Goal: Task Accomplishment & Management: Complete application form

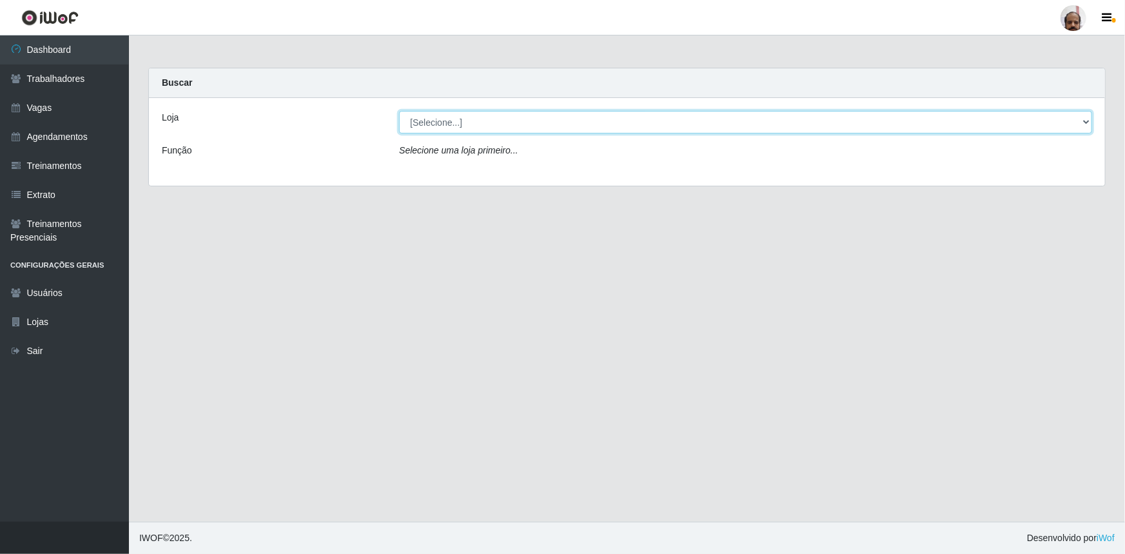
click at [1085, 125] on select "[Selecione...] Mar Vermelho - Loja 05" at bounding box center [745, 122] width 693 height 23
select select "252"
click at [399, 111] on select "[Selecione...] Mar Vermelho - Loja 05" at bounding box center [745, 122] width 693 height 23
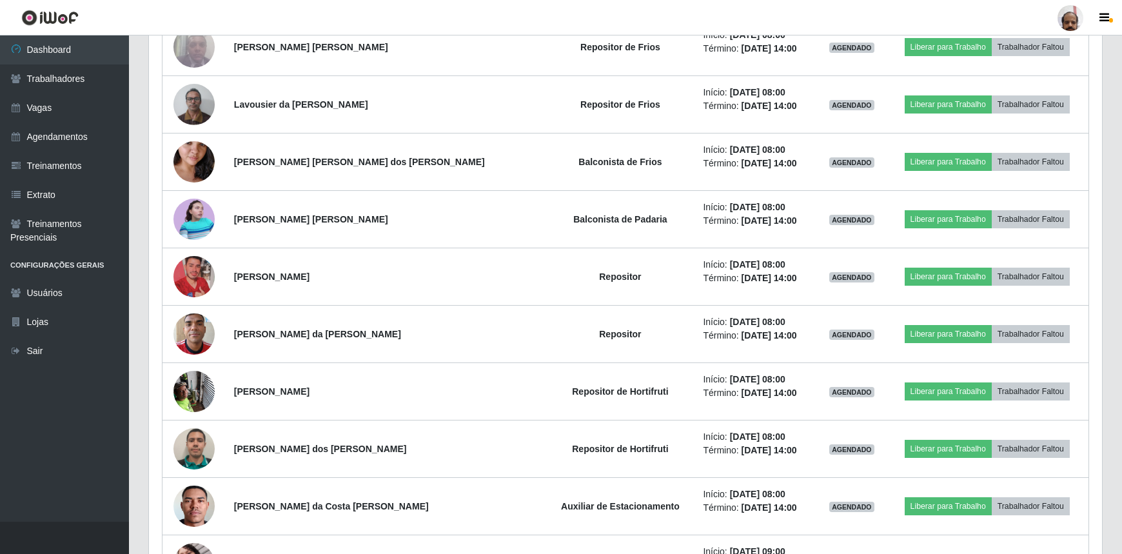
scroll to position [586, 0]
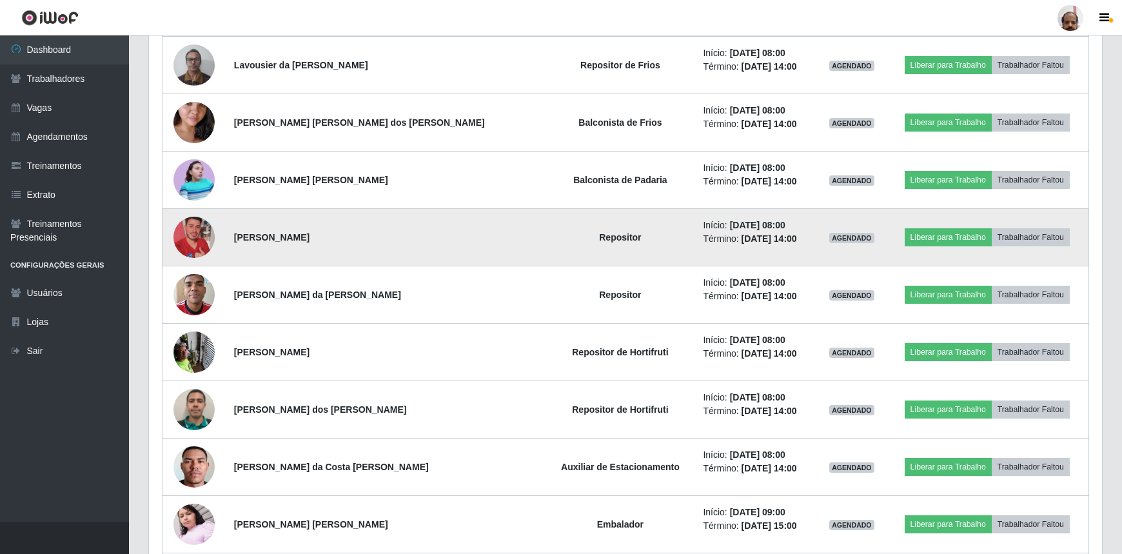
click at [199, 238] on img at bounding box center [193, 238] width 41 height 74
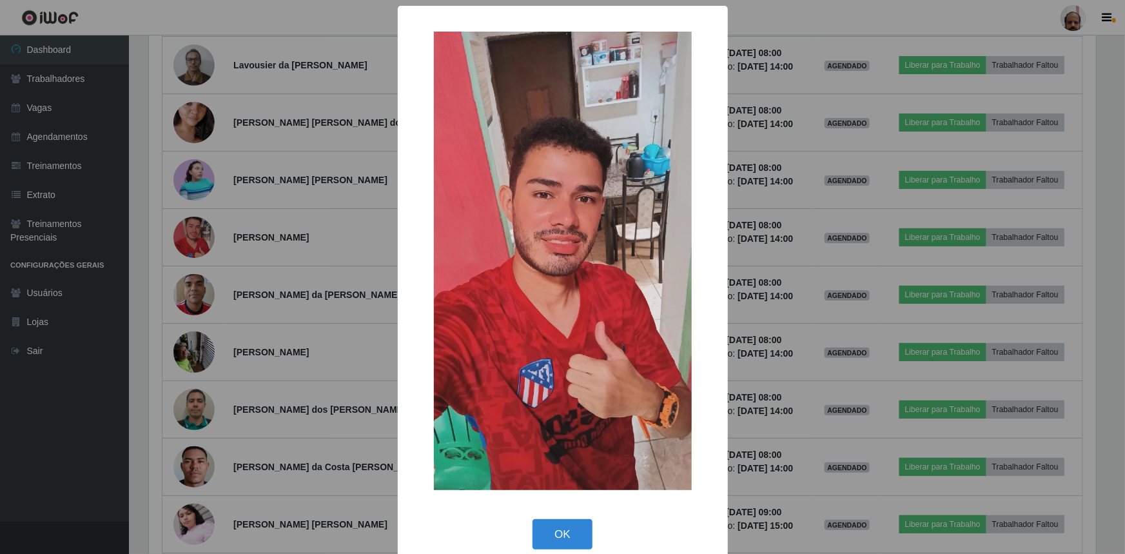
click at [199, 239] on div "× OK Cancel" at bounding box center [562, 277] width 1125 height 554
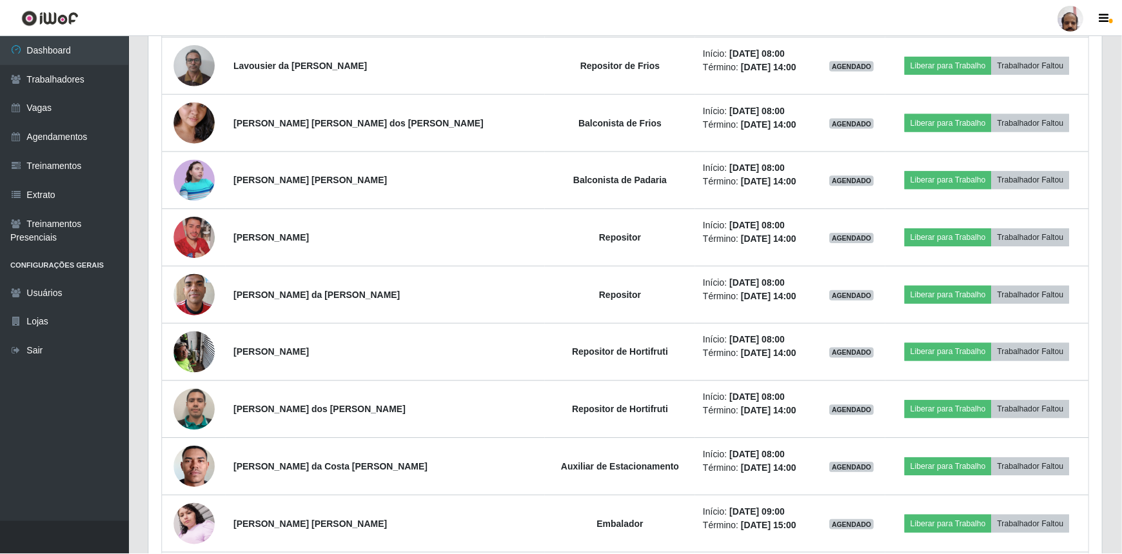
scroll to position [268, 953]
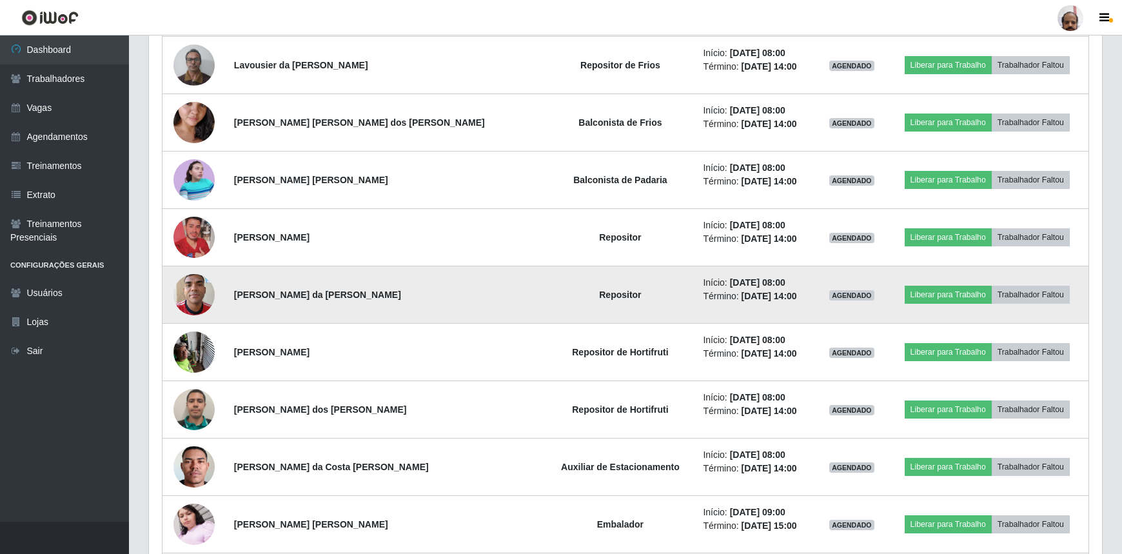
click at [212, 285] on img at bounding box center [193, 294] width 41 height 55
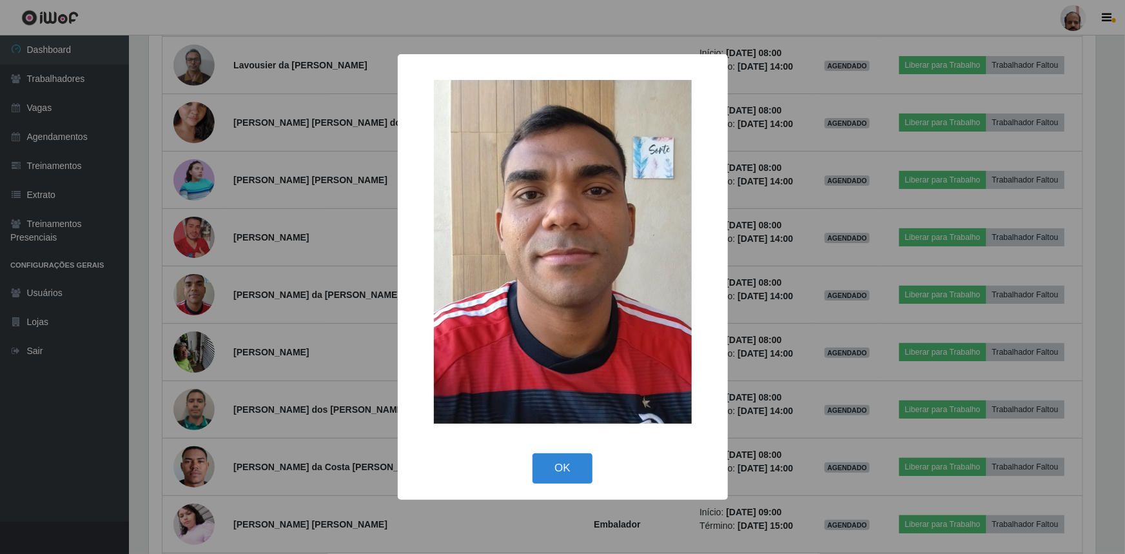
click at [213, 285] on div "× OK Cancel" at bounding box center [562, 277] width 1125 height 554
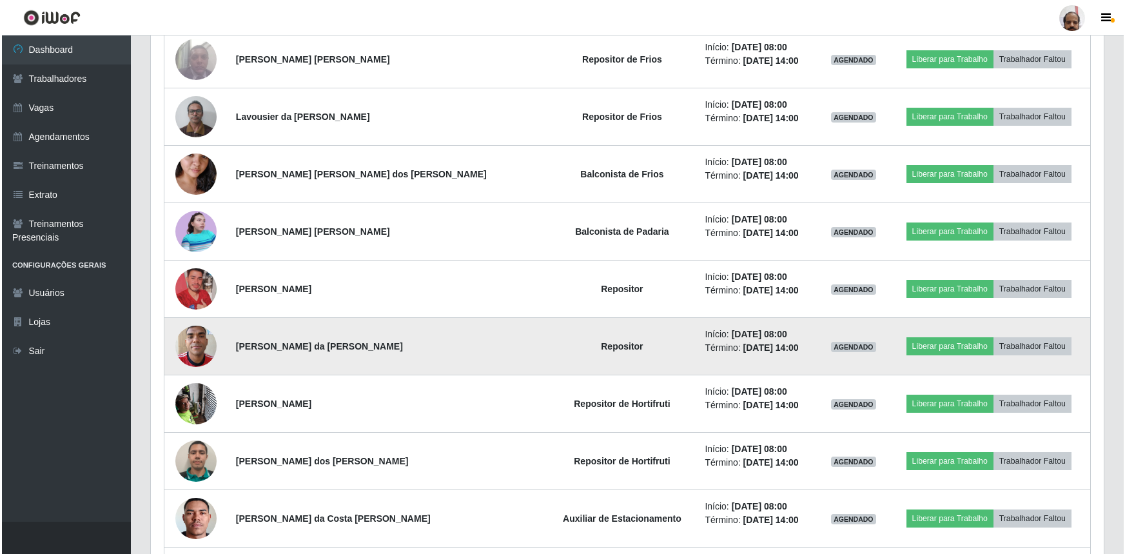
scroll to position [527, 0]
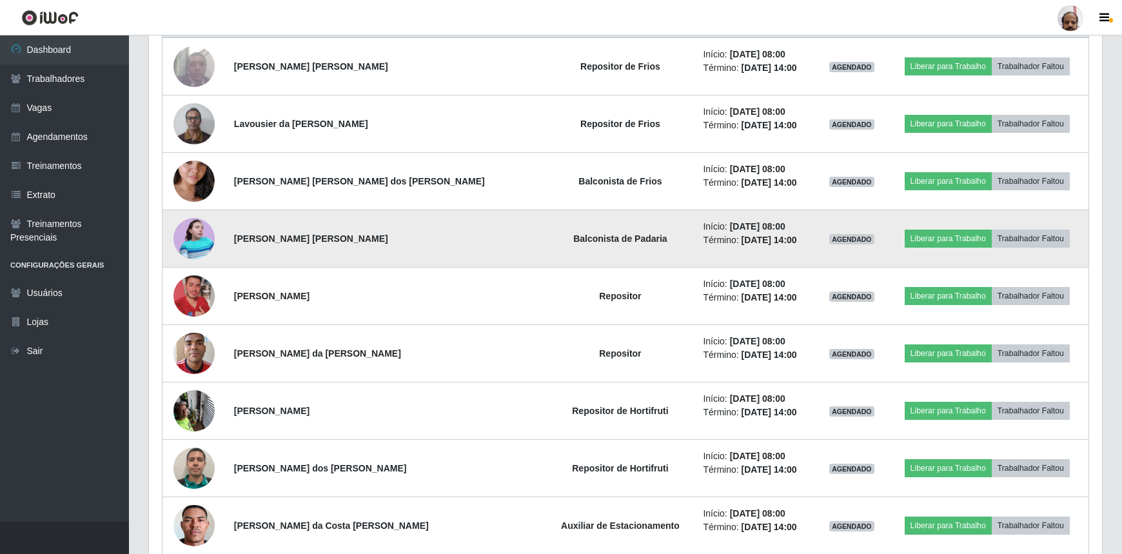
click at [195, 238] on img at bounding box center [193, 238] width 41 height 41
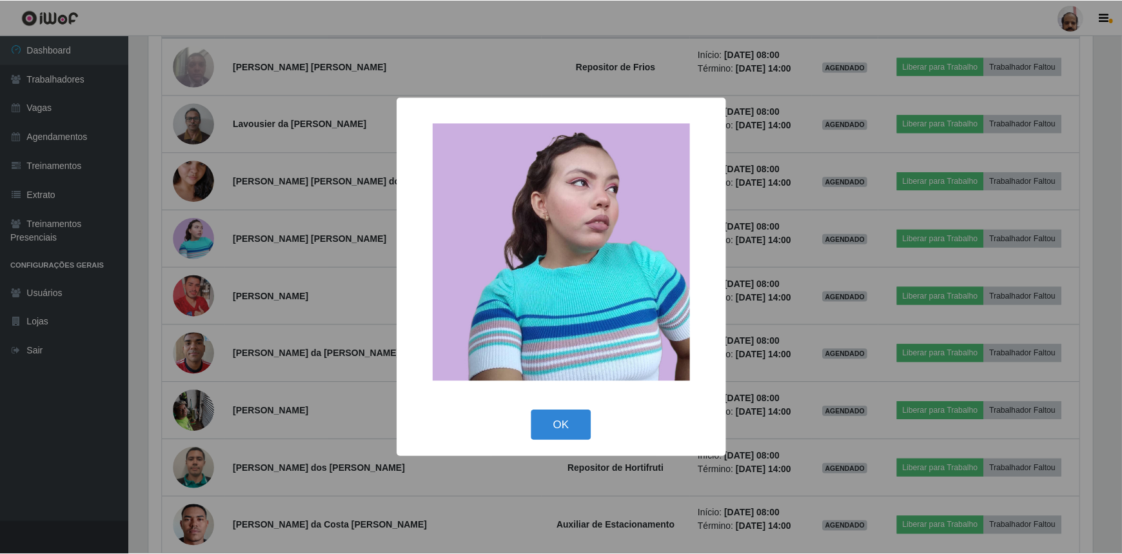
scroll to position [268, 947]
click at [195, 239] on div "× OK Cancel" at bounding box center [562, 277] width 1125 height 554
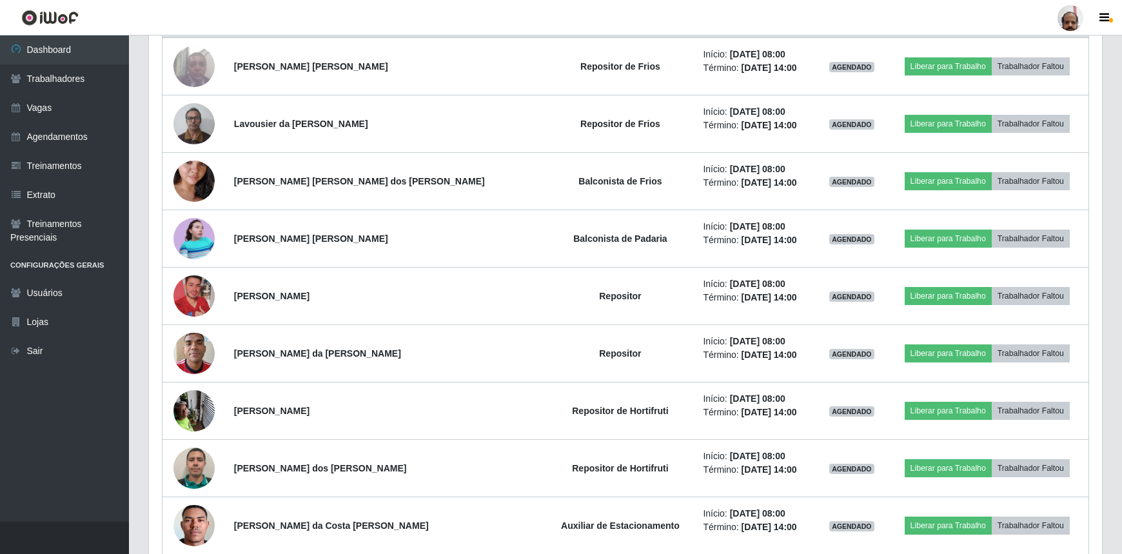
scroll to position [268, 953]
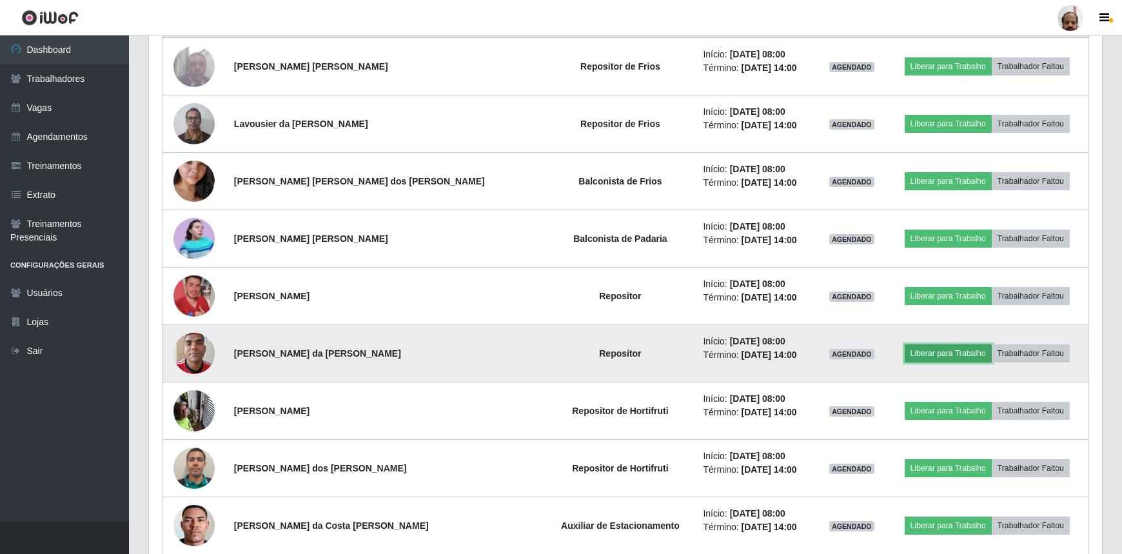
click at [930, 348] on button "Liberar para Trabalho" at bounding box center [948, 353] width 87 height 18
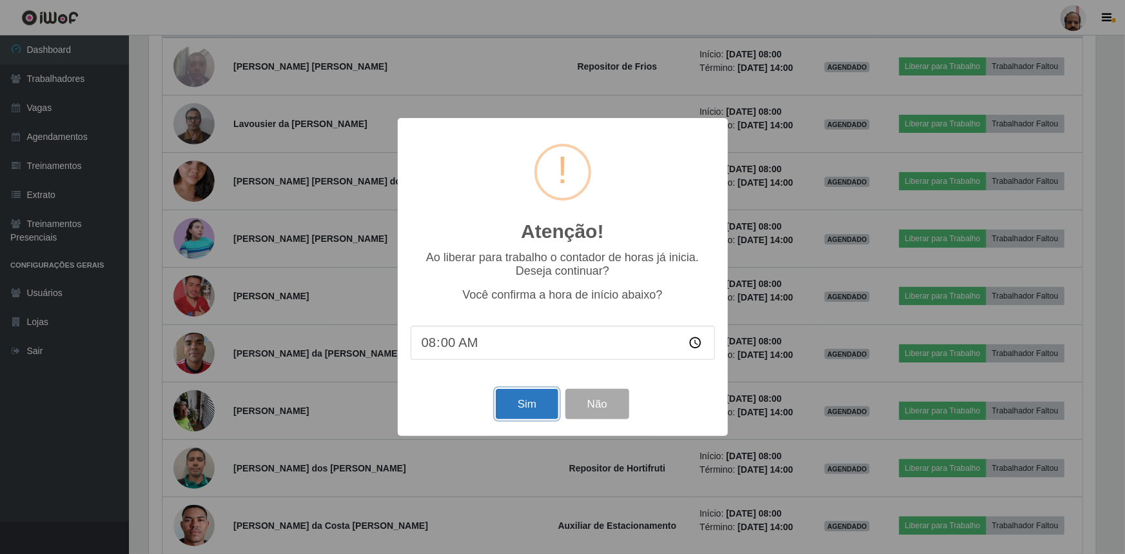
click at [524, 401] on button "Sim" at bounding box center [527, 404] width 63 height 30
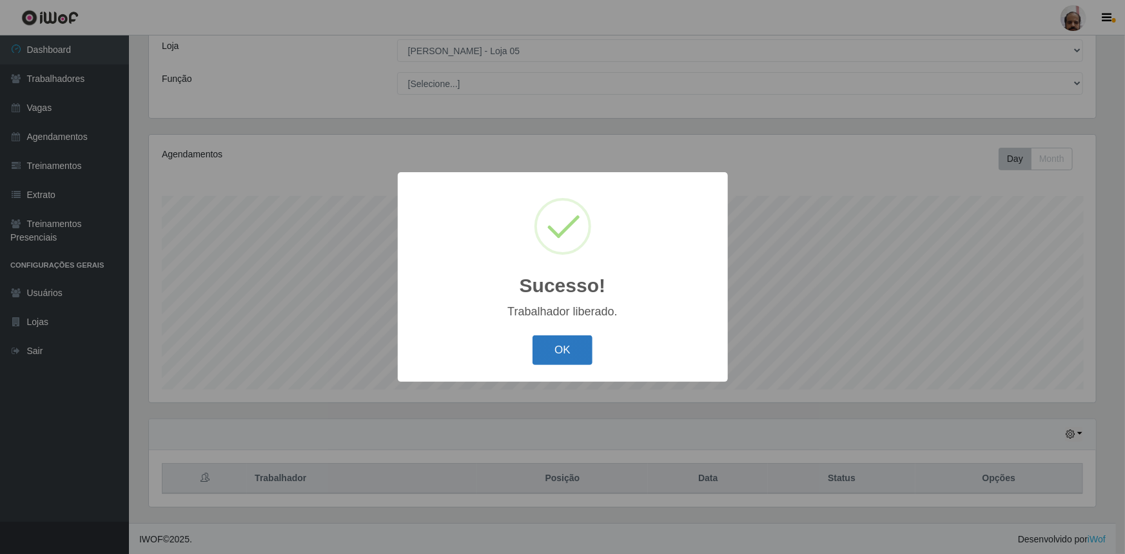
click at [583, 344] on button "OK" at bounding box center [563, 350] width 60 height 30
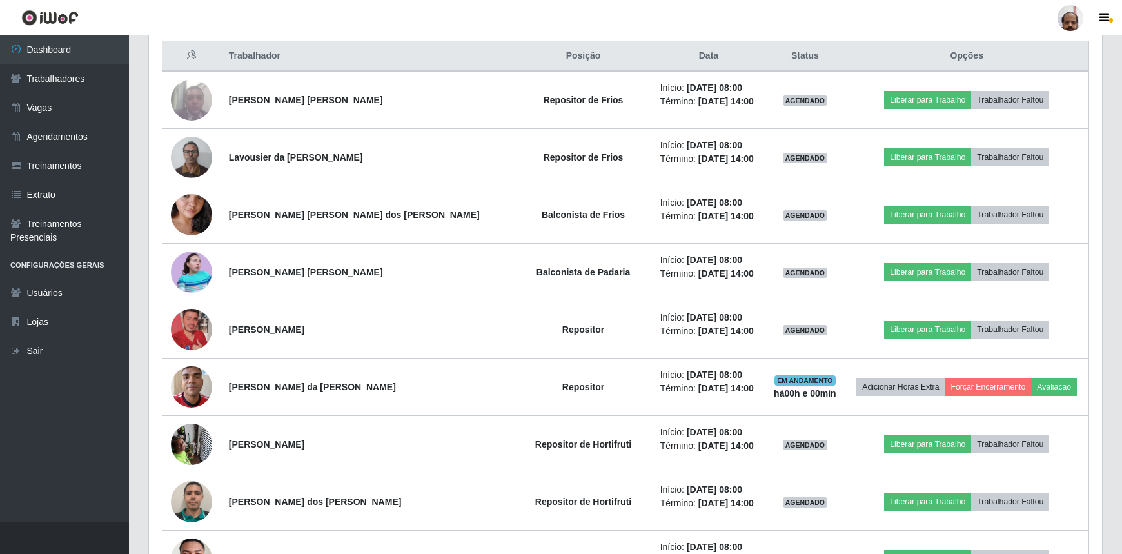
scroll to position [482, 0]
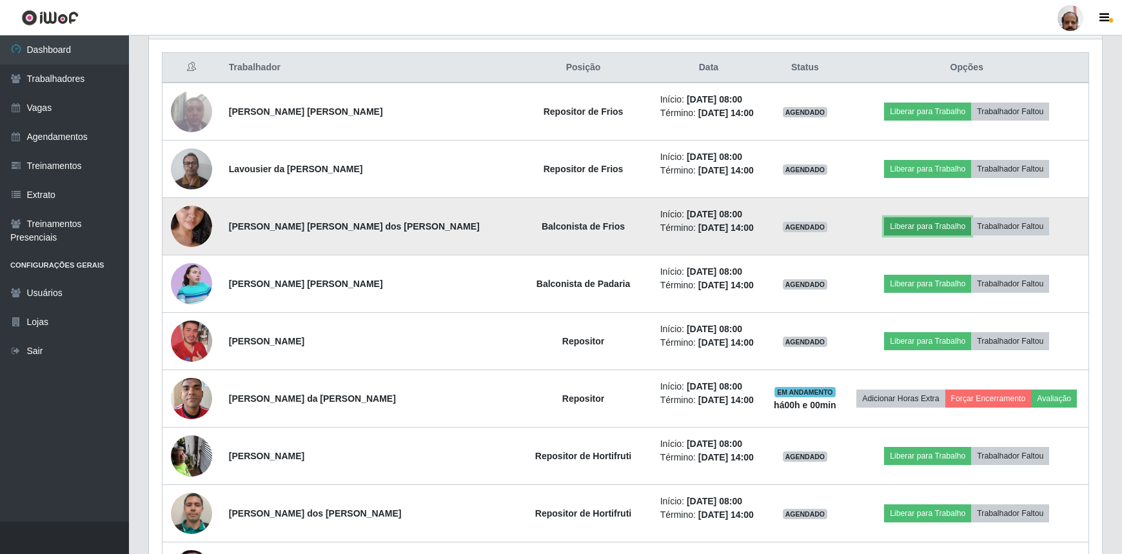
click at [916, 228] on button "Liberar para Trabalho" at bounding box center [927, 226] width 87 height 18
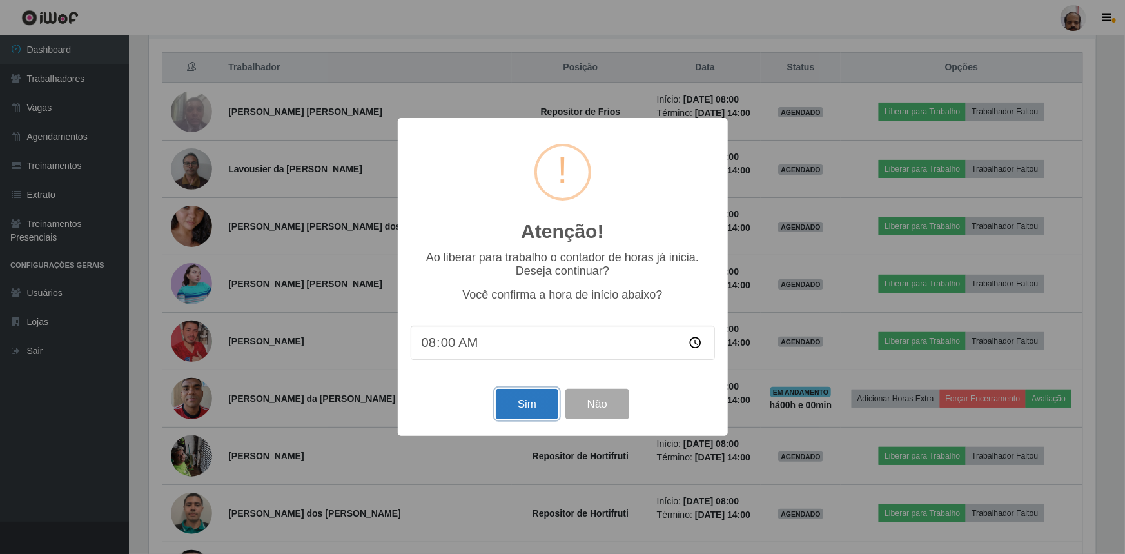
click at [528, 406] on button "Sim" at bounding box center [527, 404] width 63 height 30
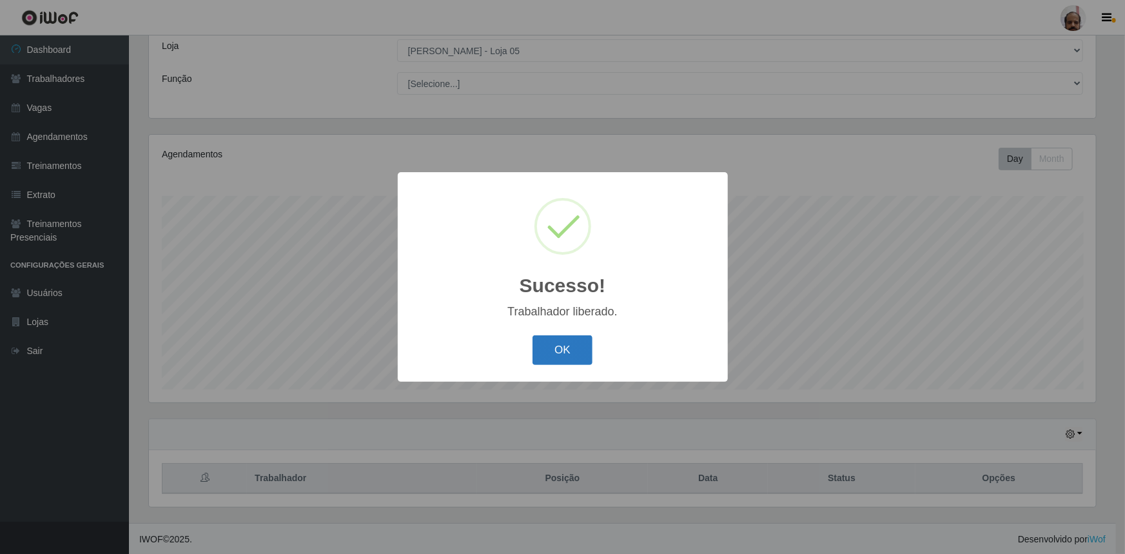
click at [557, 342] on button "OK" at bounding box center [563, 350] width 60 height 30
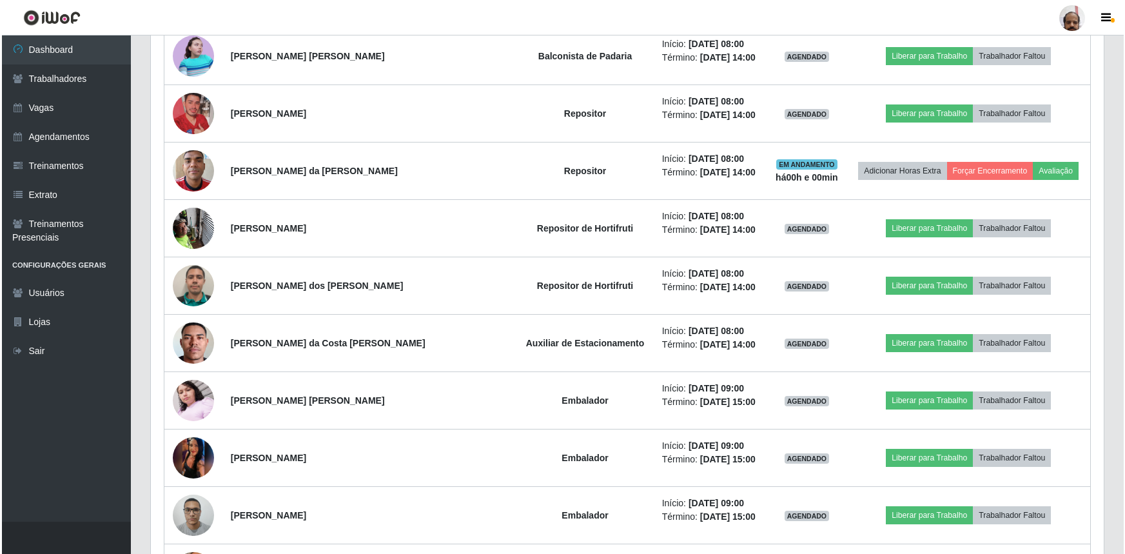
scroll to position [716, 0]
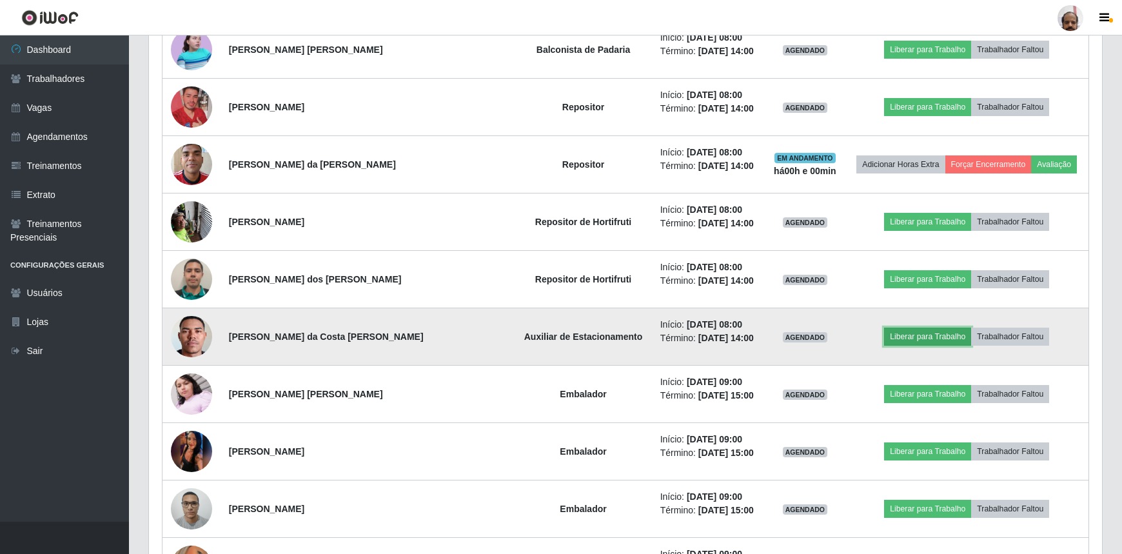
click at [918, 331] on button "Liberar para Trabalho" at bounding box center [927, 337] width 87 height 18
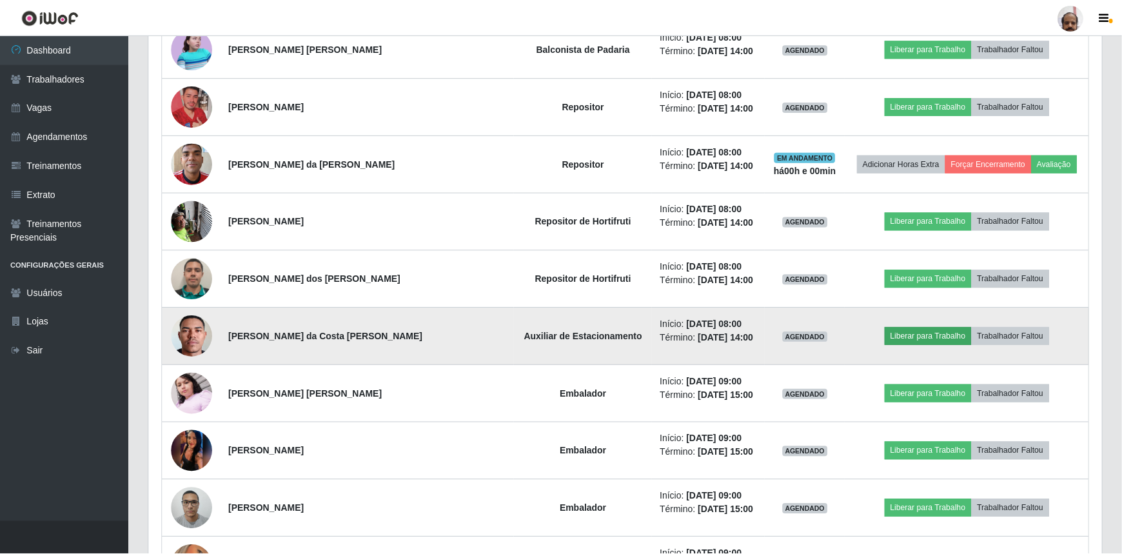
scroll to position [268, 947]
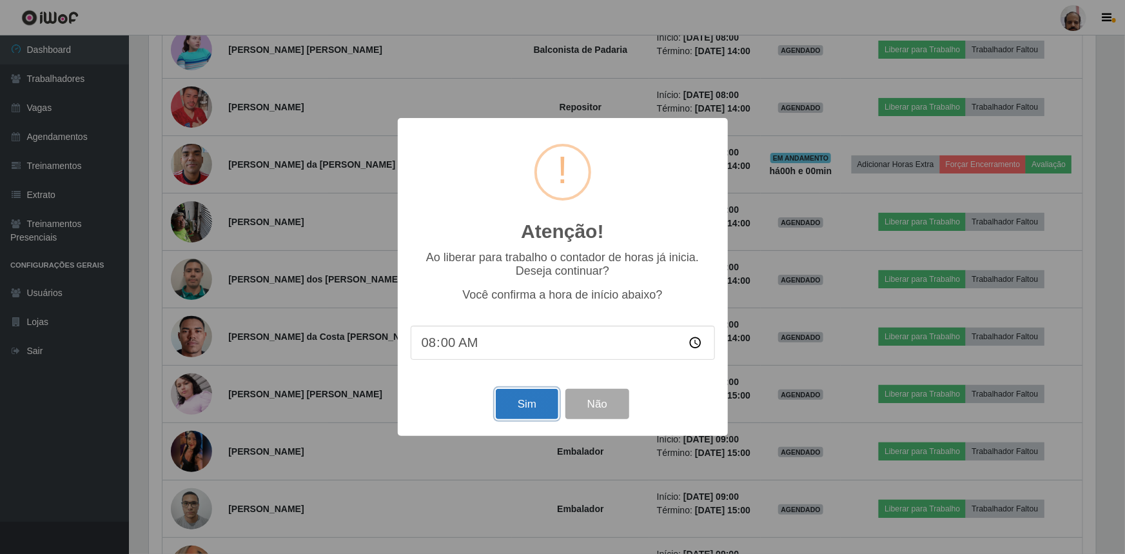
click at [531, 404] on button "Sim" at bounding box center [527, 404] width 63 height 30
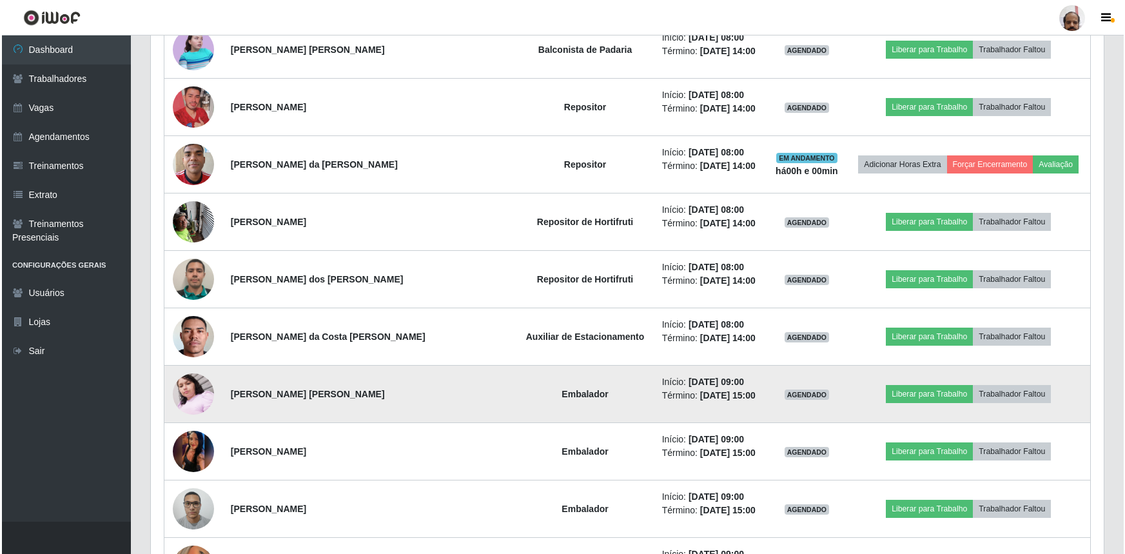
scroll to position [0, 0]
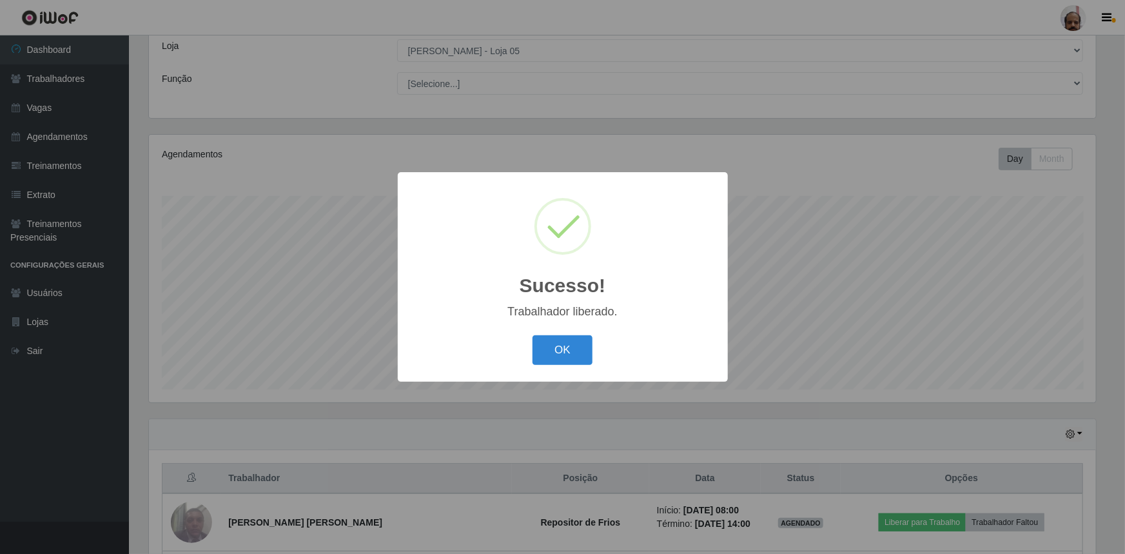
click at [577, 358] on button "OK" at bounding box center [563, 350] width 60 height 30
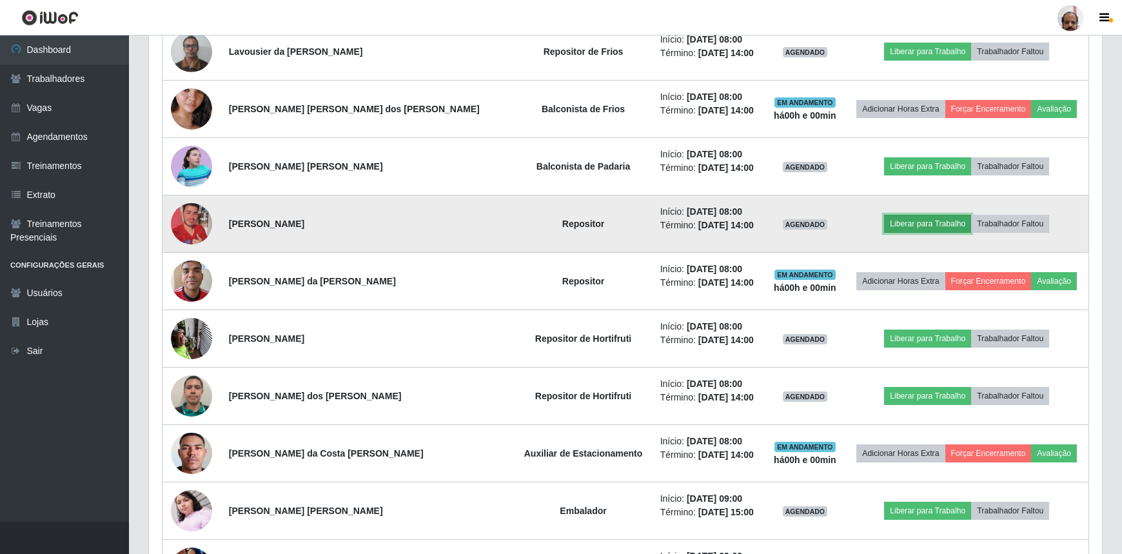
click at [948, 226] on button "Liberar para Trabalho" at bounding box center [927, 224] width 87 height 18
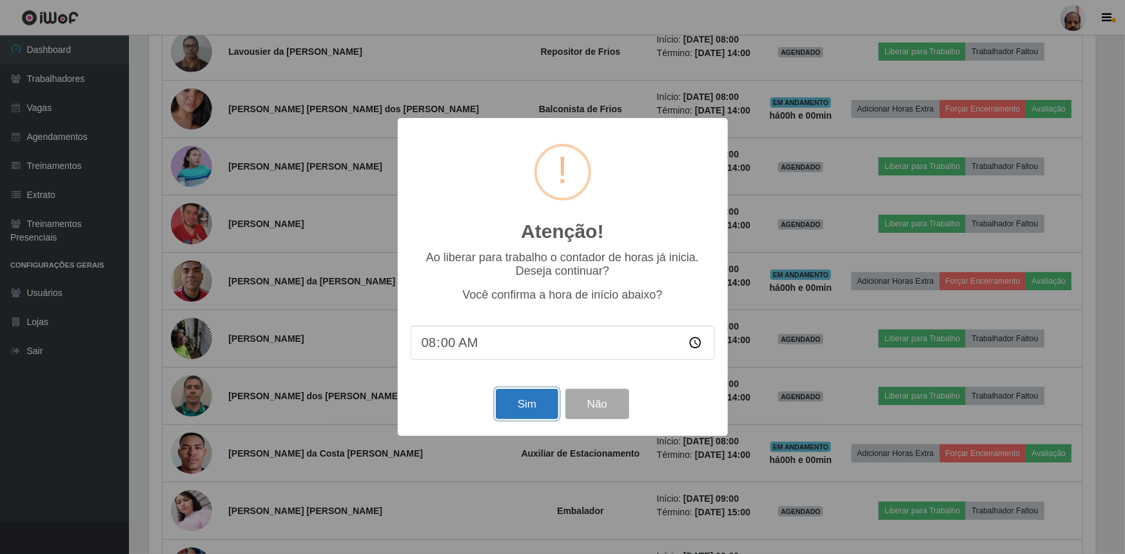
click at [526, 405] on button "Sim" at bounding box center [527, 404] width 63 height 30
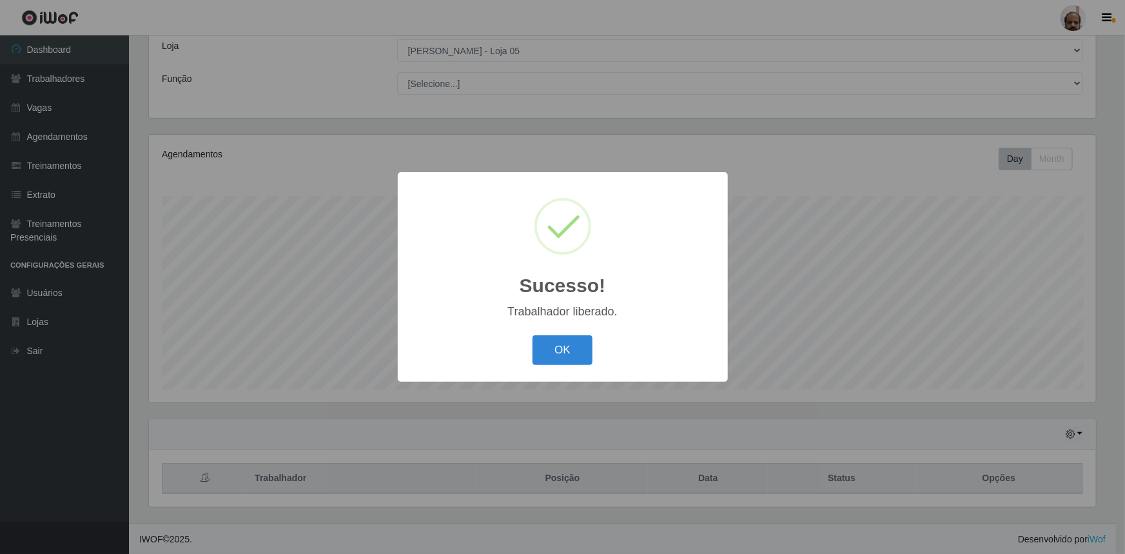
click at [560, 366] on div "OK Cancel" at bounding box center [563, 349] width 304 height 37
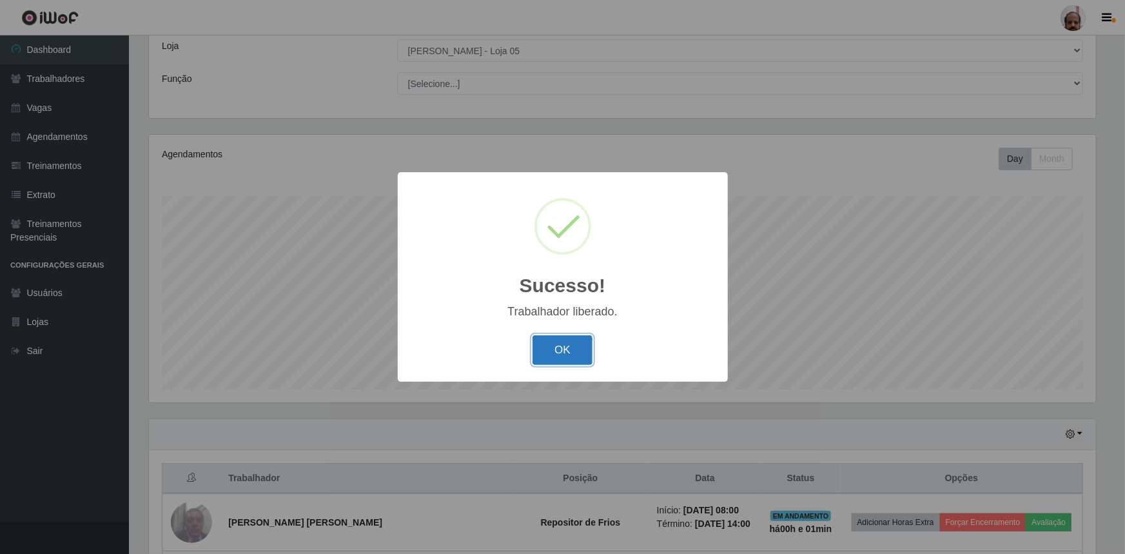
click at [571, 363] on button "OK" at bounding box center [563, 350] width 60 height 30
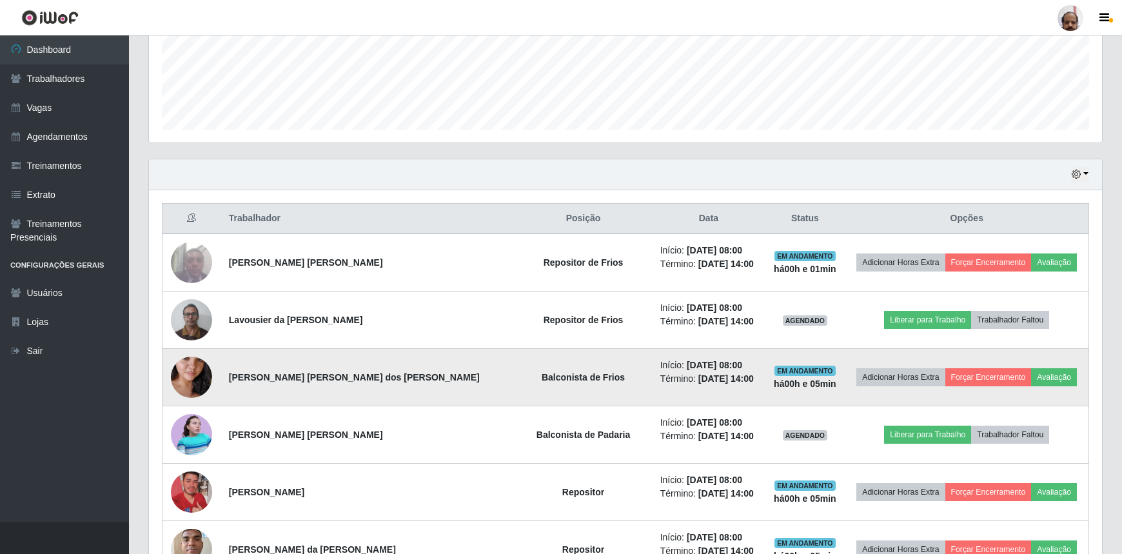
scroll to position [365, 0]
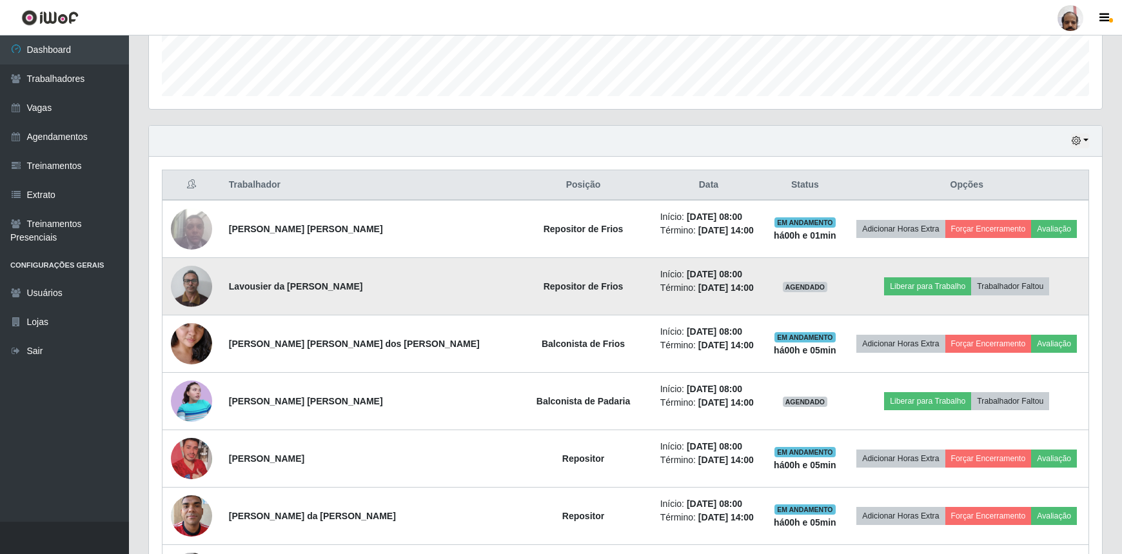
click at [187, 291] on img at bounding box center [191, 286] width 41 height 55
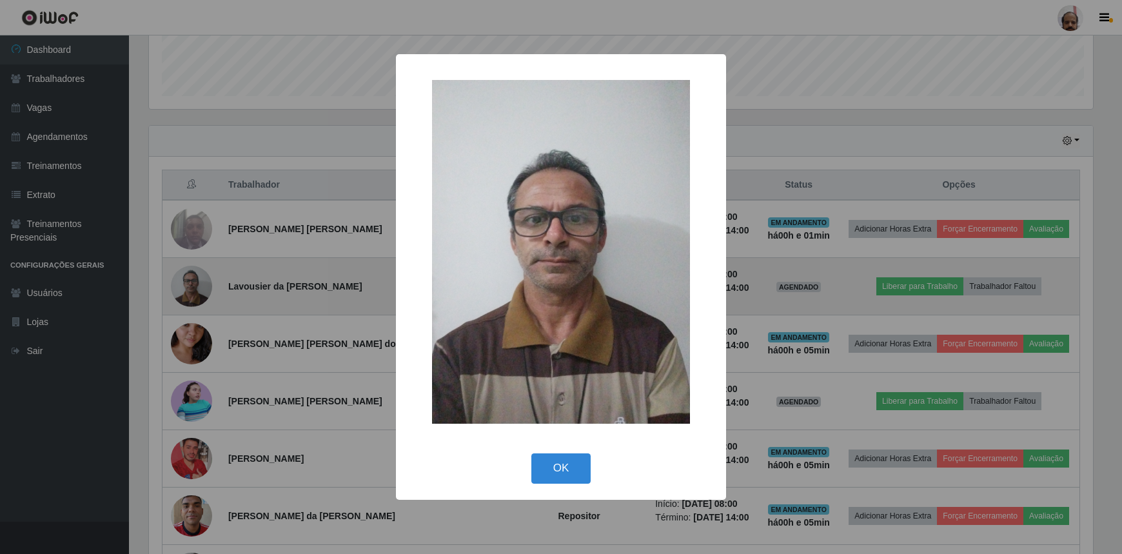
scroll to position [268, 947]
click at [187, 291] on div "× OK Cancel" at bounding box center [562, 277] width 1125 height 554
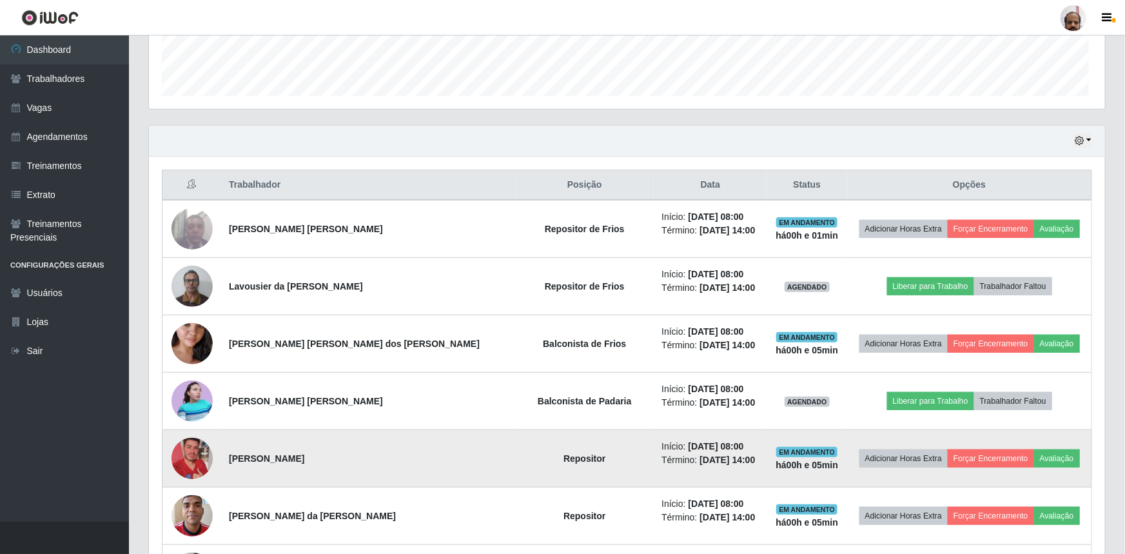
scroll to position [268, 953]
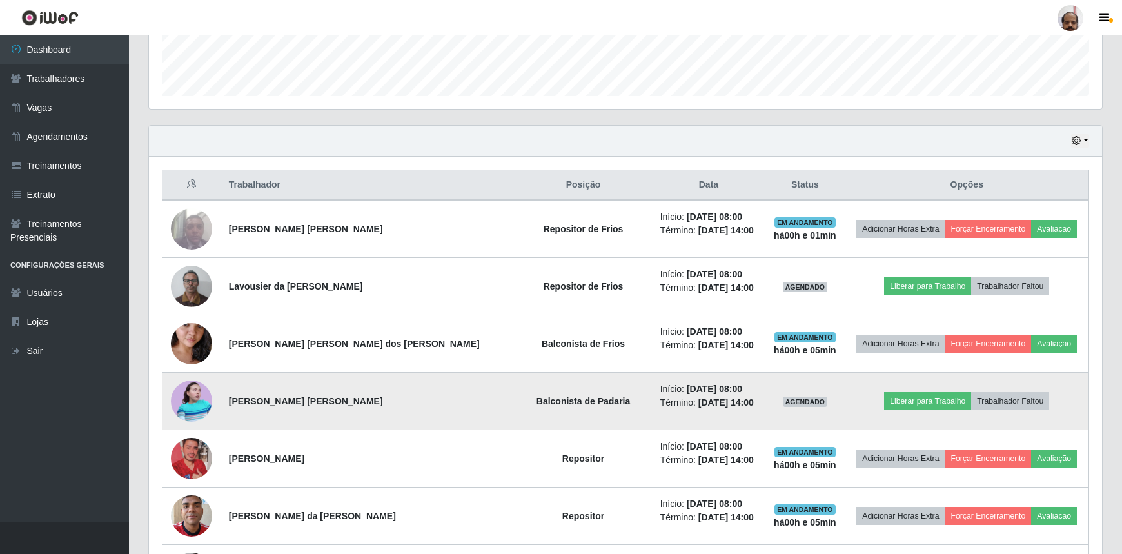
click at [177, 396] on img at bounding box center [191, 400] width 41 height 41
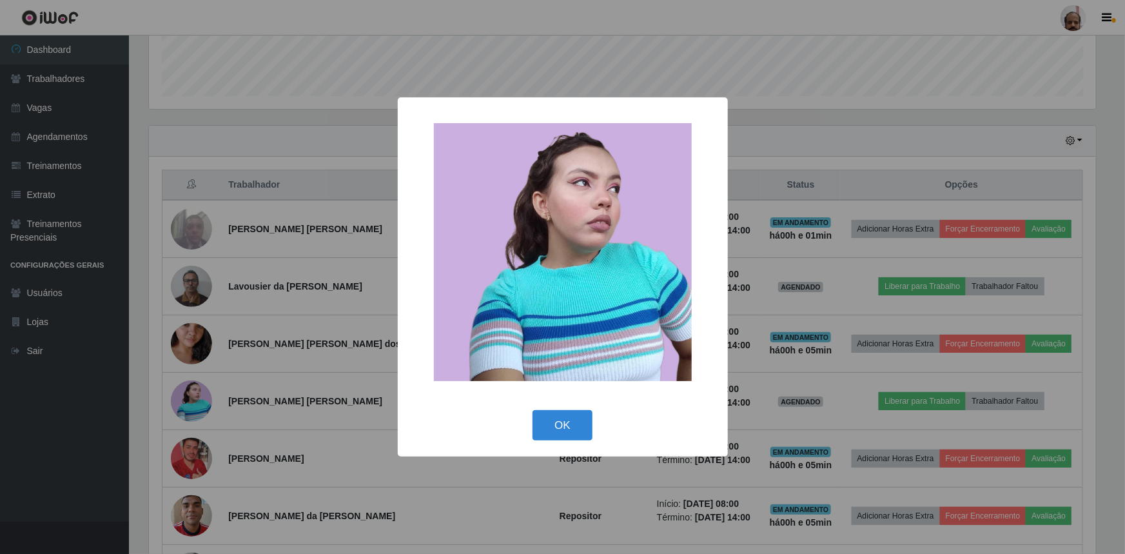
click at [200, 400] on div "× OK Cancel" at bounding box center [562, 277] width 1125 height 554
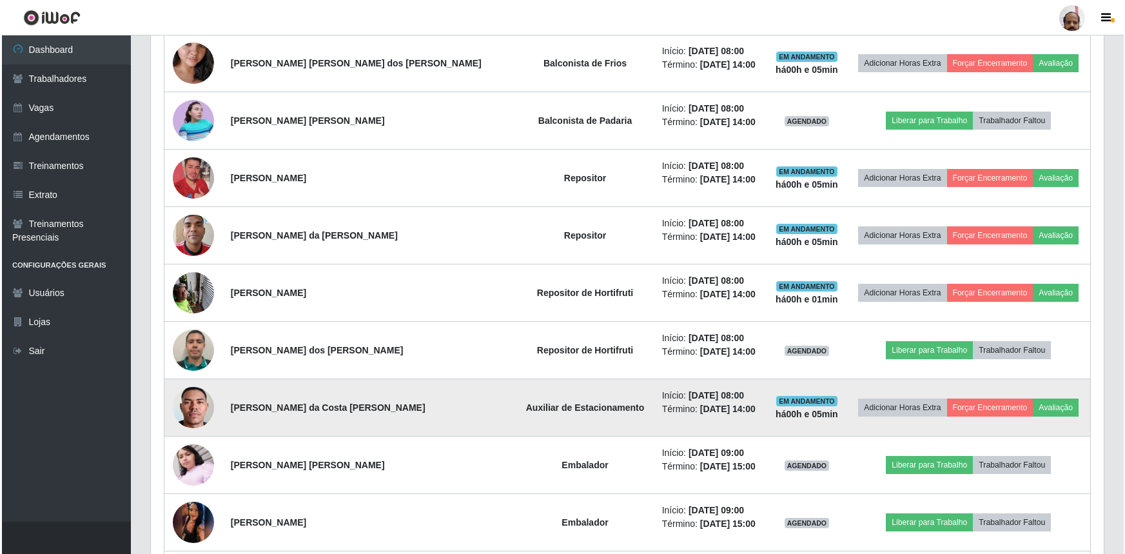
scroll to position [658, 0]
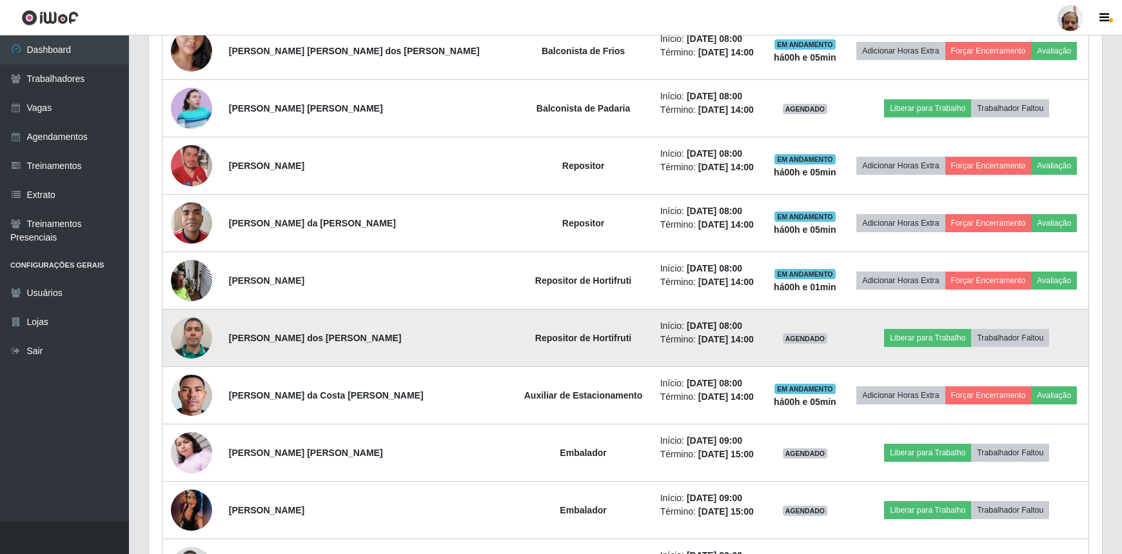
click at [204, 332] on img at bounding box center [191, 337] width 41 height 41
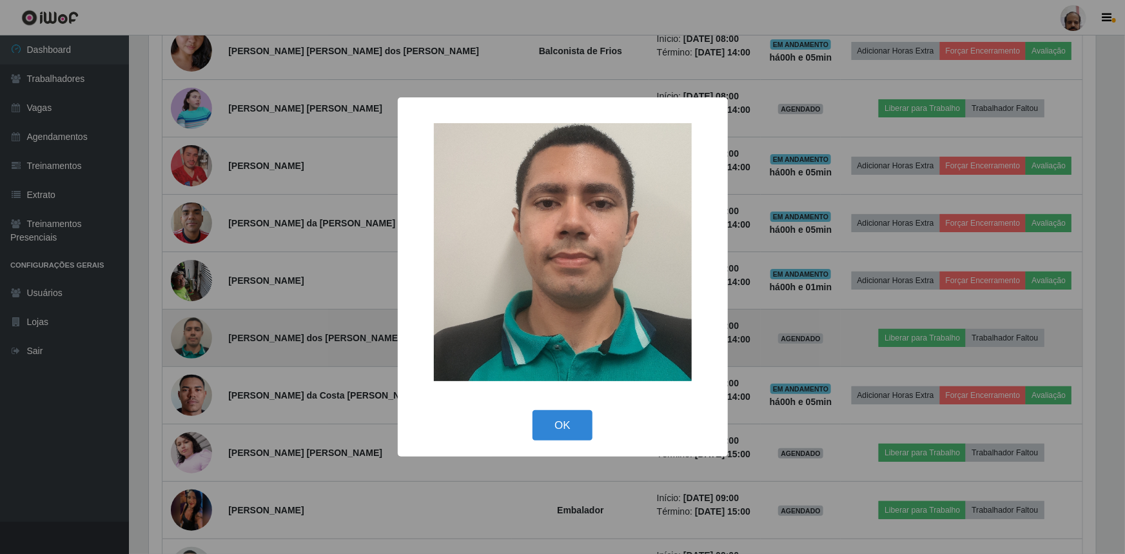
click at [204, 333] on div "× OK Cancel" at bounding box center [562, 277] width 1125 height 554
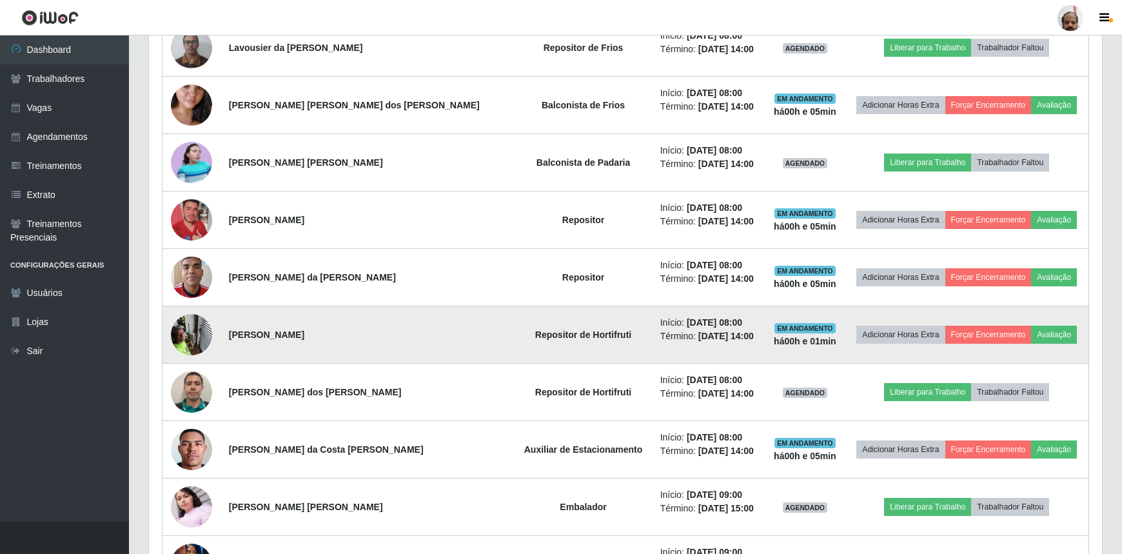
scroll to position [600, 0]
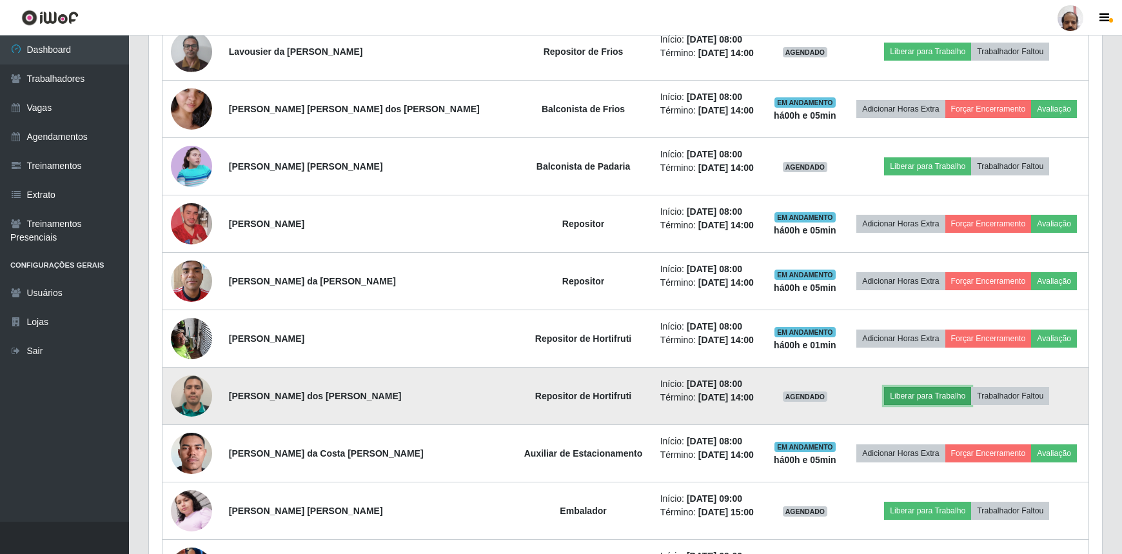
click at [911, 402] on button "Liberar para Trabalho" at bounding box center [927, 396] width 87 height 18
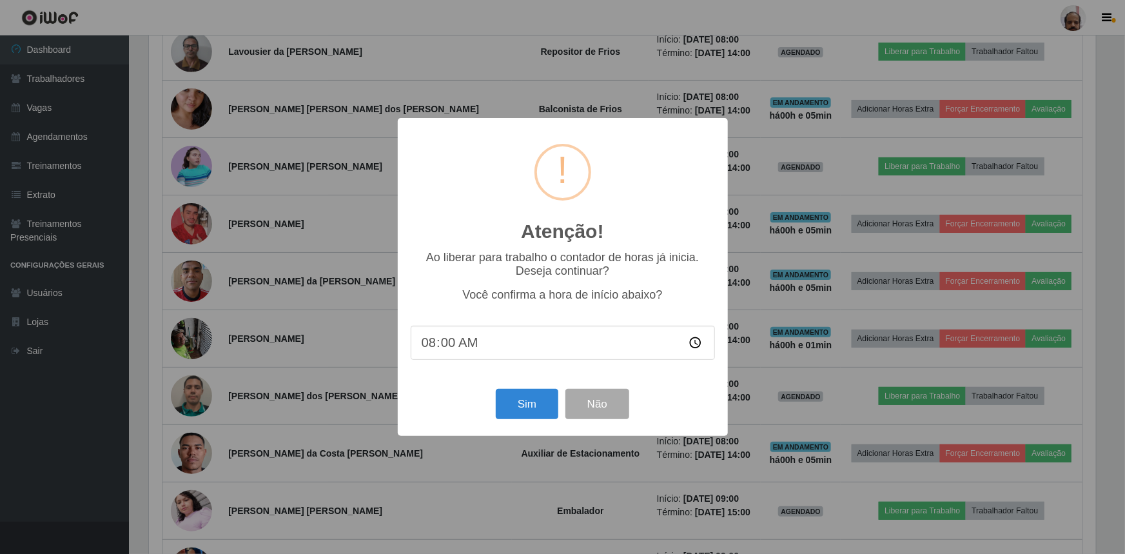
click at [447, 346] on input "08:00" at bounding box center [563, 343] width 304 height 34
type input "08:06"
drag, startPoint x: 522, startPoint y: 402, endPoint x: 516, endPoint y: 406, distance: 7.5
click at [524, 402] on button "Sim" at bounding box center [527, 404] width 63 height 30
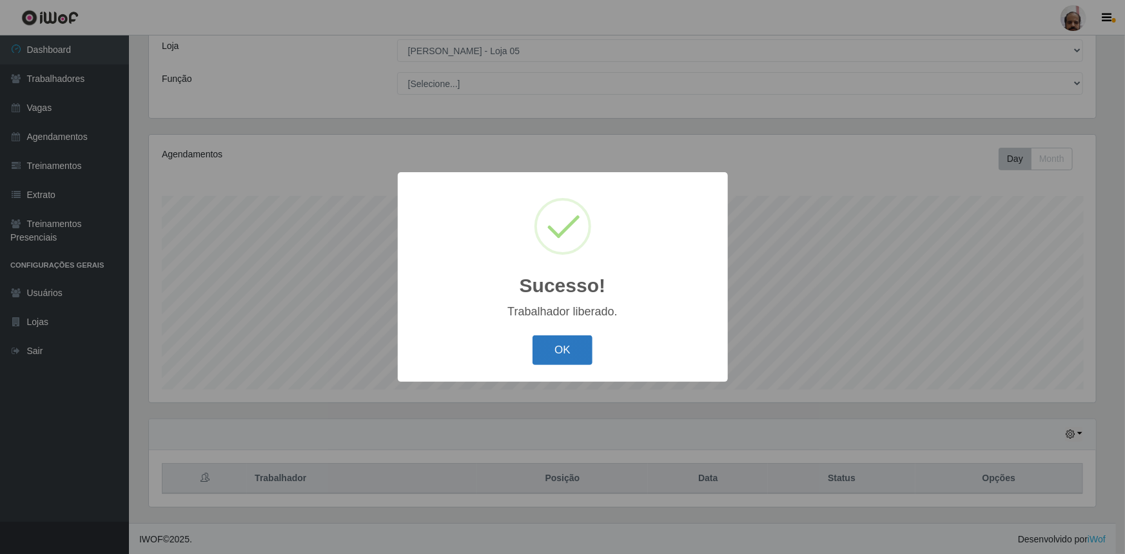
click at [565, 351] on button "OK" at bounding box center [563, 350] width 60 height 30
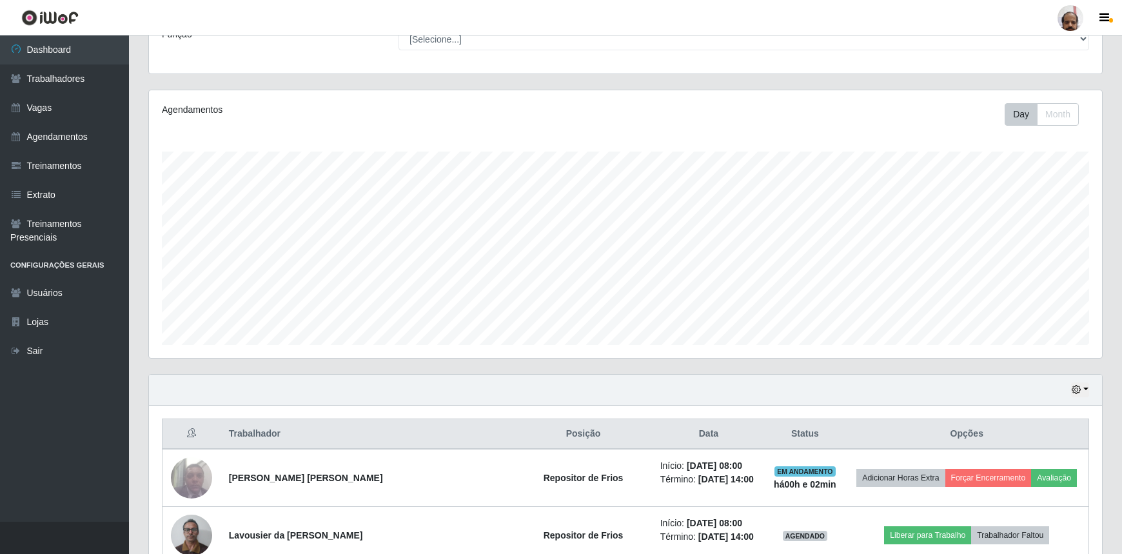
scroll to position [306, 0]
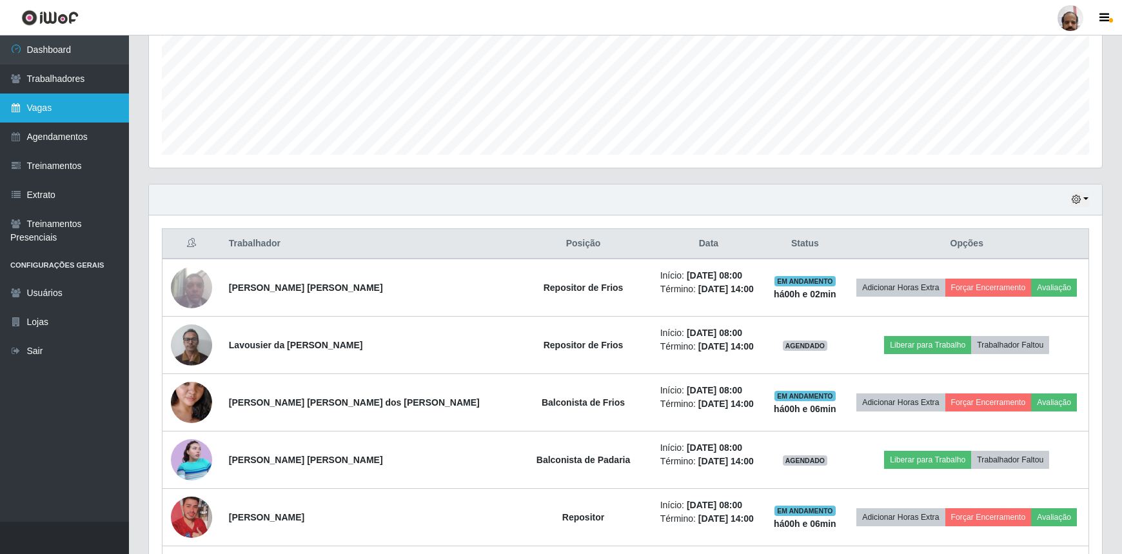
drag, startPoint x: 89, startPoint y: 112, endPoint x: 113, endPoint y: 112, distance: 23.9
click at [90, 112] on link "Vagas" at bounding box center [64, 107] width 129 height 29
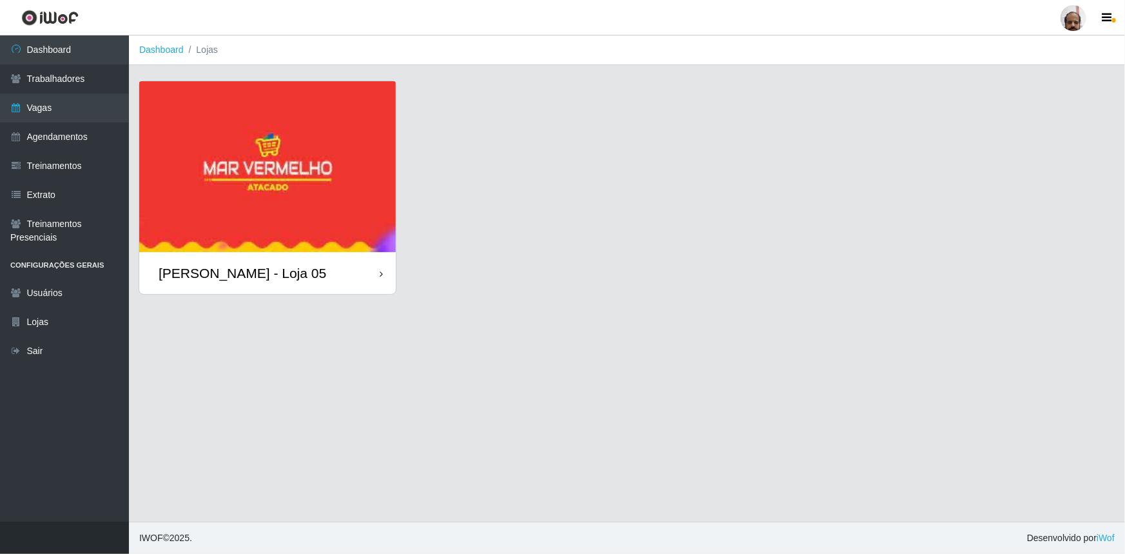
click at [273, 279] on div "[PERSON_NAME] - Loja 05" at bounding box center [243, 273] width 168 height 16
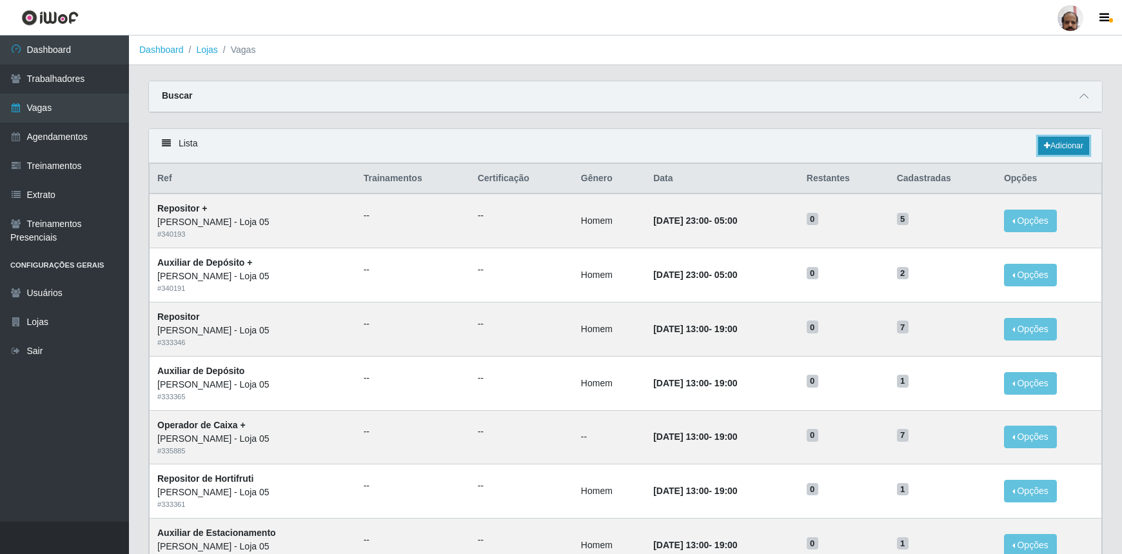
click at [1063, 148] on link "Adicionar" at bounding box center [1063, 146] width 51 height 18
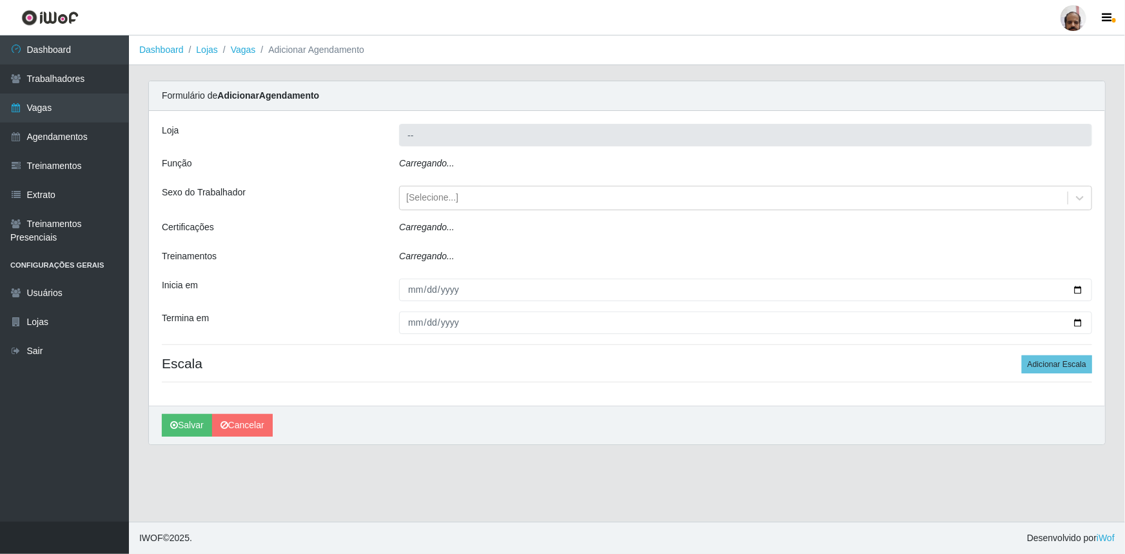
type input "[PERSON_NAME] - Loja 05"
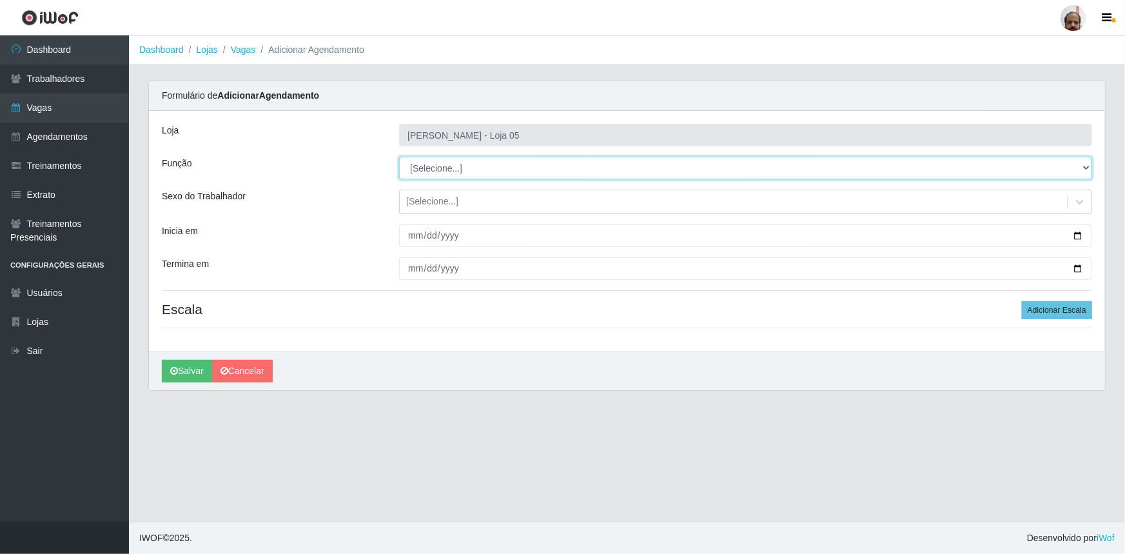
click at [1087, 172] on select "[Selecione...] ASG ASG + ASG ++ Auxiliar de Depósito Auxiliar de Depósito + Aux…" at bounding box center [745, 168] width 693 height 23
select select "72"
click at [399, 157] on select "[Selecione...] ASG ASG + ASG ++ Auxiliar de Depósito Auxiliar de Depósito + Aux…" at bounding box center [745, 168] width 693 height 23
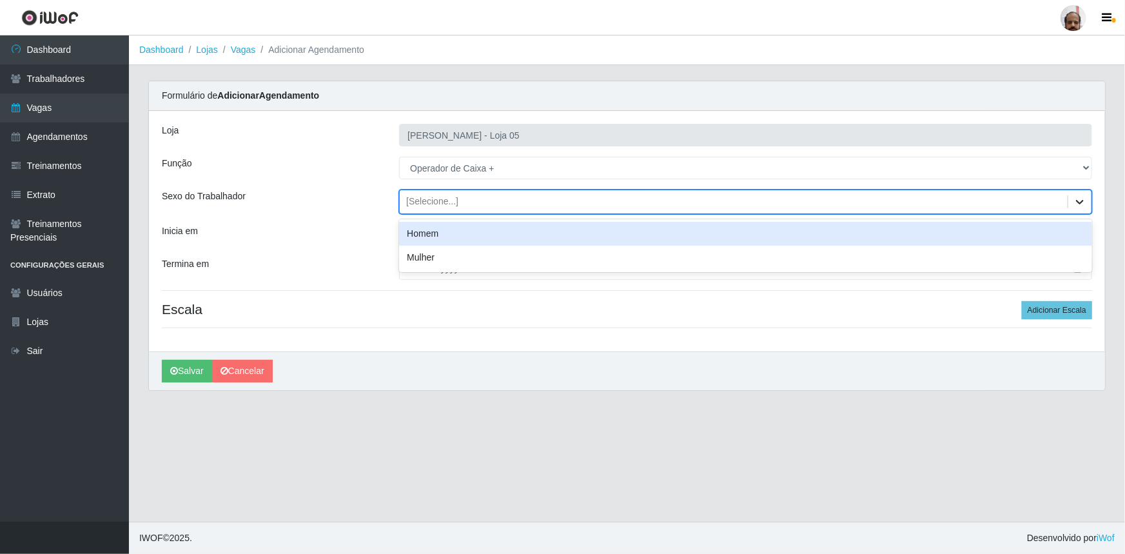
click at [1079, 201] on icon at bounding box center [1080, 202] width 8 height 5
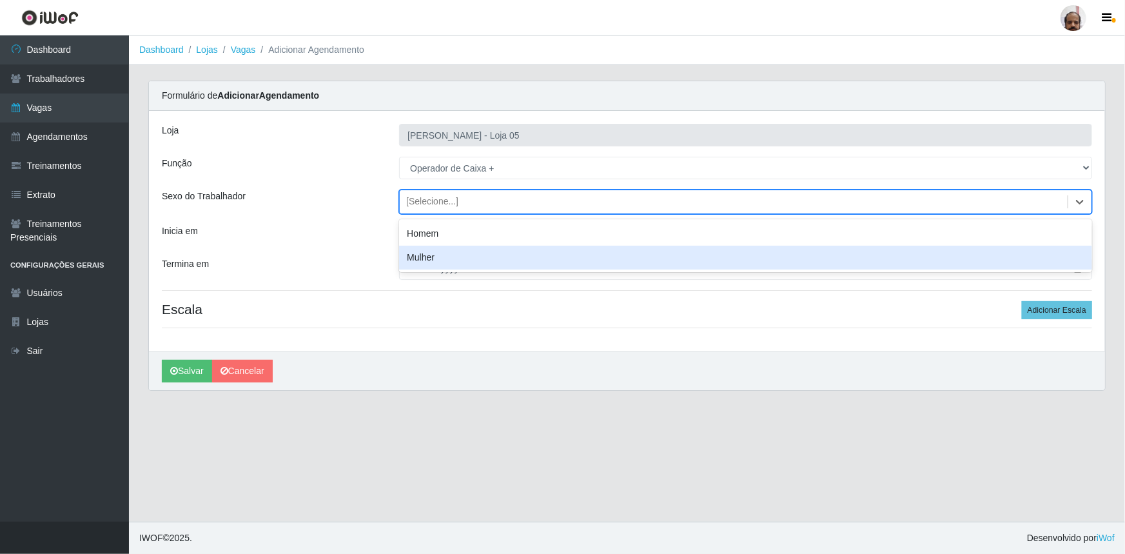
click at [328, 228] on div "Inicia em" at bounding box center [270, 235] width 237 height 23
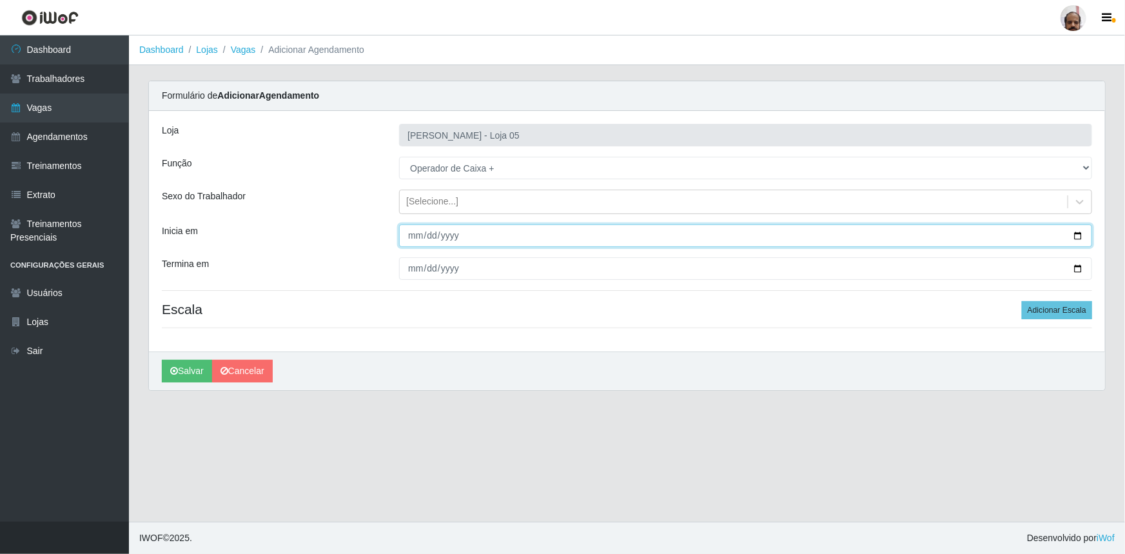
click at [1077, 234] on input "Inicia em" at bounding box center [745, 235] width 693 height 23
type input "[DATE]"
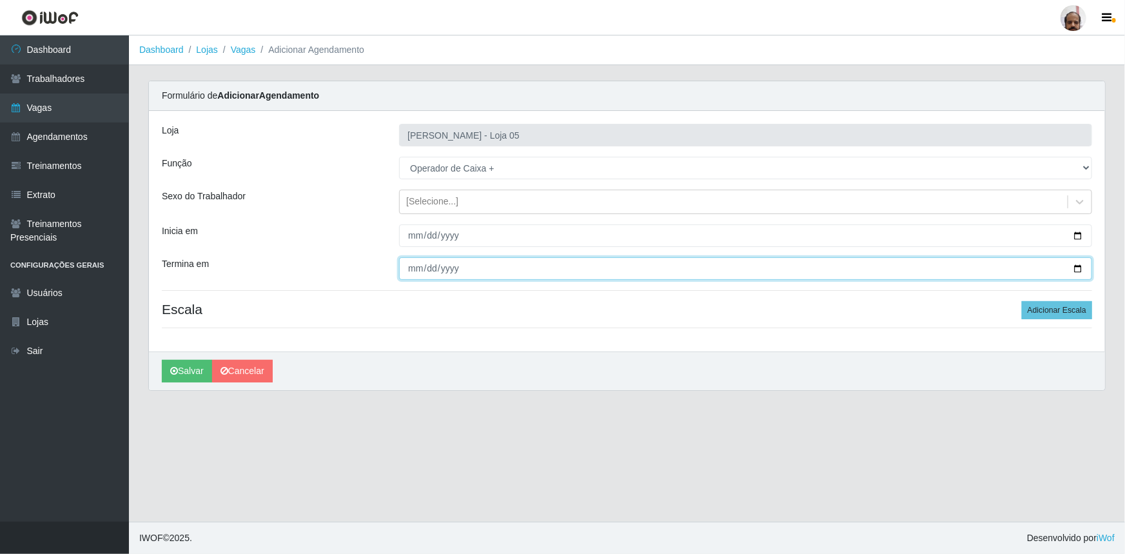
click at [1081, 266] on input "Termina em" at bounding box center [745, 268] width 693 height 23
type input "[DATE]"
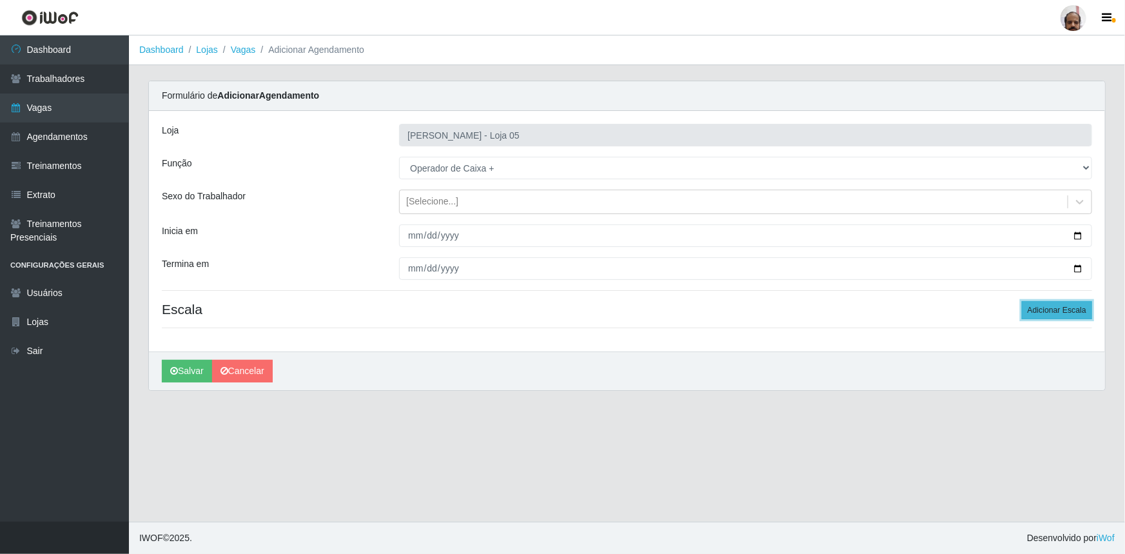
click at [1061, 311] on button "Adicionar Escala" at bounding box center [1057, 310] width 70 height 18
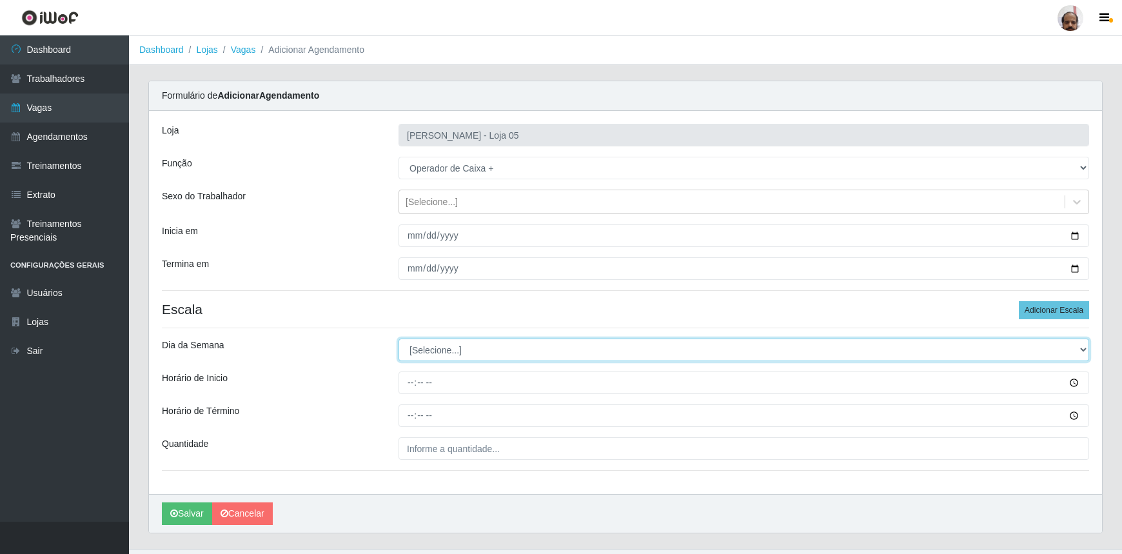
click at [1078, 349] on select "[Selecione...] Segunda Terça Quarta Quinta Sexta Sábado Domingo" at bounding box center [743, 350] width 691 height 23
select select "0"
click at [398, 339] on select "[Selecione...] Segunda Terça Quarta Quinta Sexta Sábado Domingo" at bounding box center [743, 350] width 691 height 23
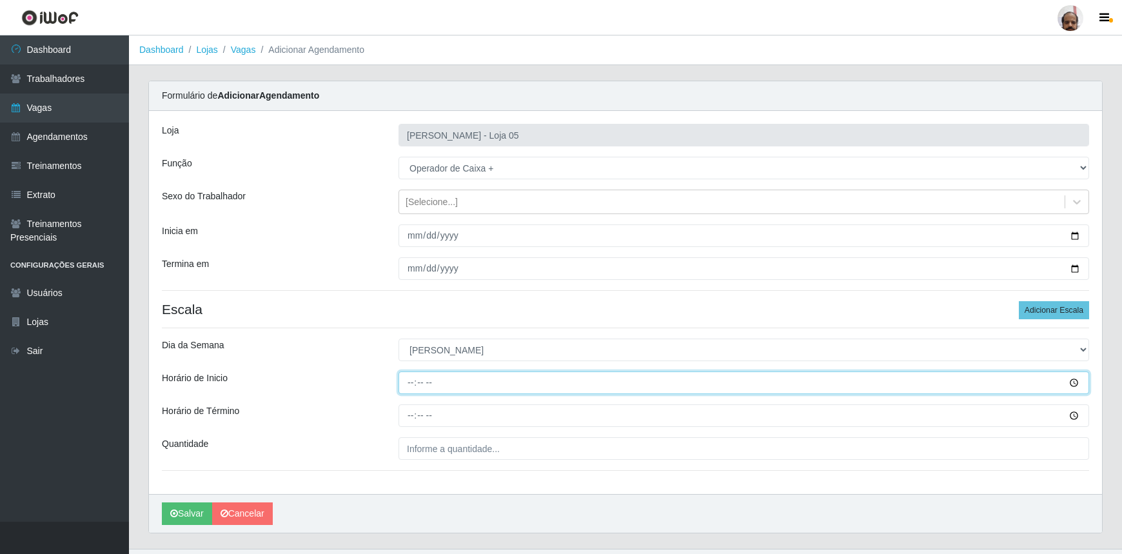
click at [409, 382] on input "Horário de Inicio" at bounding box center [743, 382] width 691 height 23
type input "08:00"
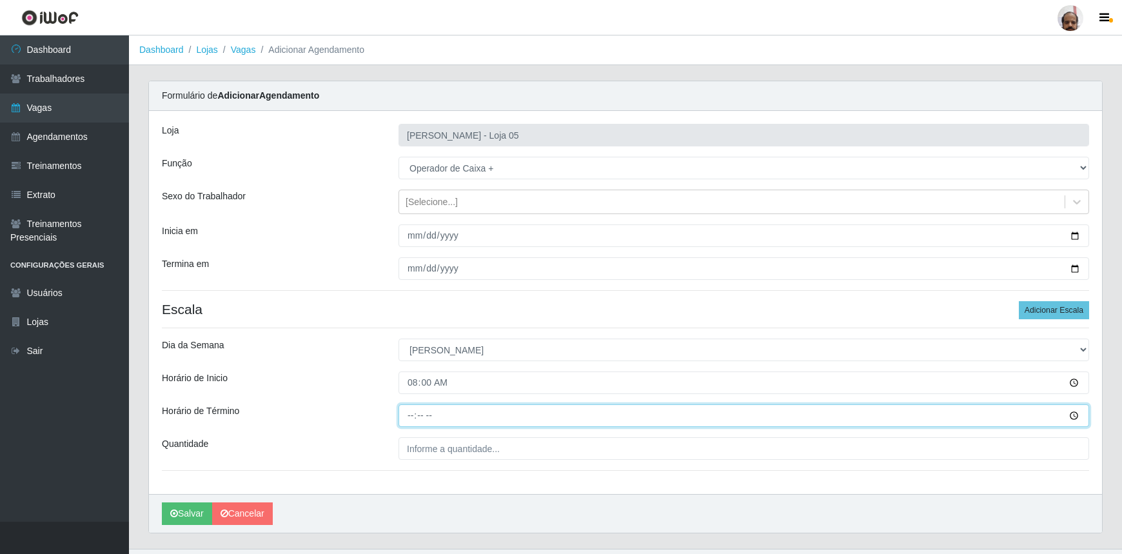
drag, startPoint x: 406, startPoint y: 413, endPoint x: 420, endPoint y: 419, distance: 15.9
click at [406, 414] on input "Horário de Término" at bounding box center [743, 415] width 691 height 23
type input "14:00"
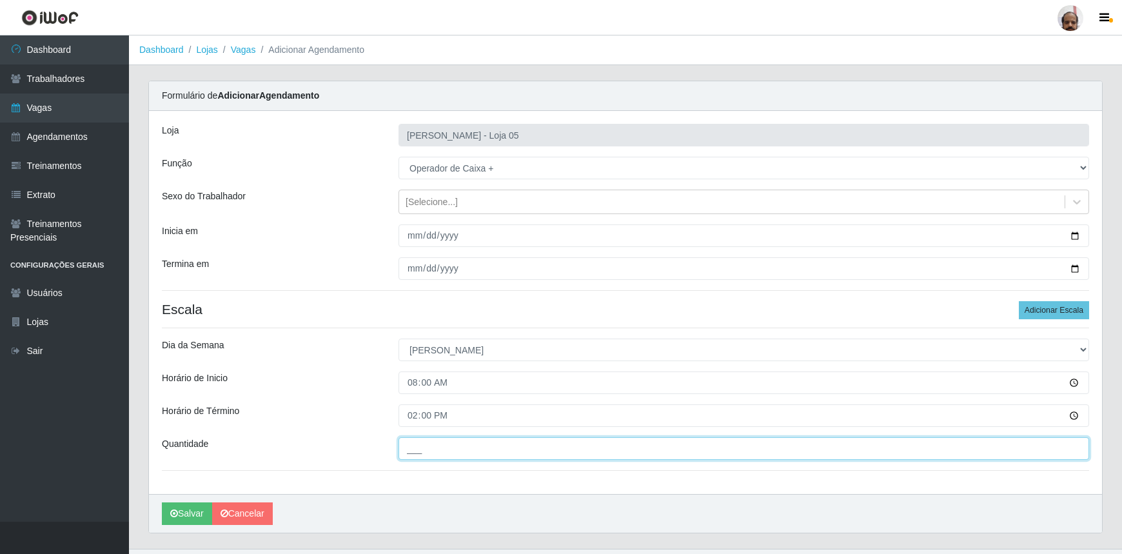
click at [445, 456] on input "___" at bounding box center [743, 448] width 691 height 23
type input "2__"
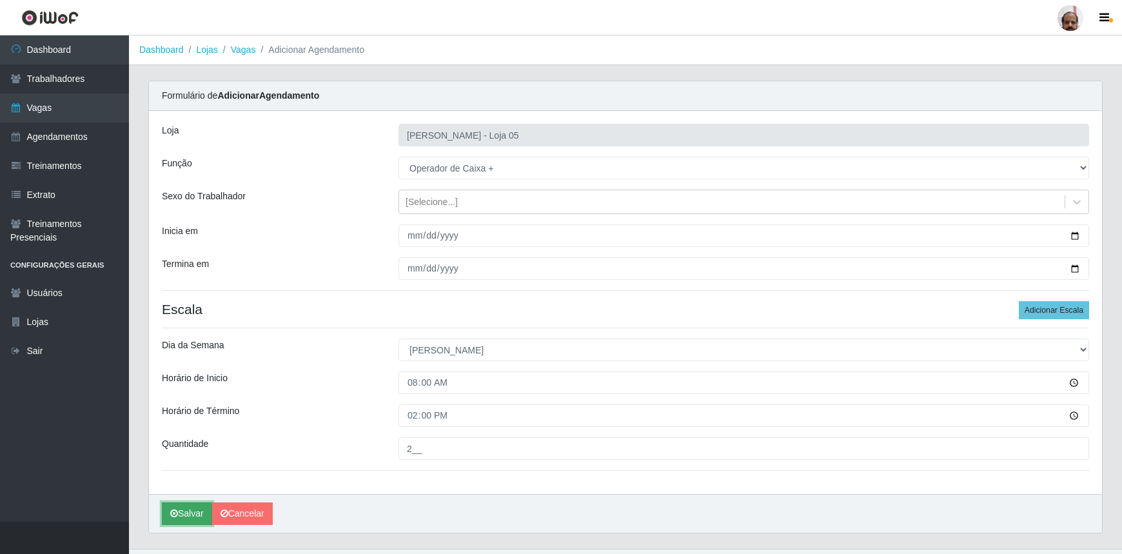
click at [189, 513] on button "Salvar" at bounding box center [187, 513] width 50 height 23
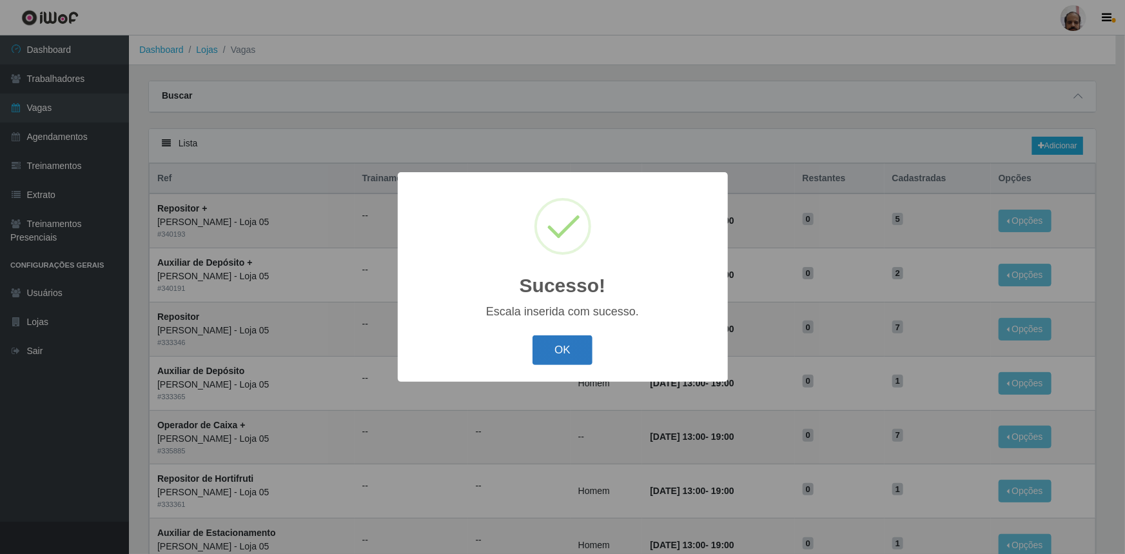
click at [573, 355] on button "OK" at bounding box center [563, 350] width 60 height 30
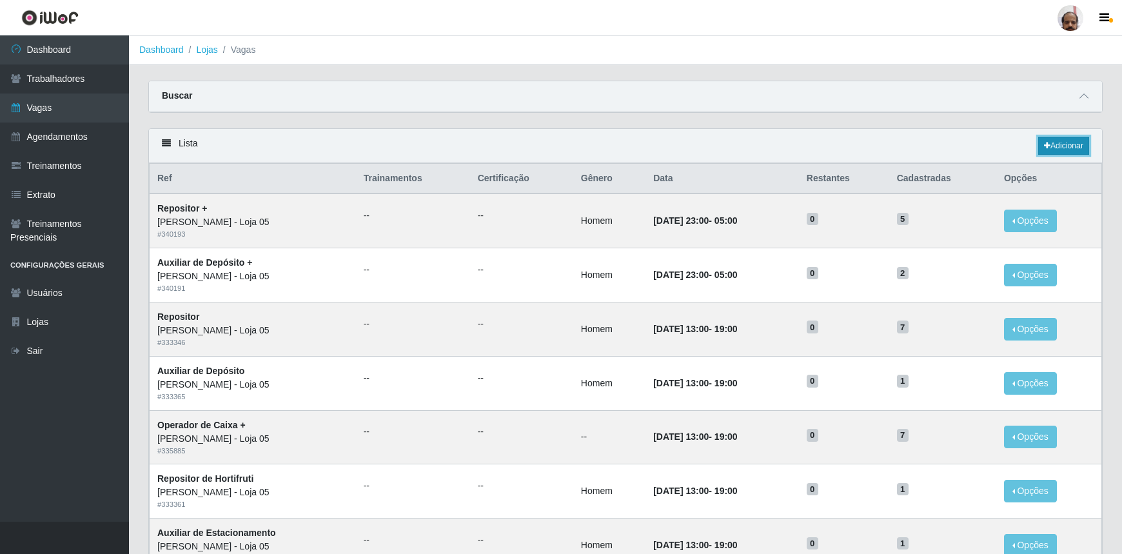
click at [1077, 146] on link "Adicionar" at bounding box center [1063, 146] width 51 height 18
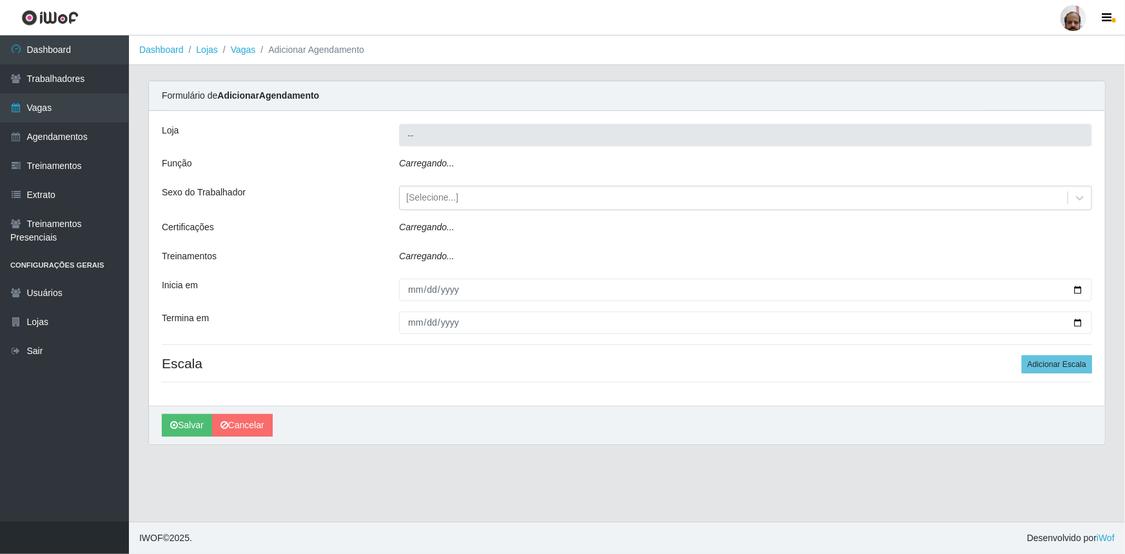
type input "[PERSON_NAME] - Loja 05"
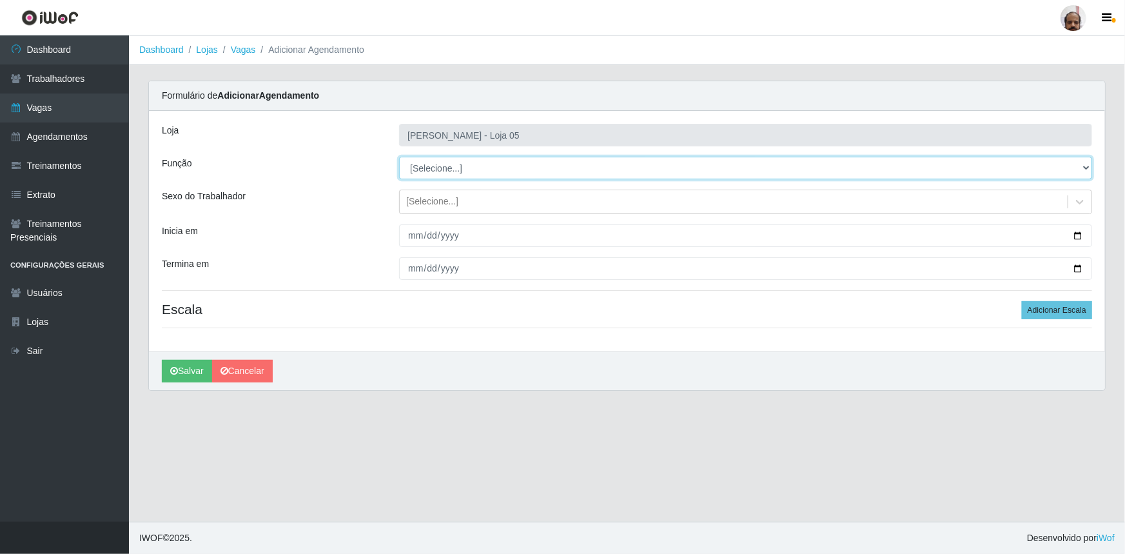
click at [1087, 166] on select "[Selecione...] ASG ASG + ASG ++ Auxiliar de Depósito Auxiliar de Depósito + Aux…" at bounding box center [745, 168] width 693 height 23
select select "72"
click at [399, 157] on select "[Selecione...] ASG ASG + ASG ++ Auxiliar de Depósito Auxiliar de Depósito + Aux…" at bounding box center [745, 168] width 693 height 23
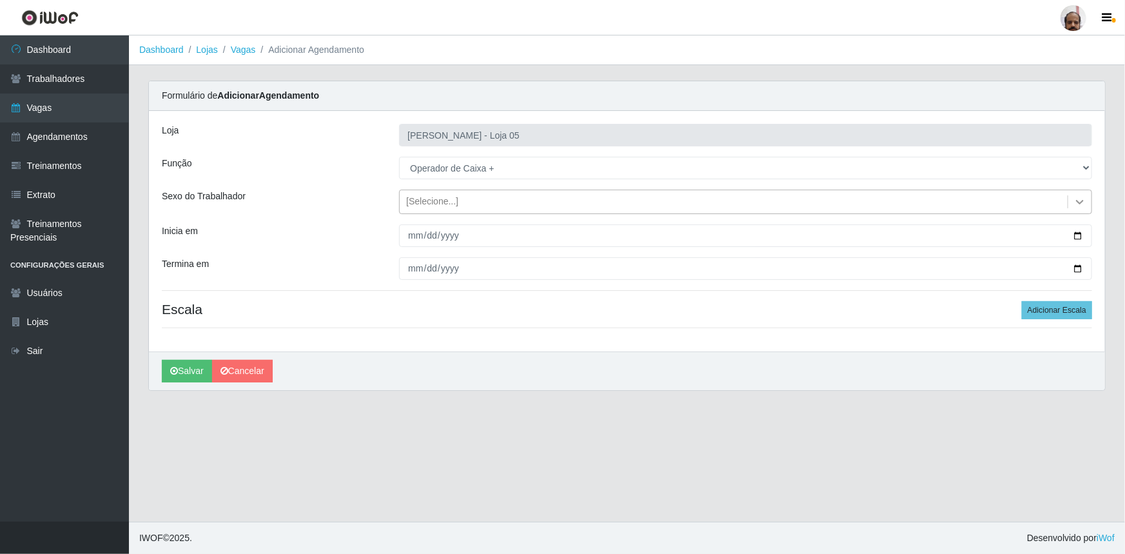
click at [1081, 197] on icon at bounding box center [1080, 201] width 13 height 13
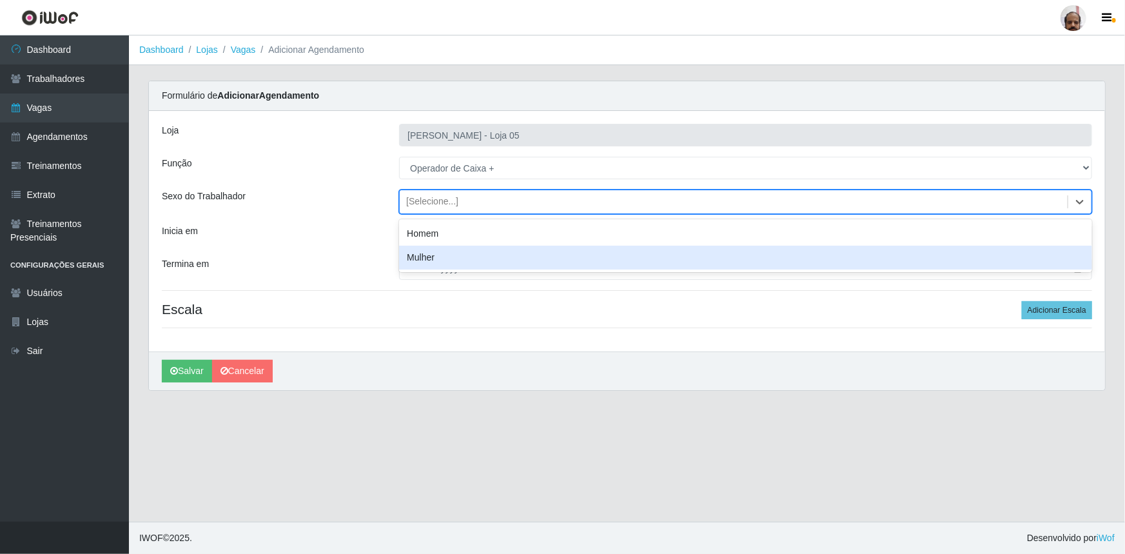
click at [353, 248] on div "Loja Mar Vermelho - Loja 05 Função [Selecione...] ASG ASG + ASG ++ Auxiliar de …" at bounding box center [627, 231] width 956 height 241
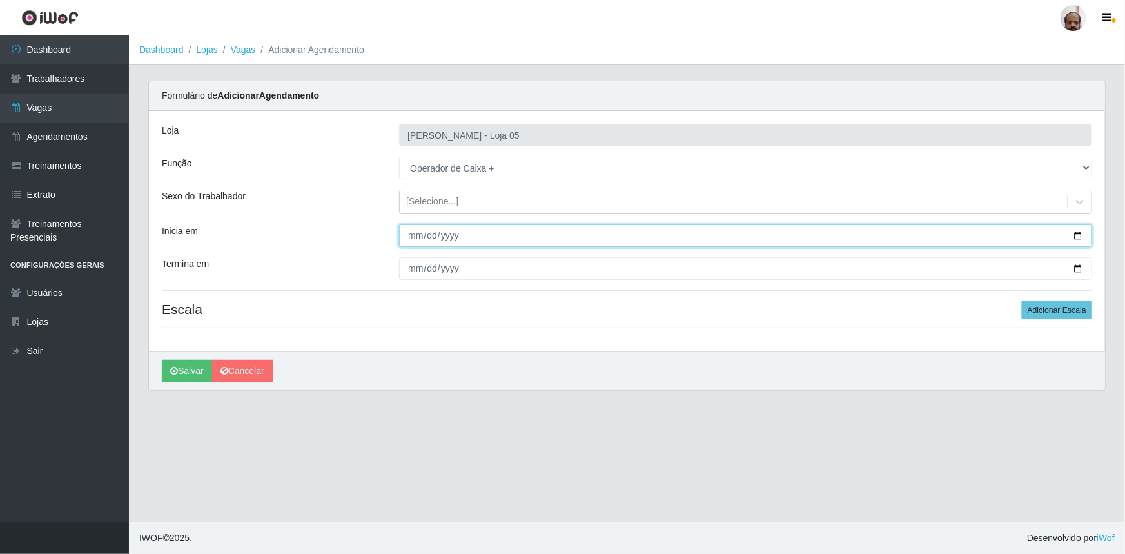
click at [1081, 232] on input "Inicia em" at bounding box center [745, 235] width 693 height 23
type input "[DATE]"
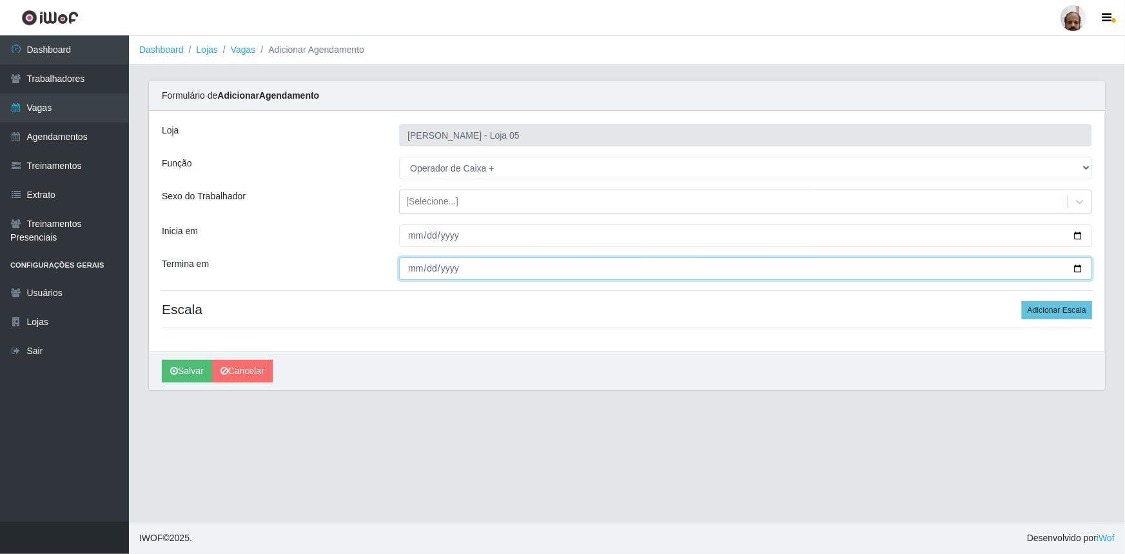
click at [1076, 267] on input "Termina em" at bounding box center [745, 268] width 693 height 23
type input "[DATE]"
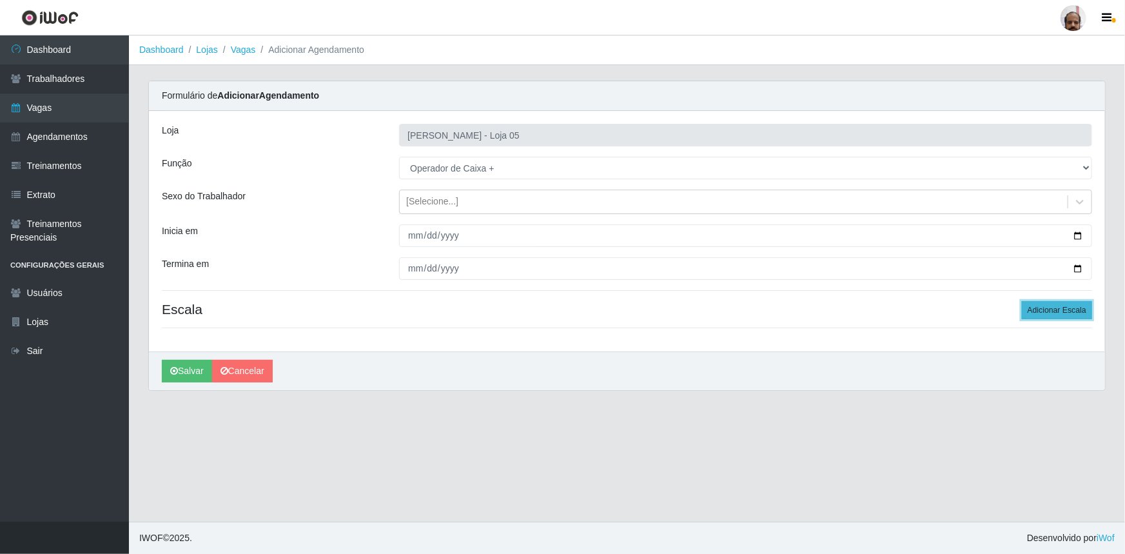
click at [1065, 310] on button "Adicionar Escala" at bounding box center [1057, 310] width 70 height 18
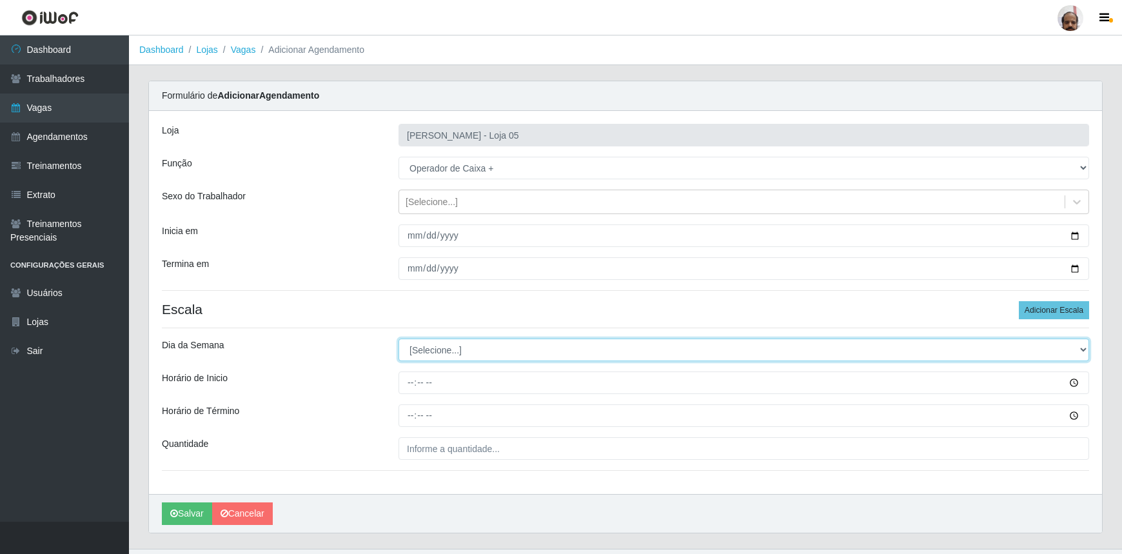
click at [1083, 351] on select "[Selecione...] Segunda Terça Quarta Quinta Sexta Sábado Domingo" at bounding box center [743, 350] width 691 height 23
select select "0"
click at [398, 339] on select "[Selecione...] Segunda Terça Quarta Quinta Sexta Sábado Domingo" at bounding box center [743, 350] width 691 height 23
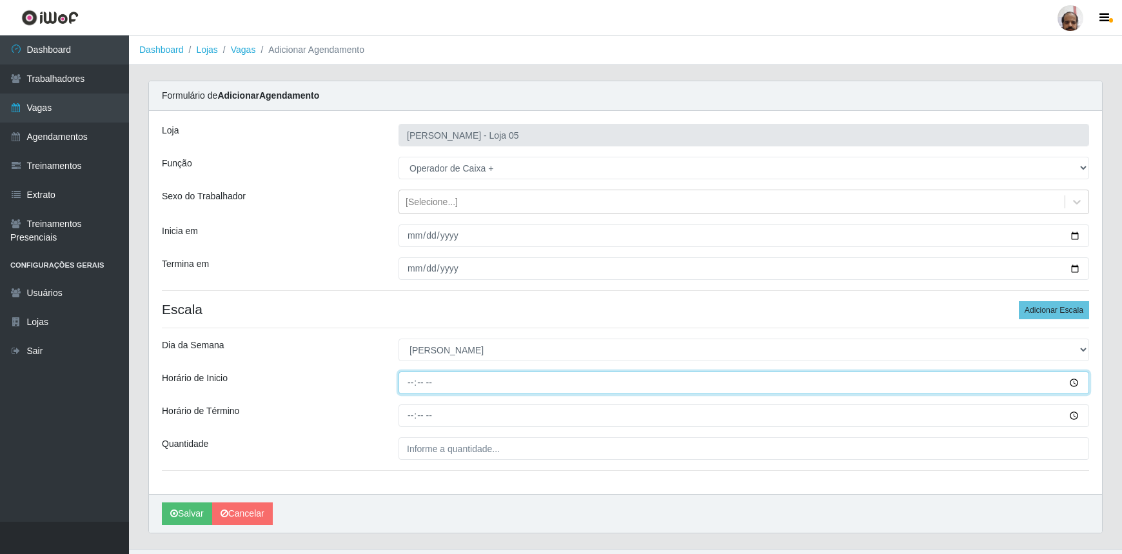
click at [413, 383] on input "Horário de Inicio" at bounding box center [743, 382] width 691 height 23
type input "13:00"
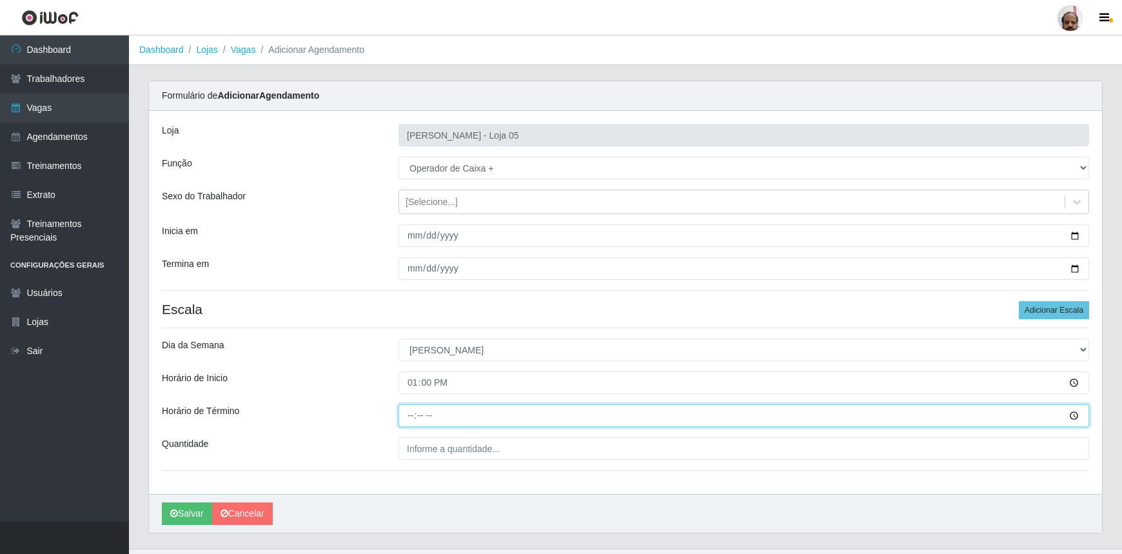
click at [406, 413] on input "Horário de Término" at bounding box center [743, 415] width 691 height 23
type input "19:00"
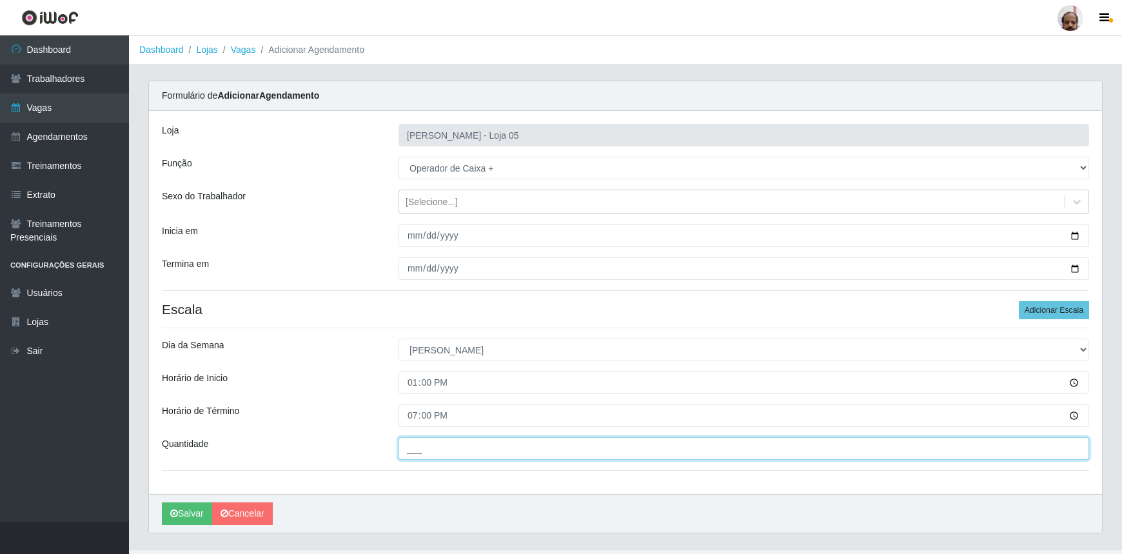
click at [411, 445] on input "___" at bounding box center [743, 448] width 691 height 23
type input "2__"
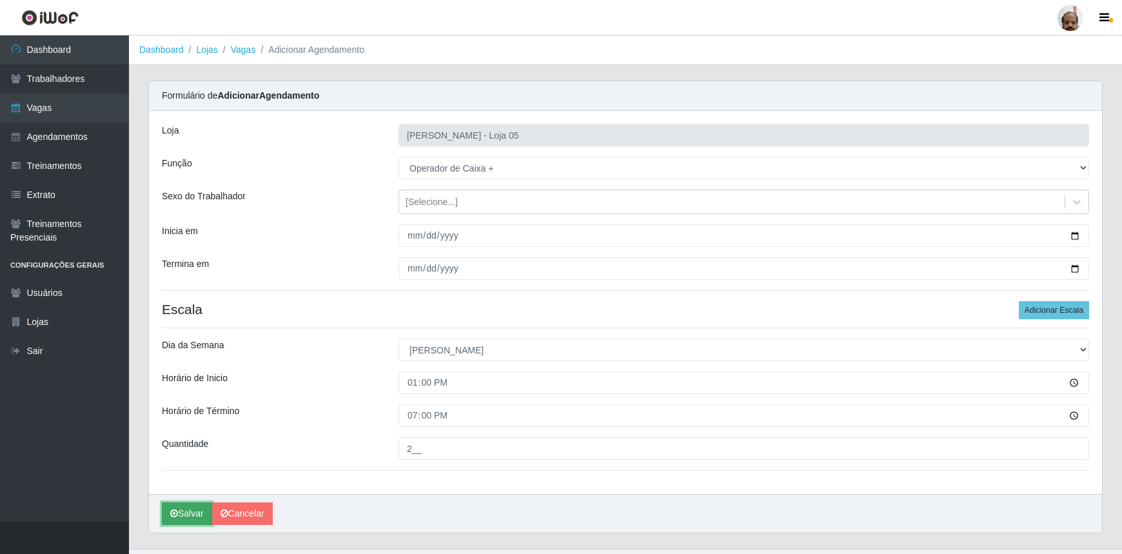
click at [200, 509] on button "Salvar" at bounding box center [187, 513] width 50 height 23
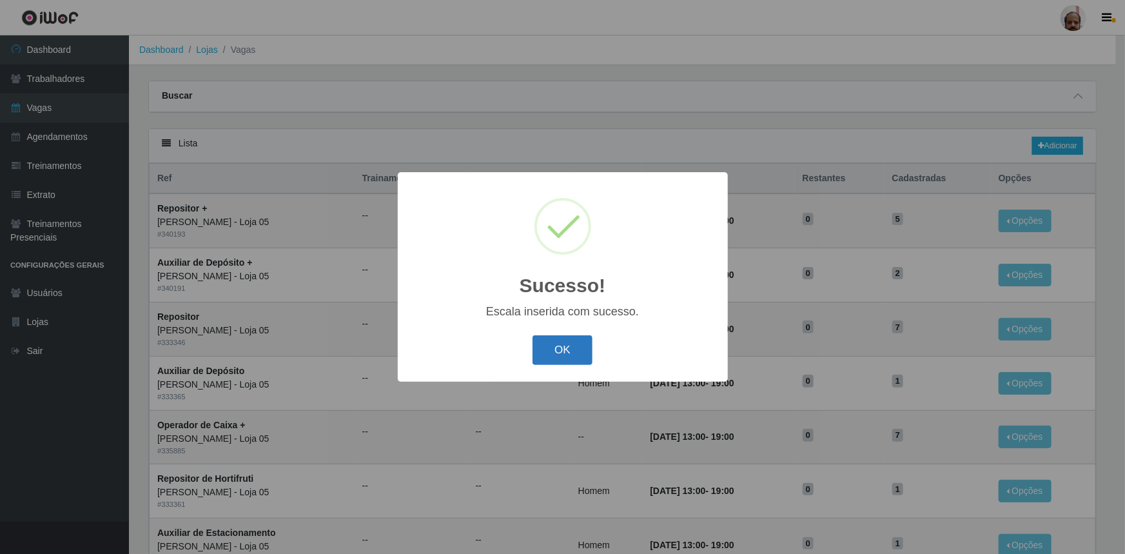
click at [575, 346] on button "OK" at bounding box center [563, 350] width 60 height 30
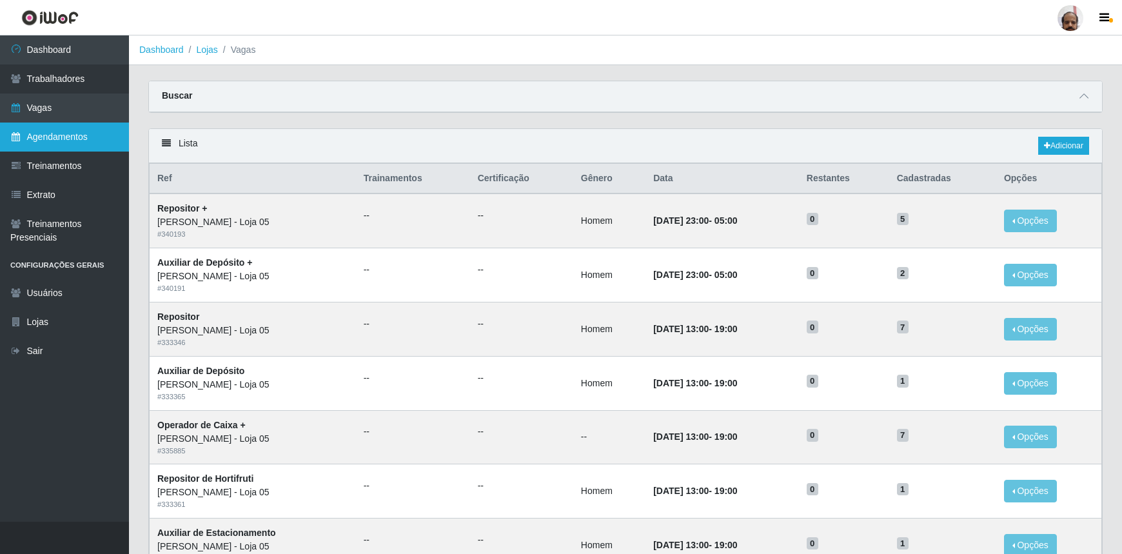
click at [79, 141] on link "Agendamentos" at bounding box center [64, 137] width 129 height 29
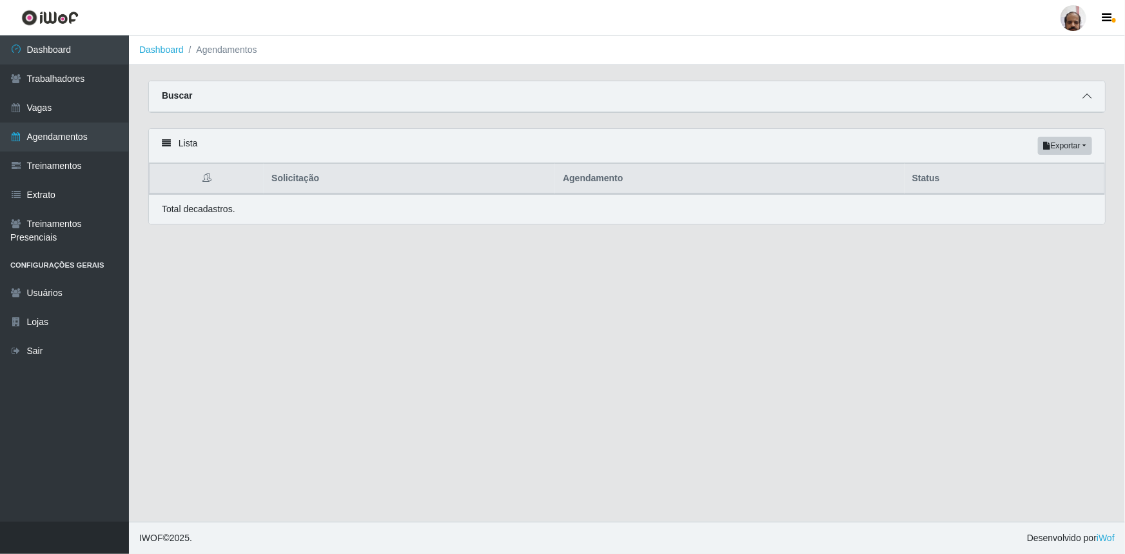
click at [1088, 95] on icon at bounding box center [1087, 96] width 9 height 9
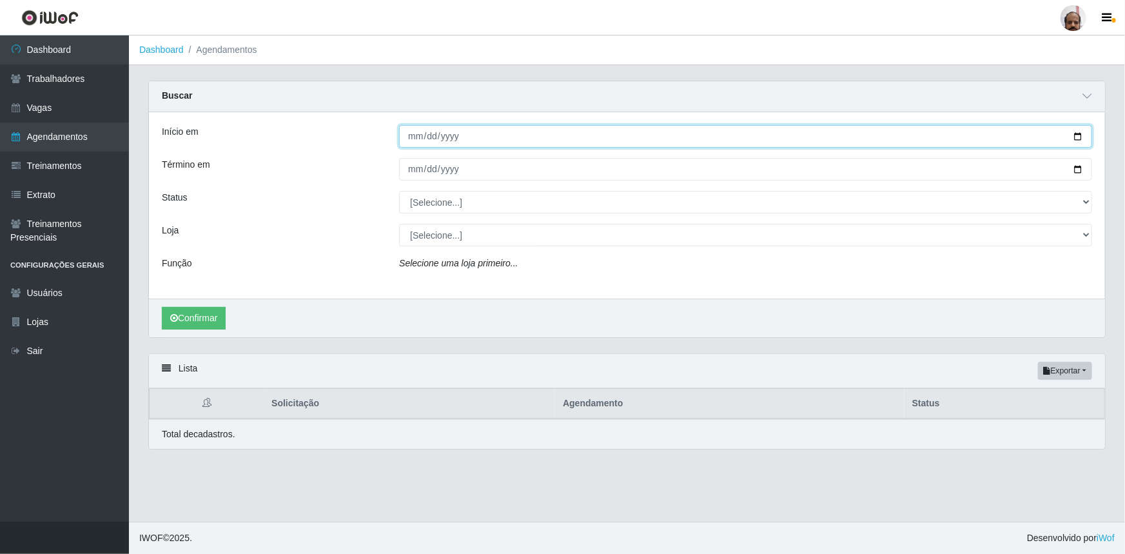
click at [1080, 141] on input "Início em" at bounding box center [745, 136] width 693 height 23
type input "[DATE]"
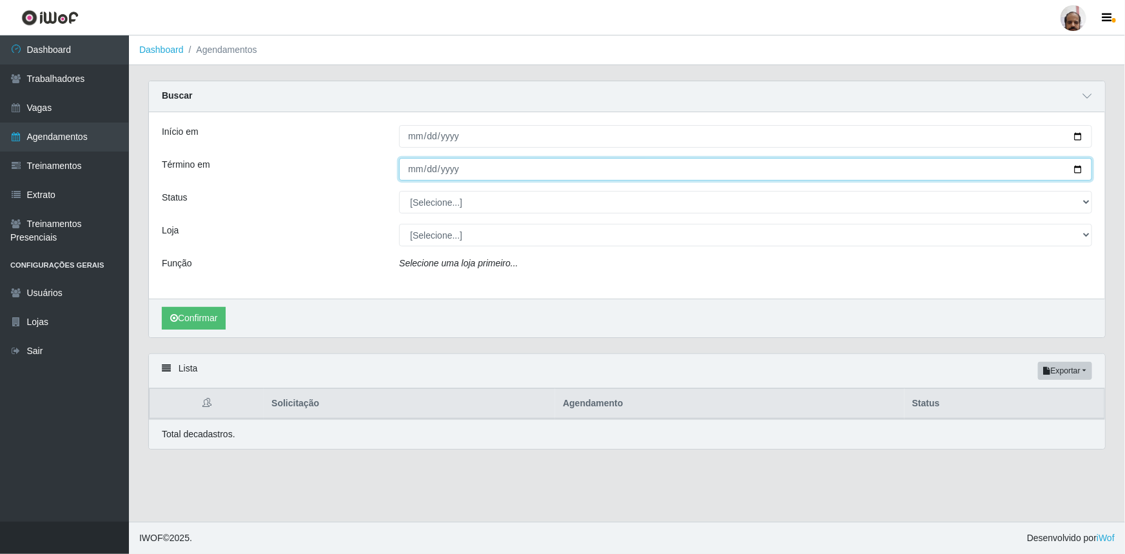
drag, startPoint x: 1083, startPoint y: 168, endPoint x: 1068, endPoint y: 182, distance: 20.5
click at [1082, 168] on input "Término em" at bounding box center [745, 169] width 693 height 23
type input "[DATE]"
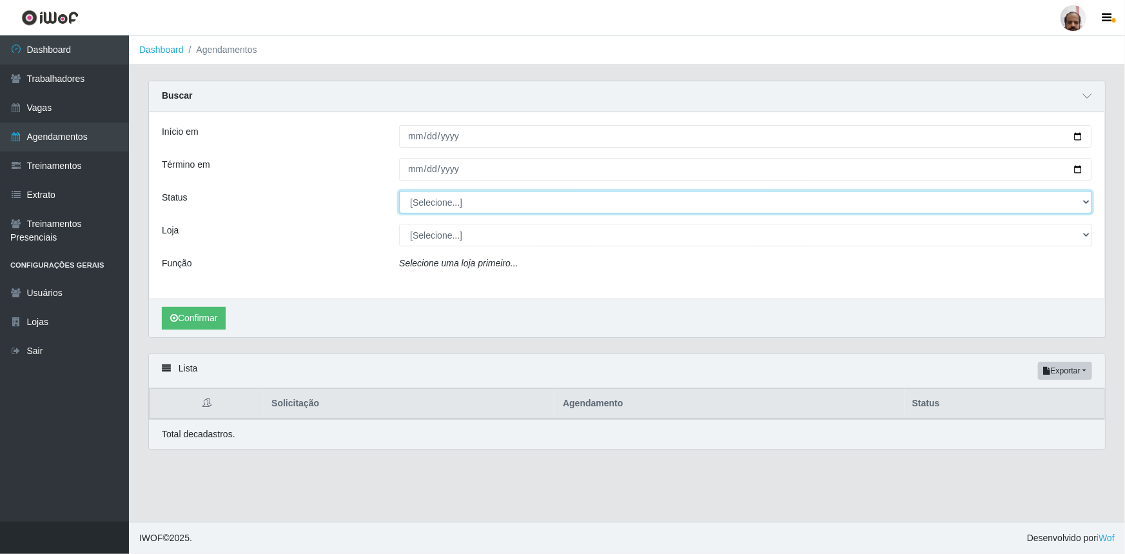
click at [1090, 206] on select "[Selecione...] AGENDADO AGUARDANDO LIBERAR EM ANDAMENTO EM REVISÃO FINALIZADO C…" at bounding box center [745, 202] width 693 height 23
select select "AGENDADO"
click at [399, 191] on select "[Selecione...] AGENDADO AGUARDANDO LIBERAR EM ANDAMENTO EM REVISÃO FINALIZADO C…" at bounding box center [745, 202] width 693 height 23
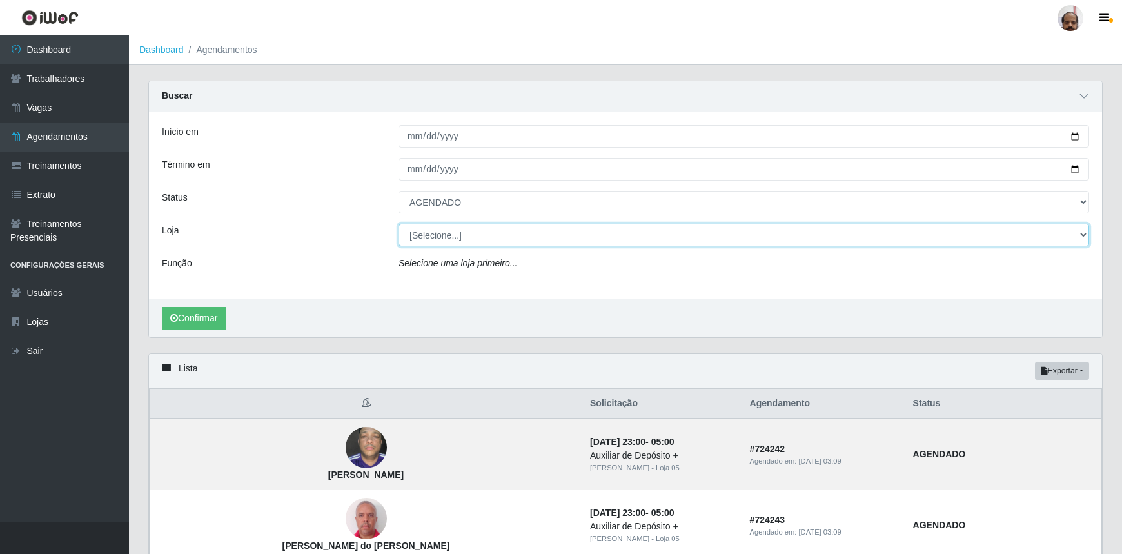
click at [1079, 234] on select "[Selecione...] Mar Vermelho - Loja 05" at bounding box center [743, 235] width 691 height 23
select select "252"
click at [398, 224] on select "[Selecione...] Mar Vermelho - Loja 05" at bounding box center [743, 235] width 691 height 23
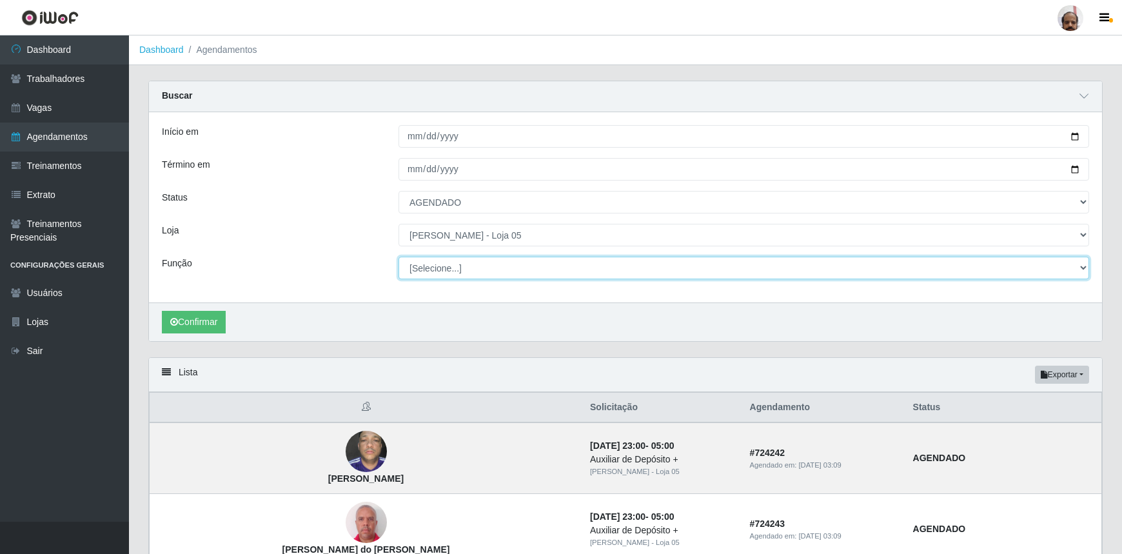
click at [1081, 266] on select "[Selecione...] ASG ASG + ASG ++ Auxiliar de Depósito Auxiliar de Depósito + Aux…" at bounding box center [743, 268] width 691 height 23
click at [398, 257] on select "[Selecione...] ASG ASG + ASG ++ Auxiliar de Depósito Auxiliar de Depósito + Aux…" at bounding box center [743, 268] width 691 height 23
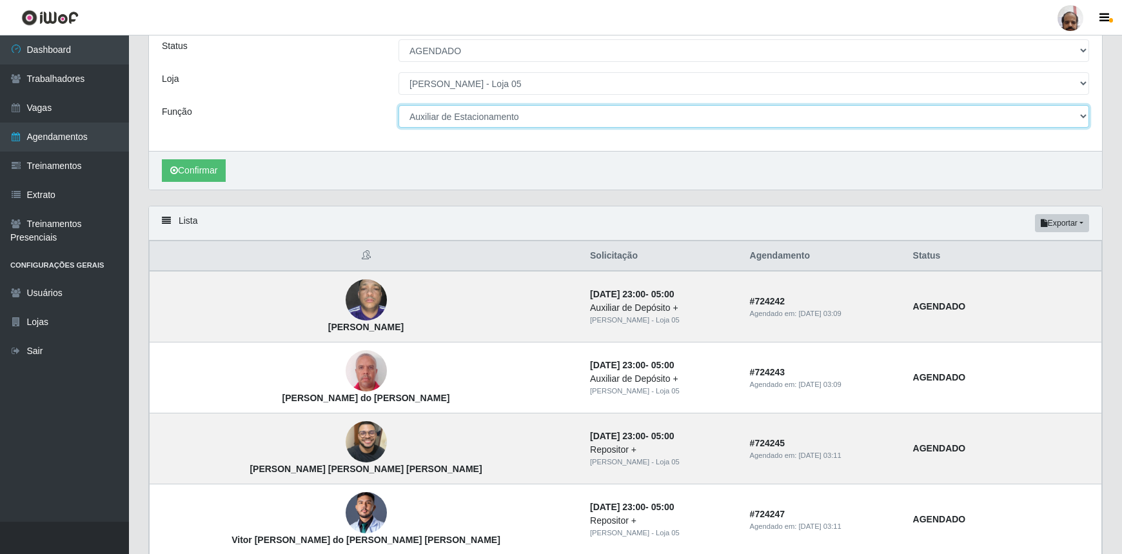
scroll to position [175, 0]
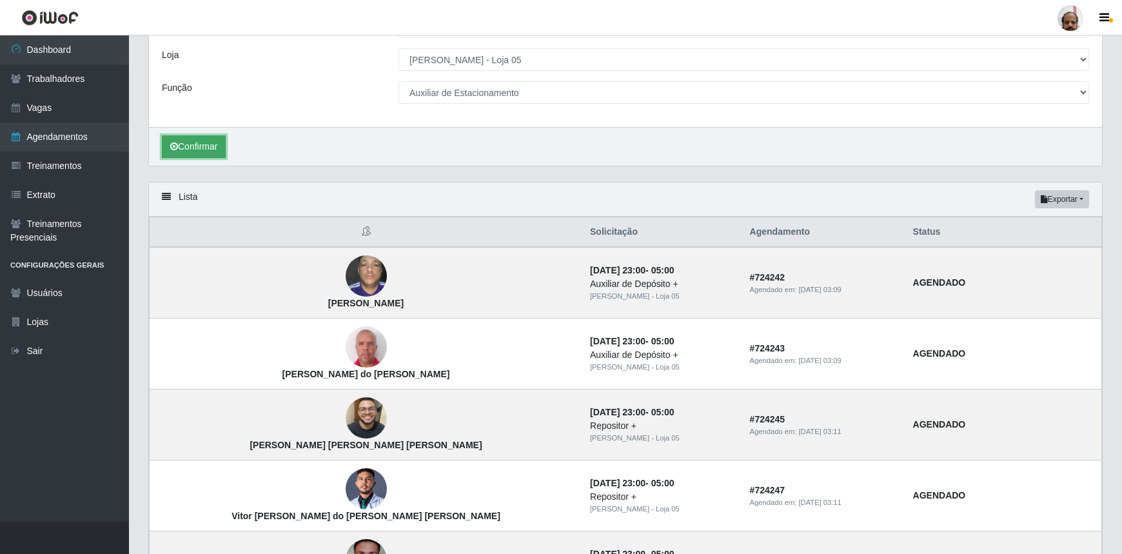
click at [187, 144] on button "Confirmar" at bounding box center [194, 146] width 64 height 23
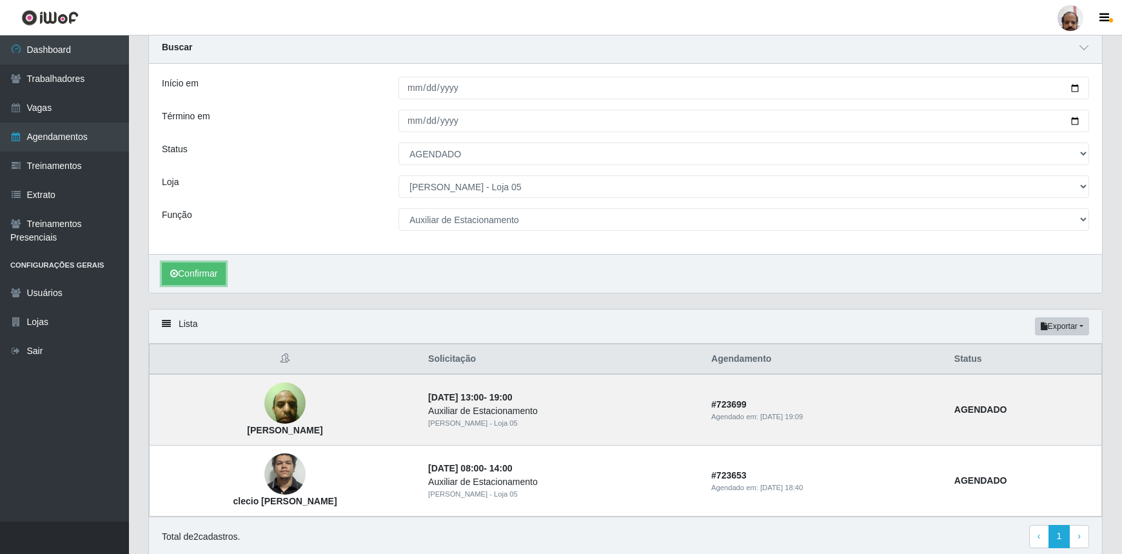
scroll to position [97, 0]
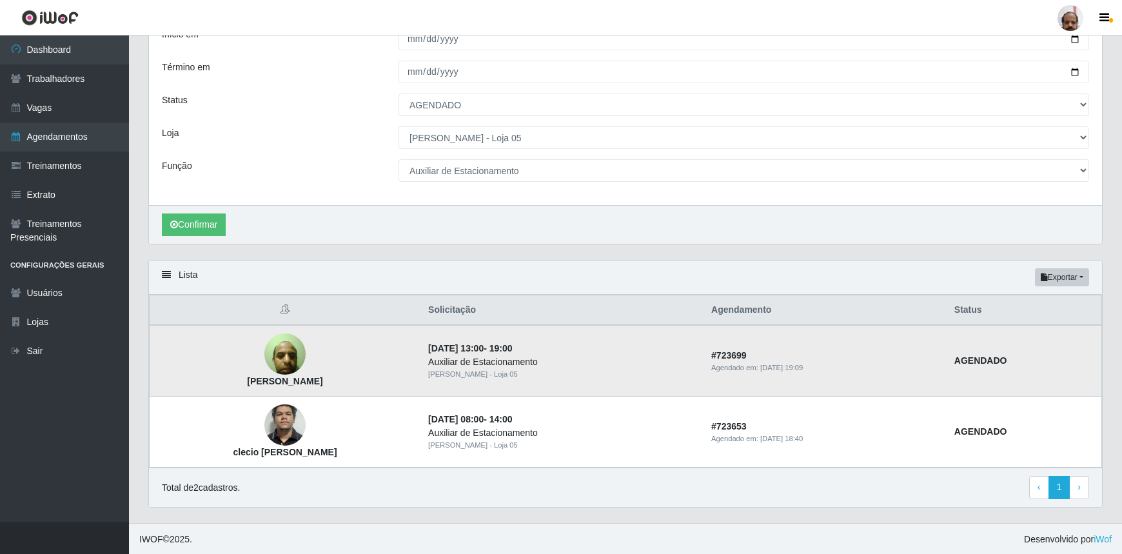
click at [280, 358] on img at bounding box center [284, 354] width 41 height 55
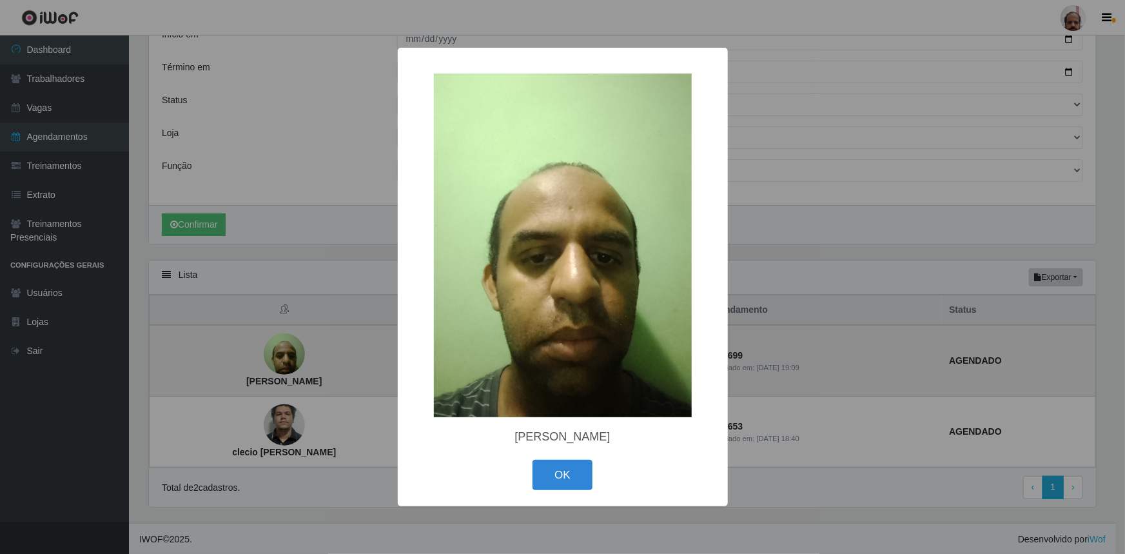
click at [280, 358] on div "× [PERSON_NAME] OK Cancel" at bounding box center [562, 277] width 1125 height 554
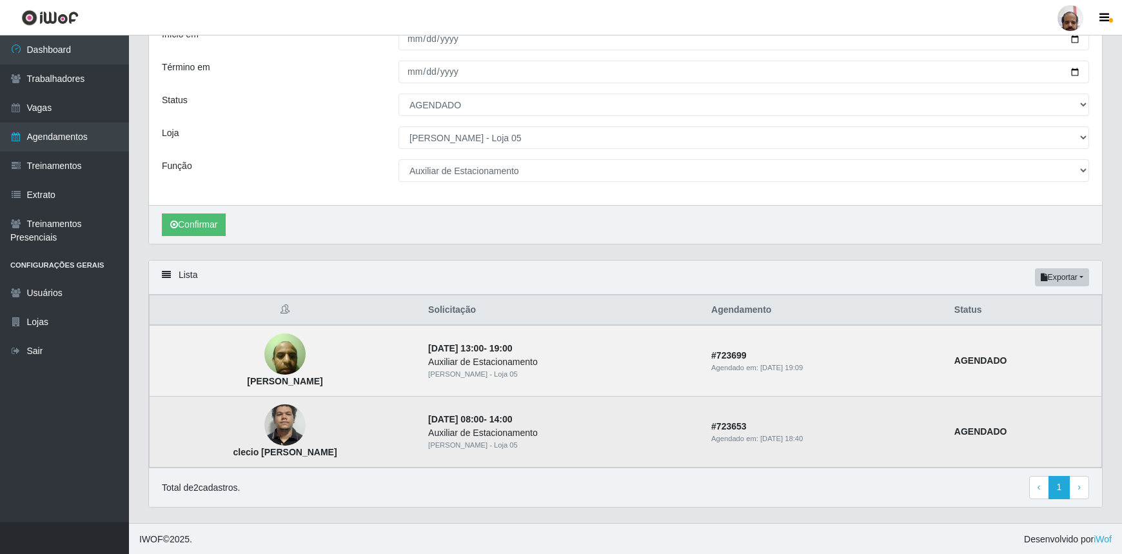
click at [275, 431] on img at bounding box center [284, 425] width 41 height 87
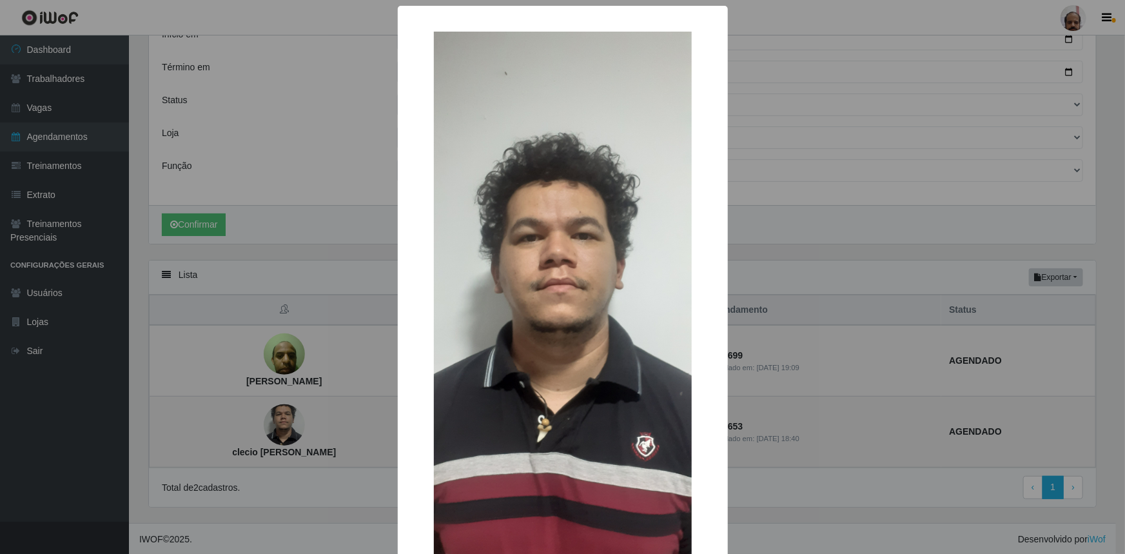
click at [275, 431] on div "× clecio [PERSON_NAME]" at bounding box center [562, 277] width 1125 height 554
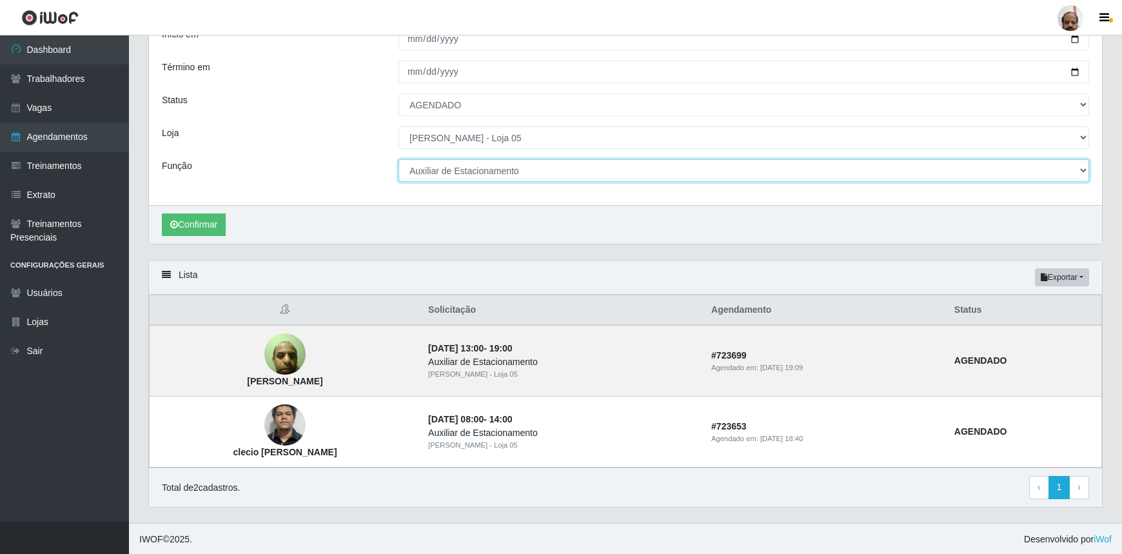
click at [1081, 166] on select "[Selecione...] ASG ASG + ASG ++ Auxiliar de Depósito Auxiliar de Depósito + Aux…" at bounding box center [743, 170] width 691 height 23
click at [398, 159] on select "[Selecione...] ASG ASG + ASG ++ Auxiliar de Depósito Auxiliar de Depósito + Aux…" at bounding box center [743, 170] width 691 height 23
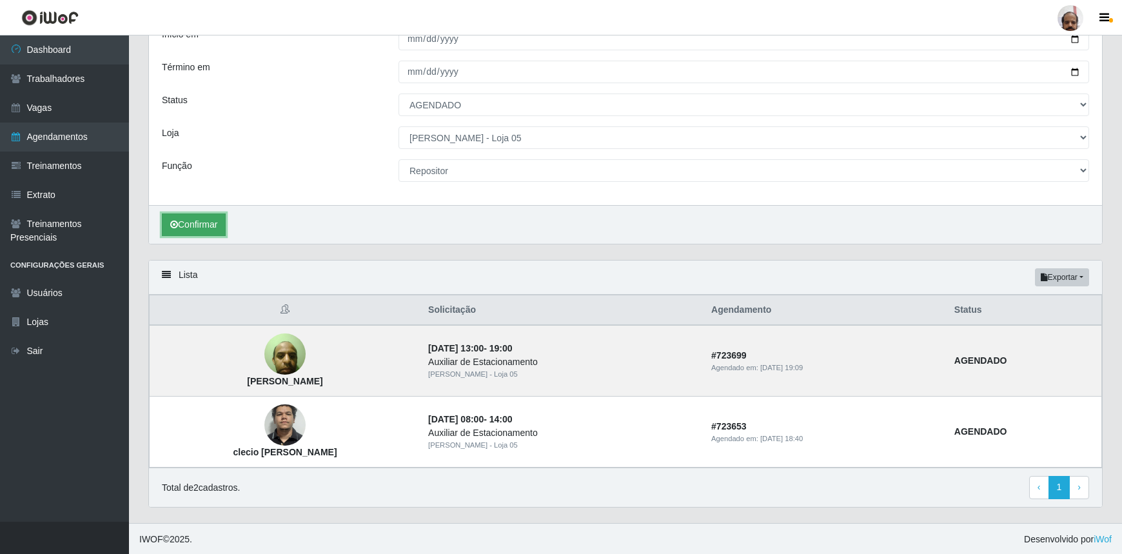
click at [212, 219] on button "Confirmar" at bounding box center [194, 224] width 64 height 23
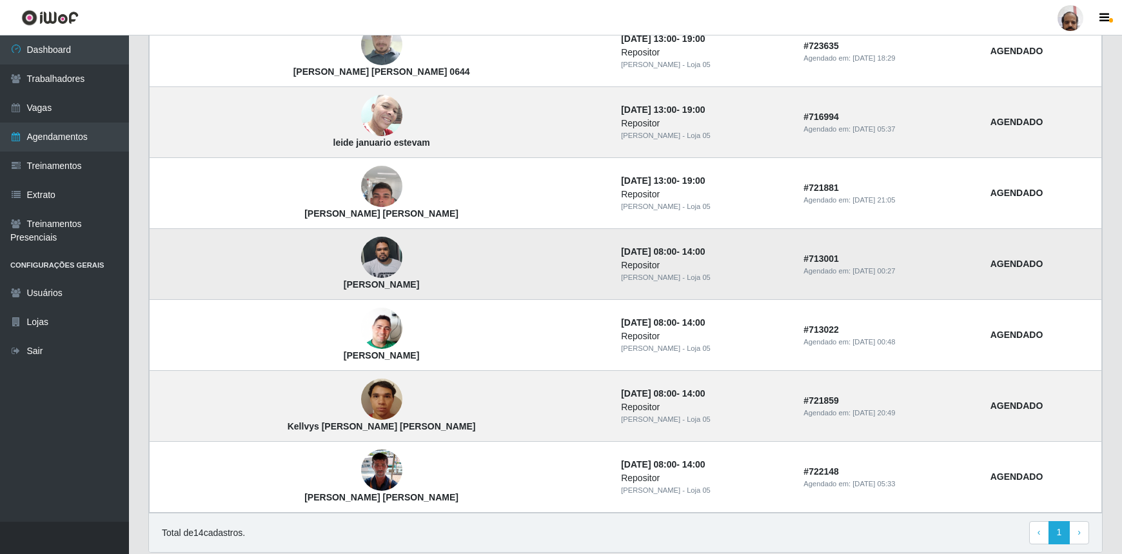
scroll to position [938, 0]
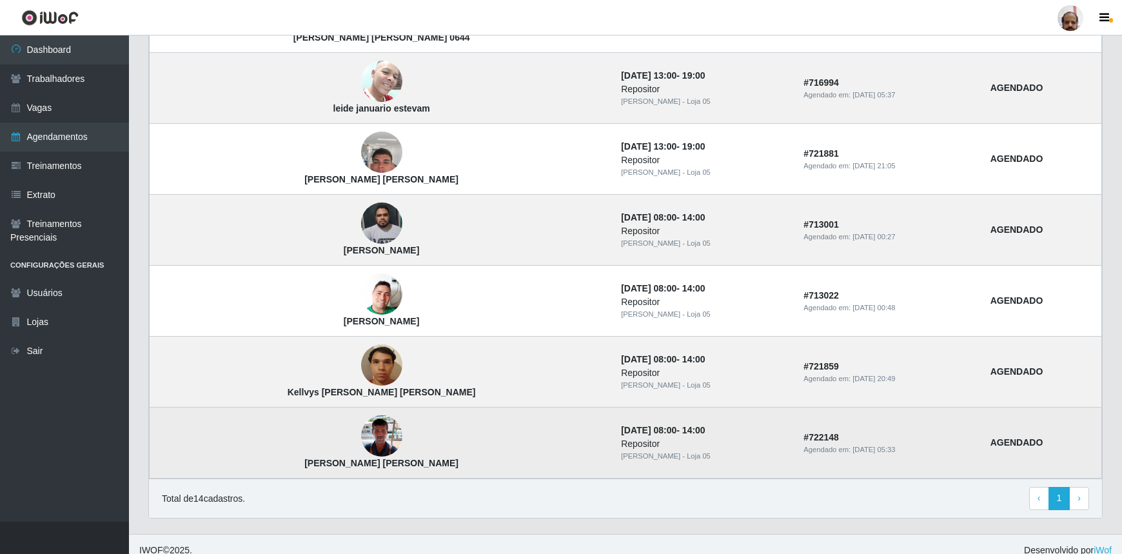
click at [361, 432] on img at bounding box center [381, 436] width 41 height 55
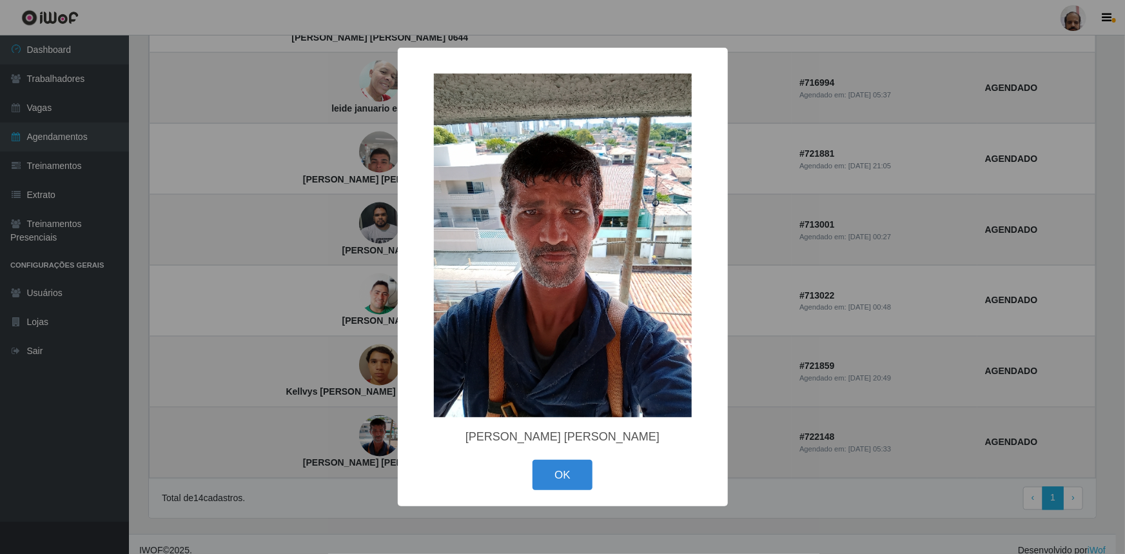
click at [314, 432] on div "× [PERSON_NAME] [PERSON_NAME] OK Cancel" at bounding box center [562, 277] width 1125 height 554
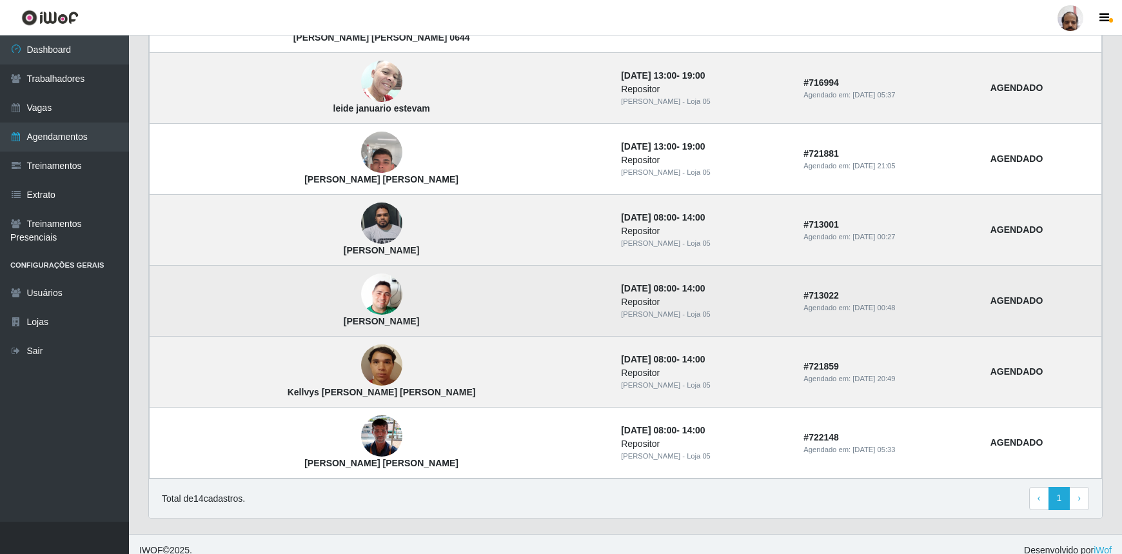
click at [361, 297] on img at bounding box center [381, 294] width 41 height 74
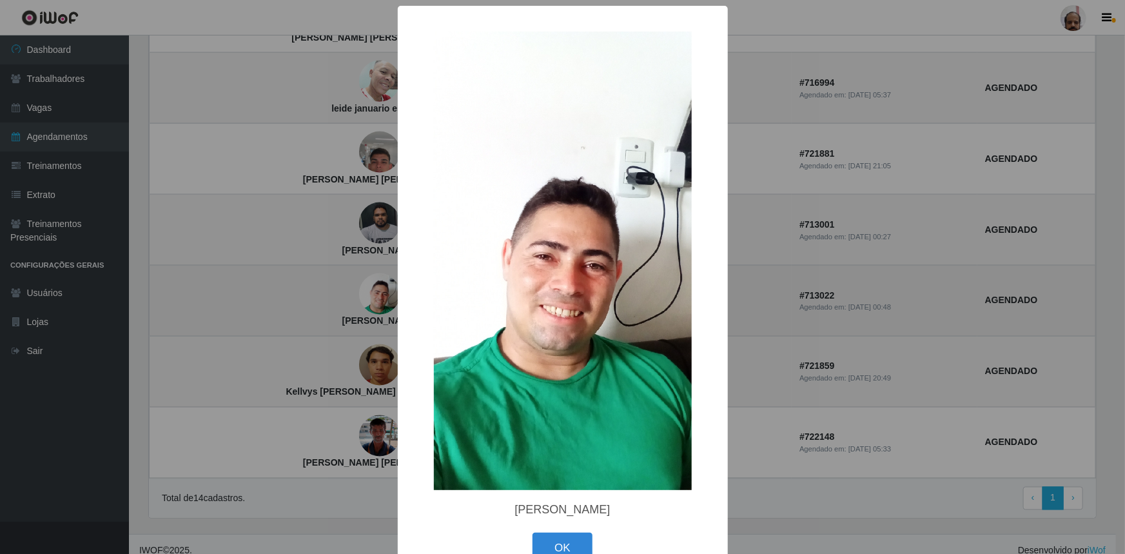
click at [305, 297] on div "× [PERSON_NAME] OK Cancel" at bounding box center [562, 277] width 1125 height 554
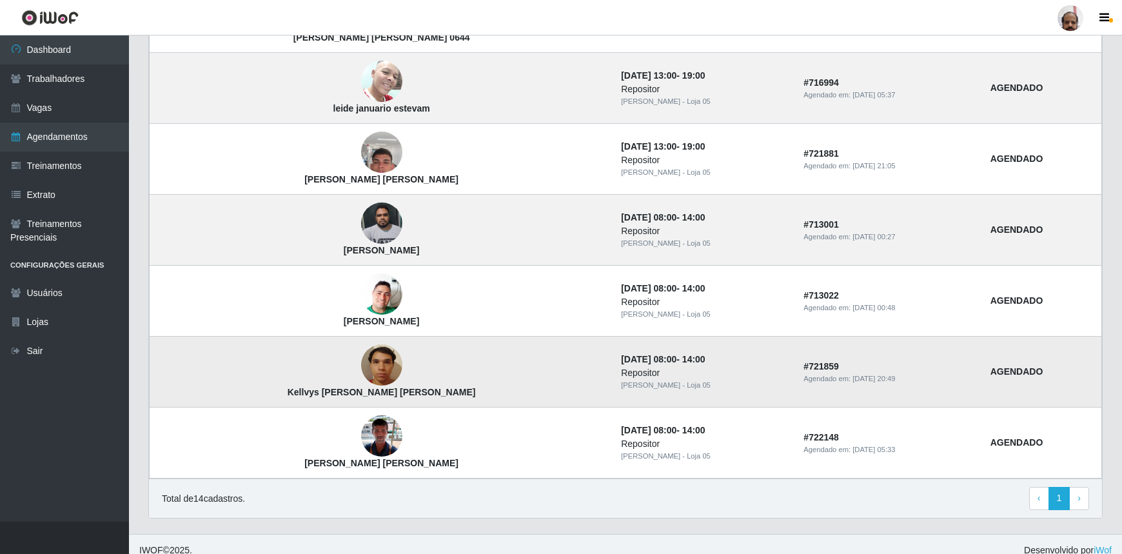
click at [361, 365] on img at bounding box center [381, 365] width 41 height 55
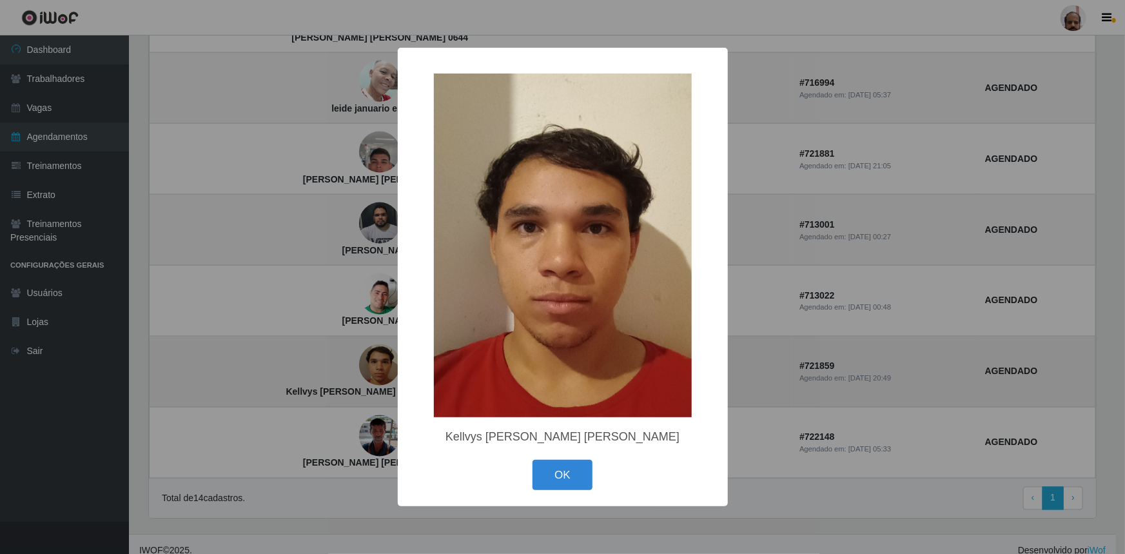
click at [305, 365] on div "× Kellvys [PERSON_NAME] [PERSON_NAME] OK Cancel" at bounding box center [562, 277] width 1125 height 554
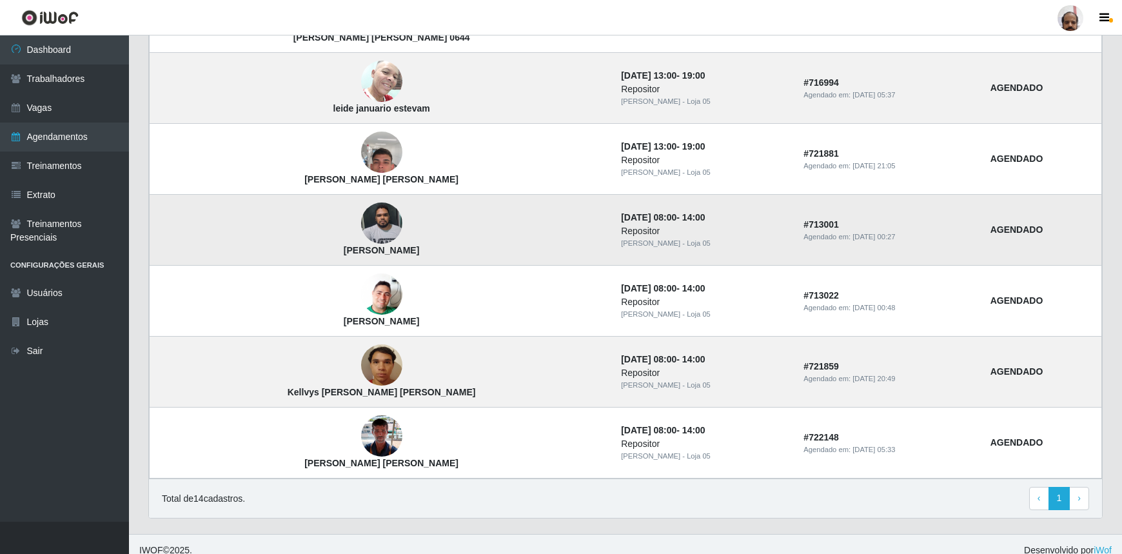
click at [361, 217] on img at bounding box center [381, 223] width 41 height 55
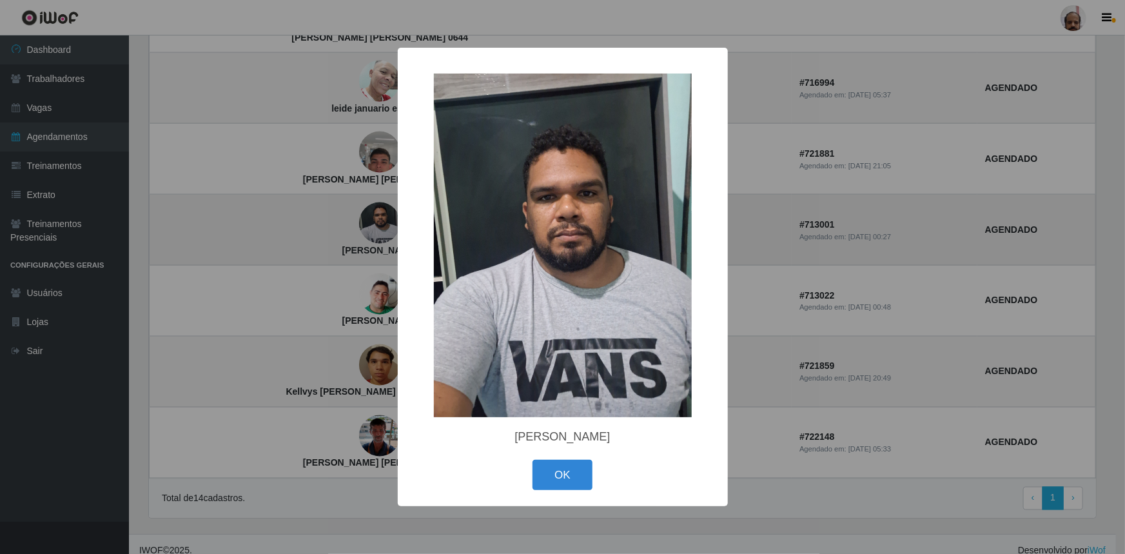
click at [302, 217] on div "× [PERSON_NAME] OK Cancel" at bounding box center [562, 277] width 1125 height 554
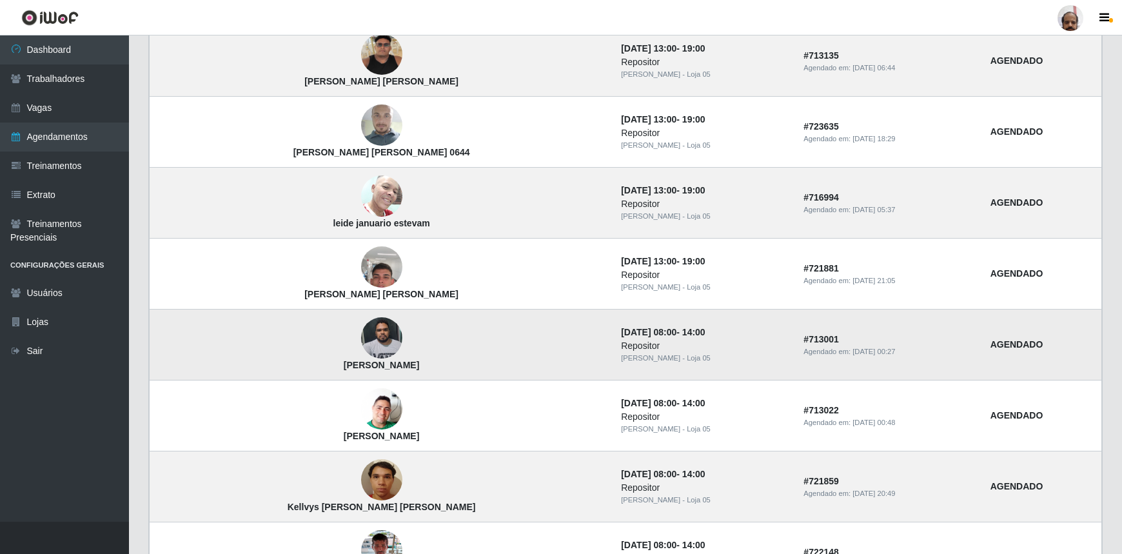
scroll to position [820, 0]
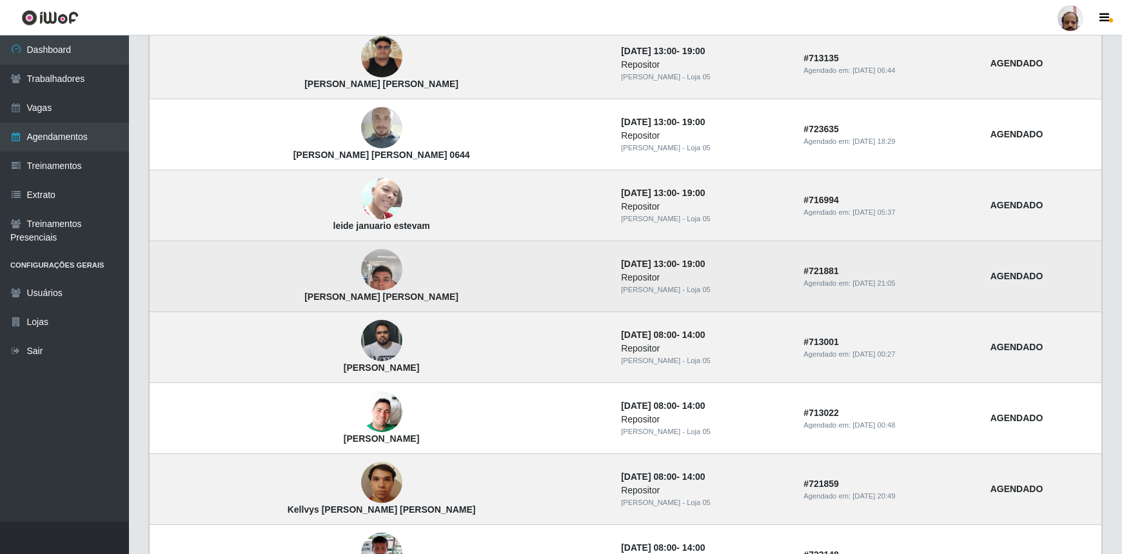
click at [361, 257] on img at bounding box center [381, 270] width 41 height 90
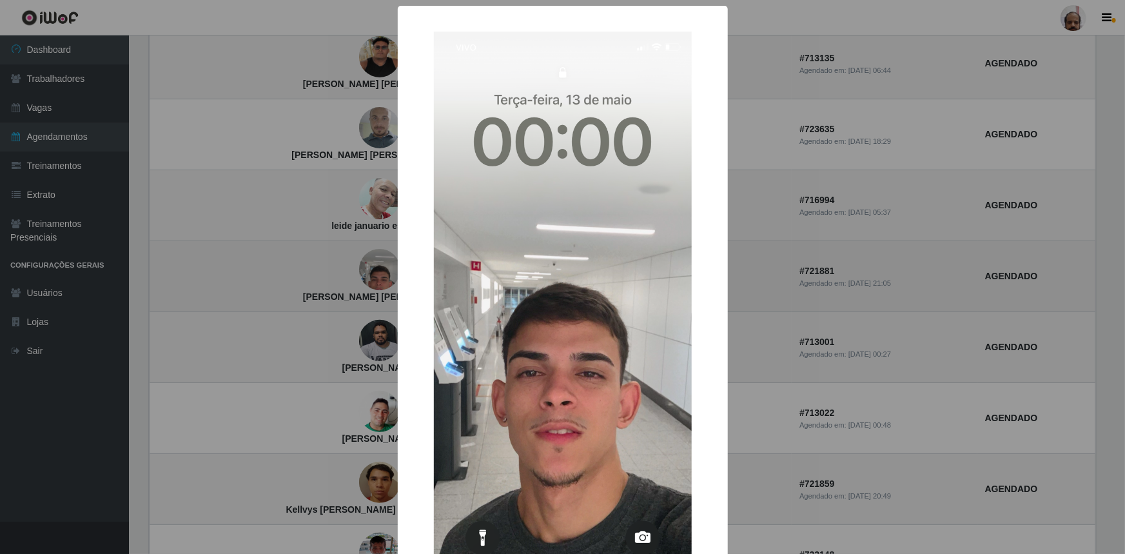
click at [308, 258] on div "× [PERSON_NAME] [PERSON_NAME] OK Cancel" at bounding box center [562, 277] width 1125 height 554
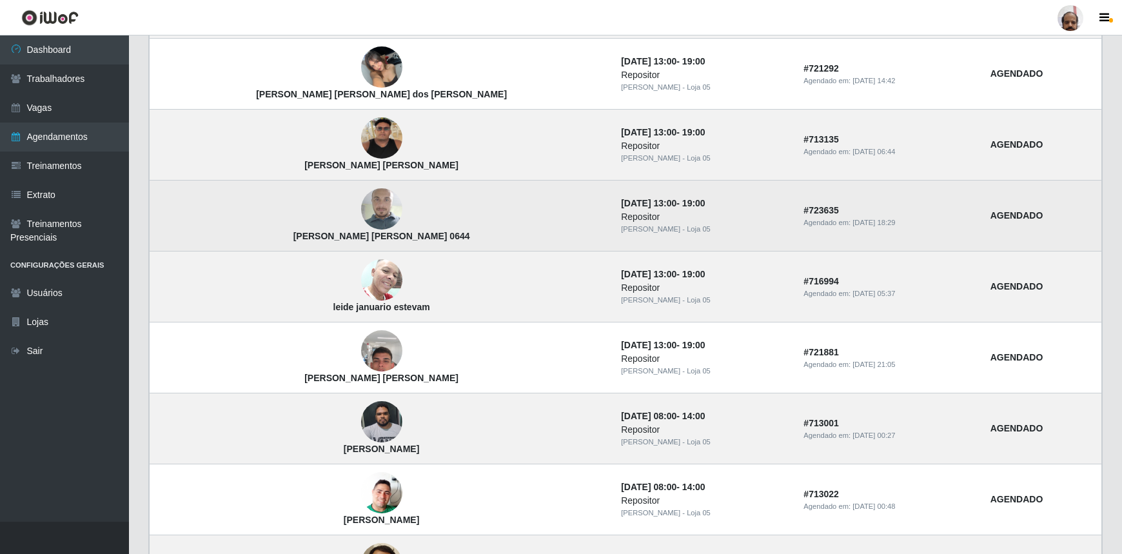
scroll to position [703, 0]
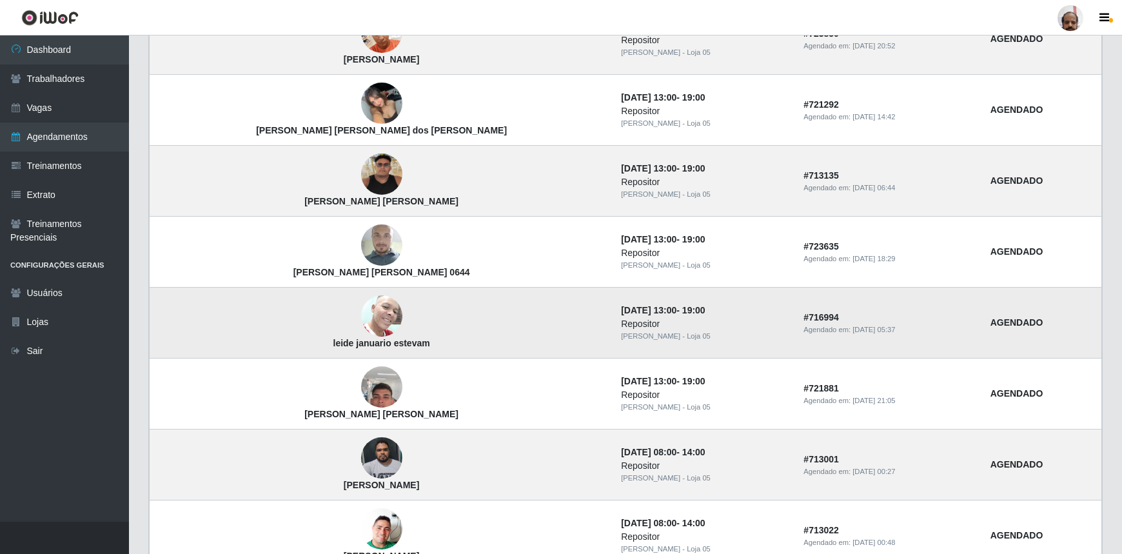
click at [361, 309] on img at bounding box center [381, 316] width 41 height 55
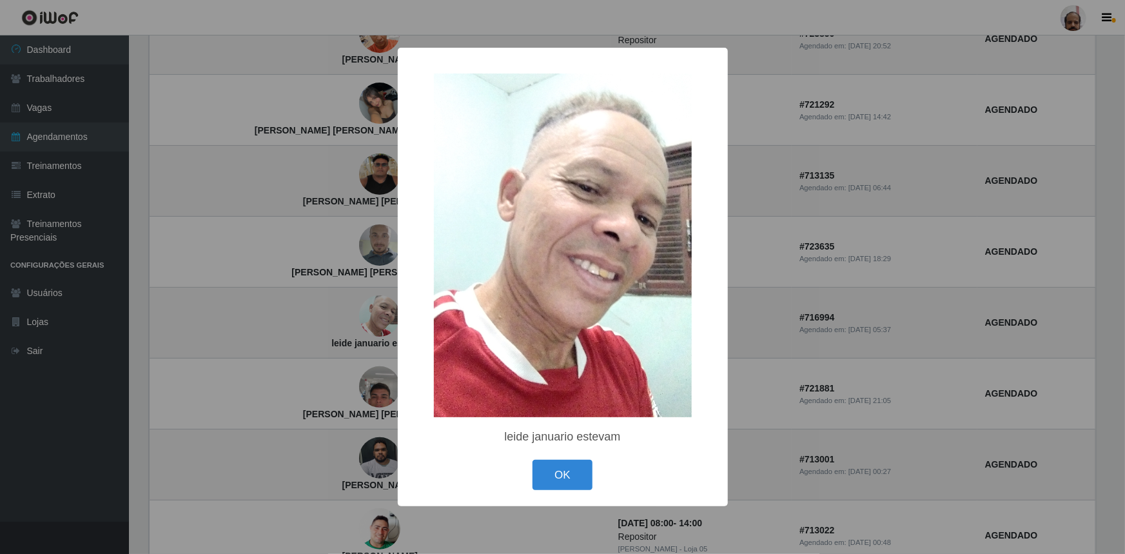
click at [315, 309] on div "× leide [PERSON_NAME] OK Cancel" at bounding box center [562, 277] width 1125 height 554
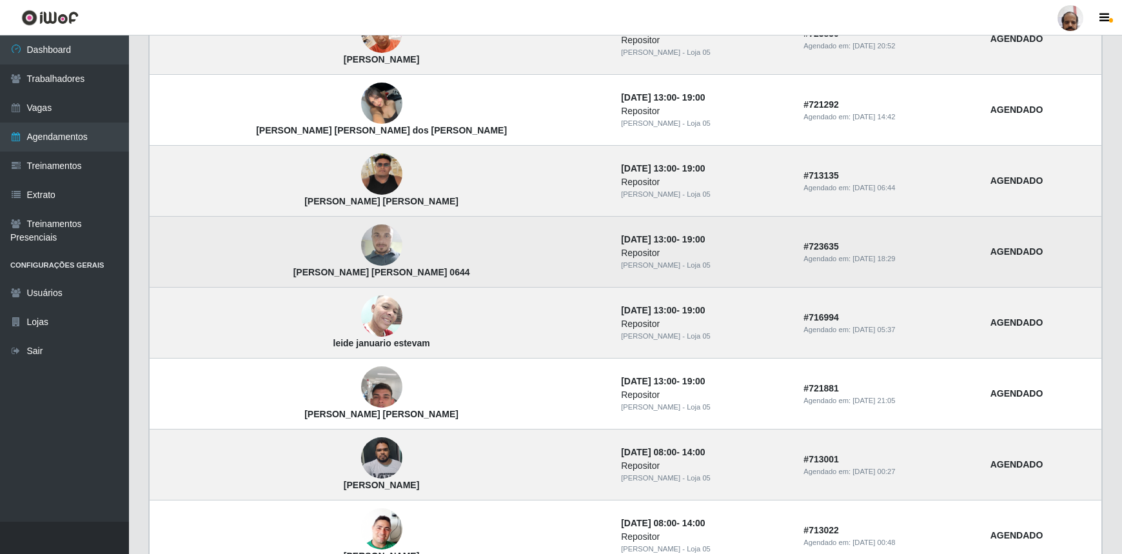
click at [361, 251] on img at bounding box center [381, 246] width 41 height 74
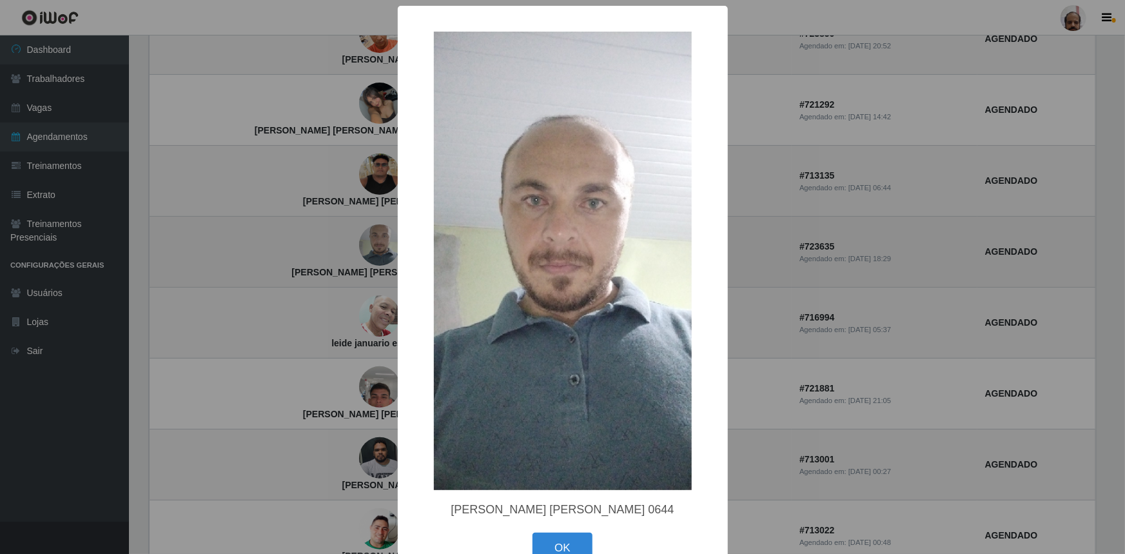
click at [319, 251] on div "× [PERSON_NAME] [PERSON_NAME] 0644 OK Cancel" at bounding box center [562, 277] width 1125 height 554
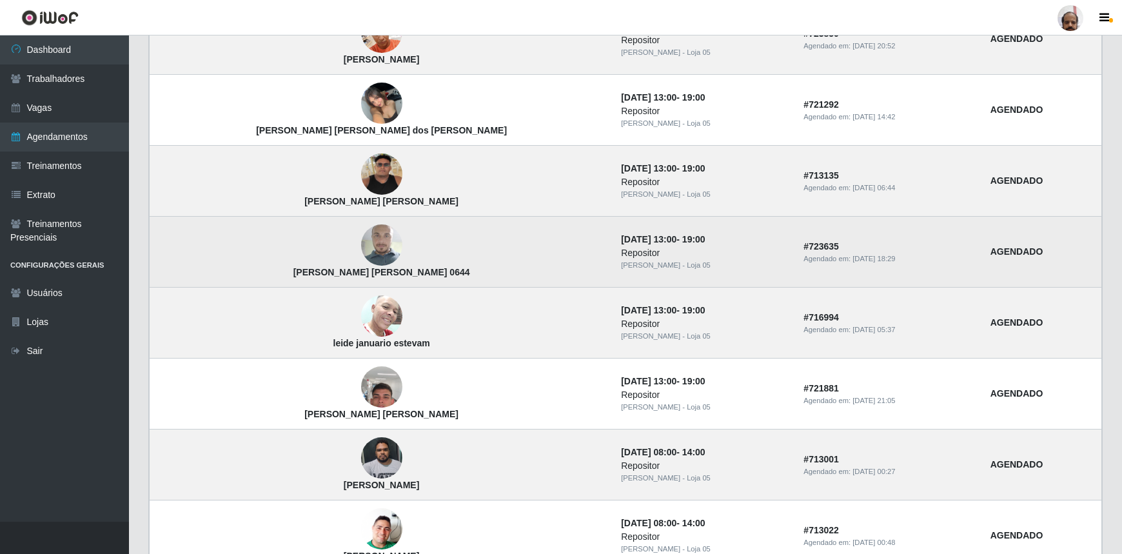
scroll to position [645, 0]
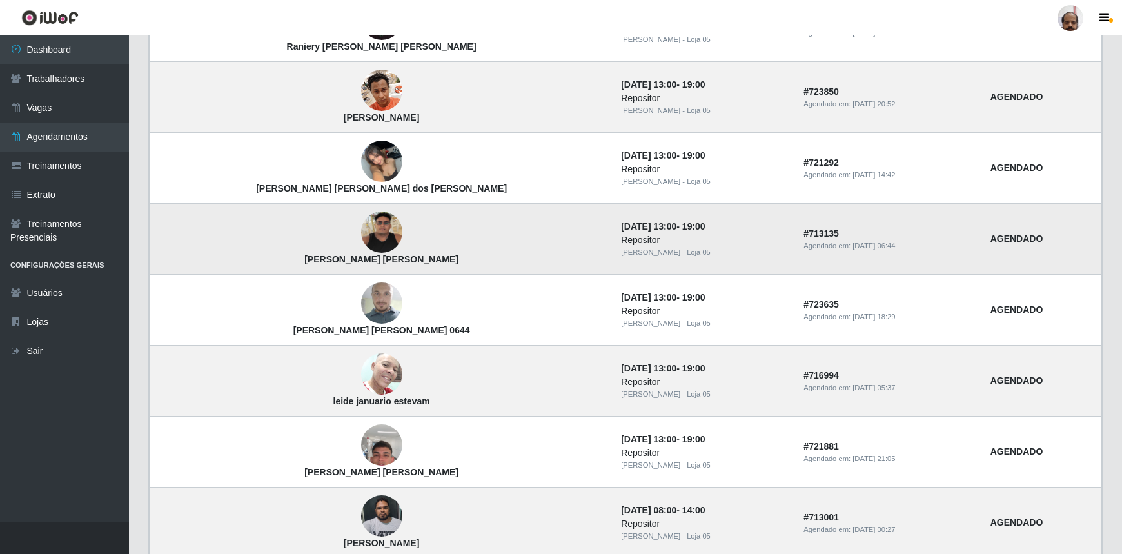
click at [361, 230] on img at bounding box center [381, 231] width 41 height 41
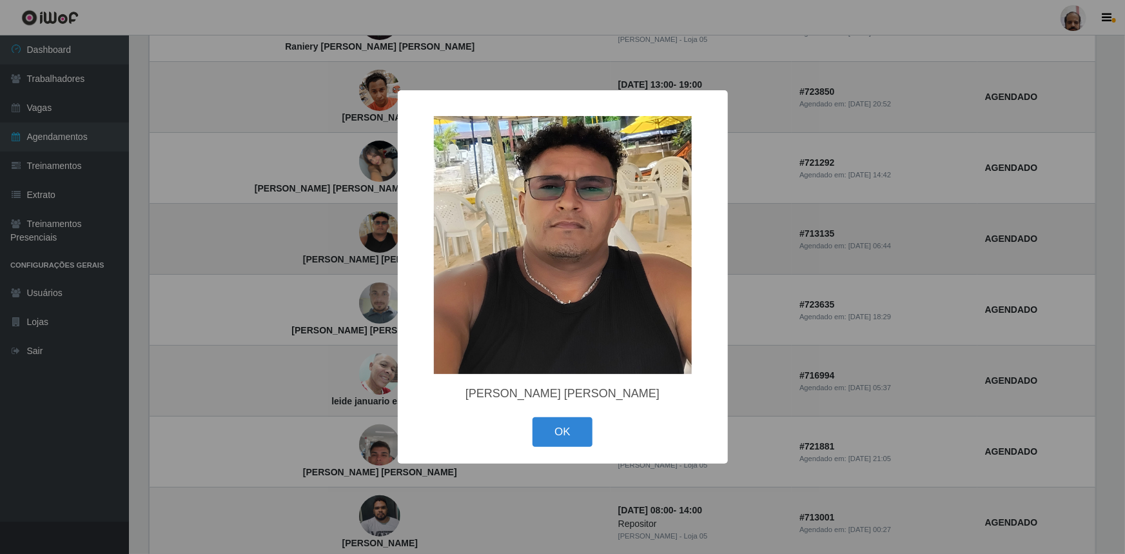
click at [313, 230] on div "× [PERSON_NAME] [PERSON_NAME] OK Cancel" at bounding box center [562, 277] width 1125 height 554
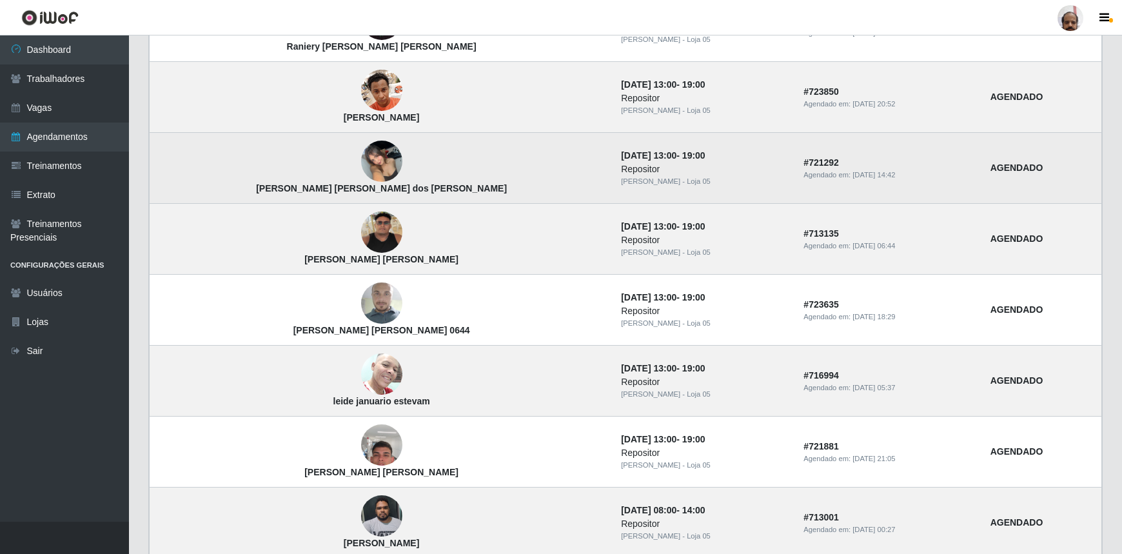
click at [361, 168] on img at bounding box center [381, 161] width 41 height 55
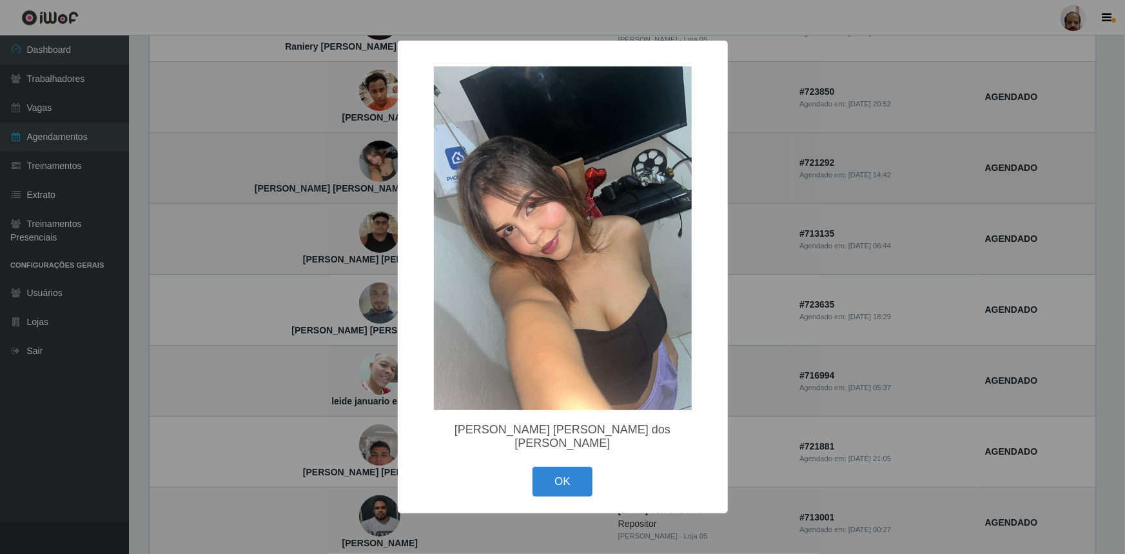
click at [306, 169] on div "× [PERSON_NAME] [PERSON_NAME] dos [PERSON_NAME] OK Cancel" at bounding box center [562, 277] width 1125 height 554
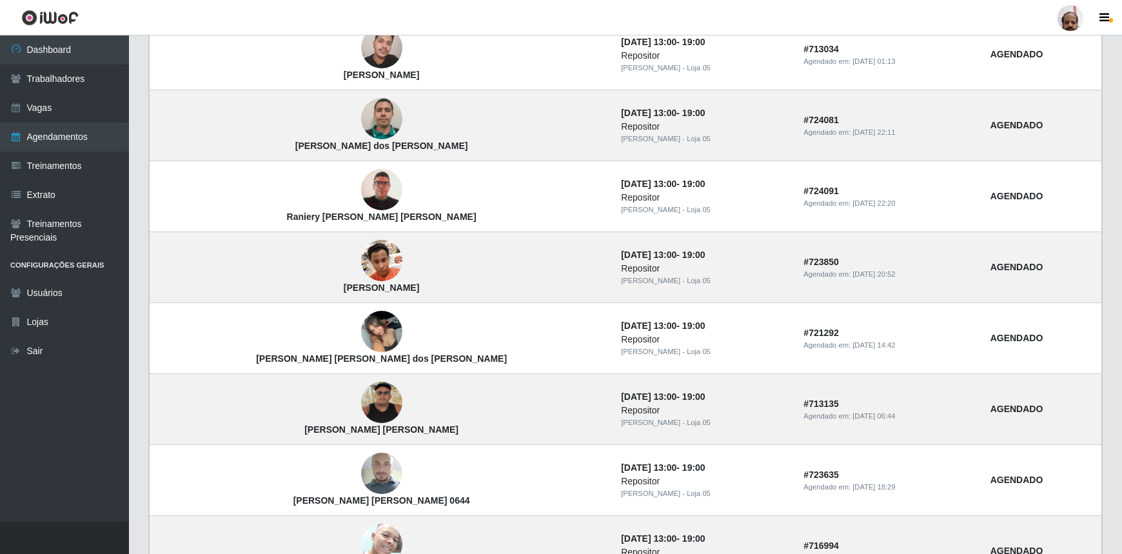
scroll to position [527, 0]
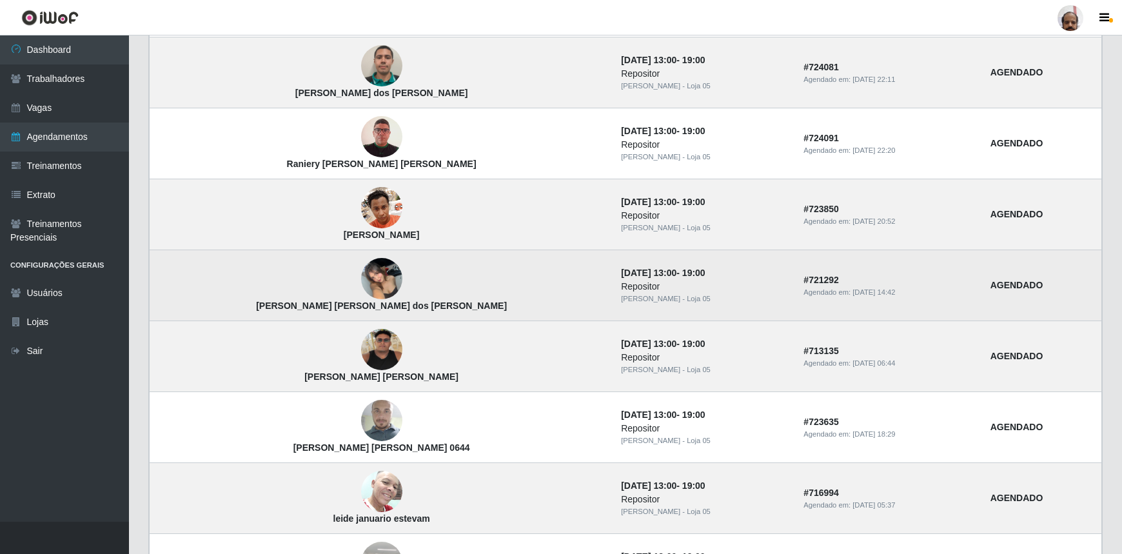
click at [361, 279] on img at bounding box center [381, 278] width 41 height 55
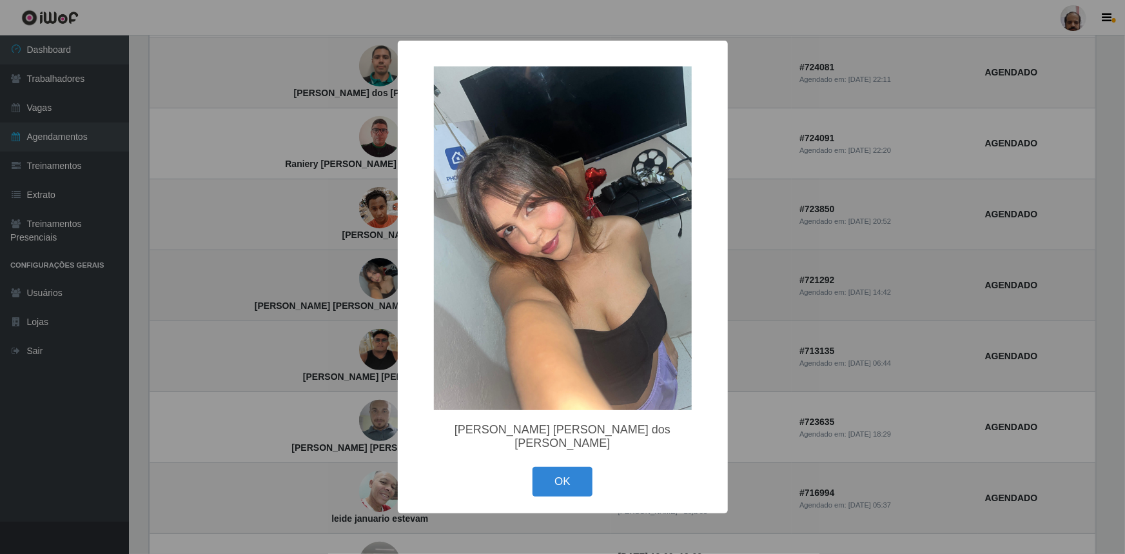
click at [319, 279] on div "× [PERSON_NAME] [PERSON_NAME] dos [PERSON_NAME] OK Cancel" at bounding box center [562, 277] width 1125 height 554
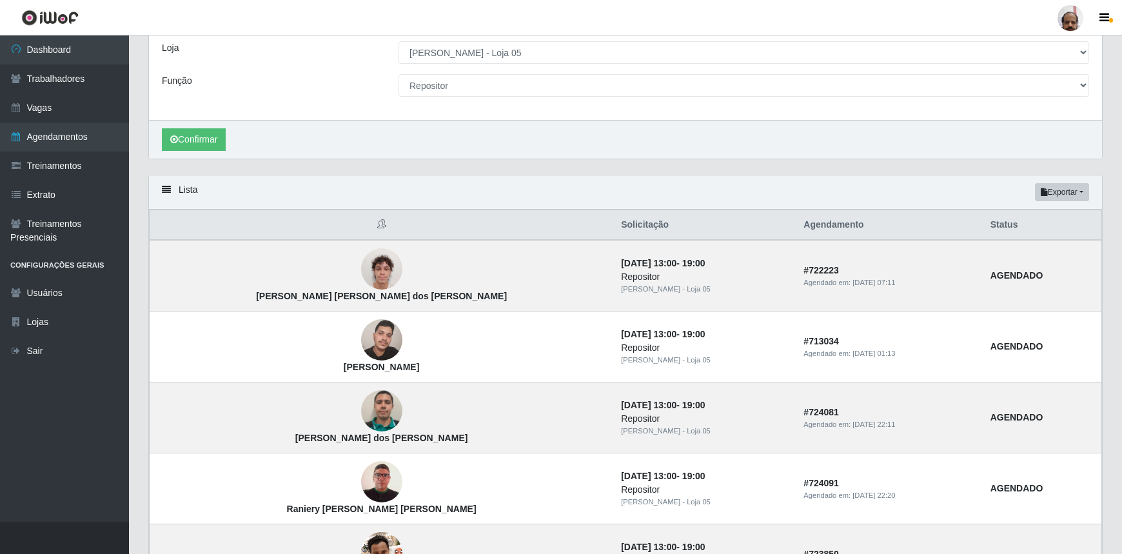
scroll to position [175, 0]
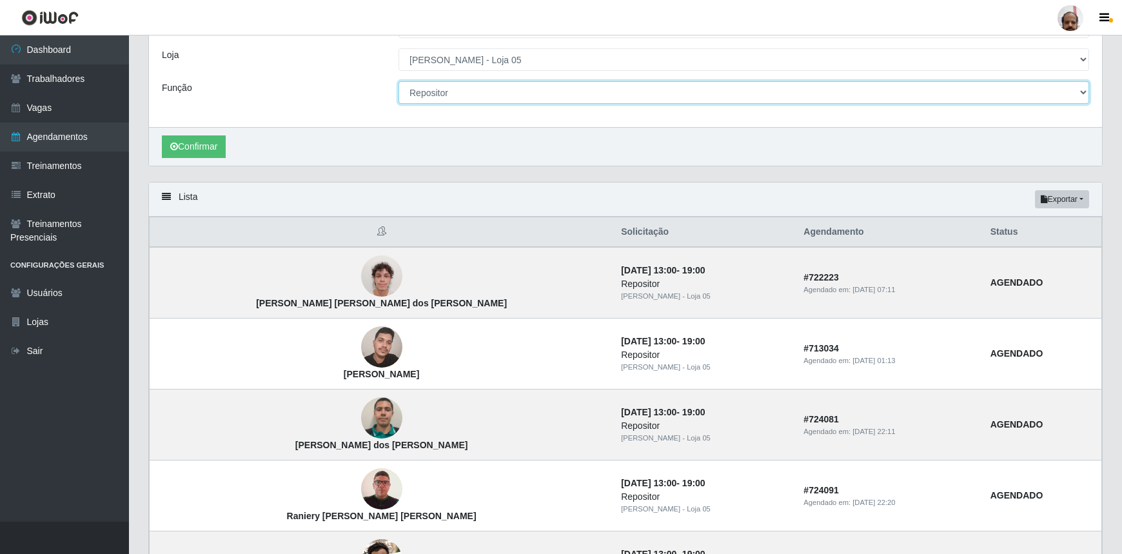
click at [1083, 91] on select "[Selecione...] ASG ASG + ASG ++ Auxiliar de Depósito Auxiliar de Depósito + Aux…" at bounding box center [743, 92] width 691 height 23
select select "1"
click at [398, 81] on select "[Selecione...] ASG ASG + ASG ++ Auxiliar de Depósito Auxiliar de Depósito + Aux…" at bounding box center [743, 92] width 691 height 23
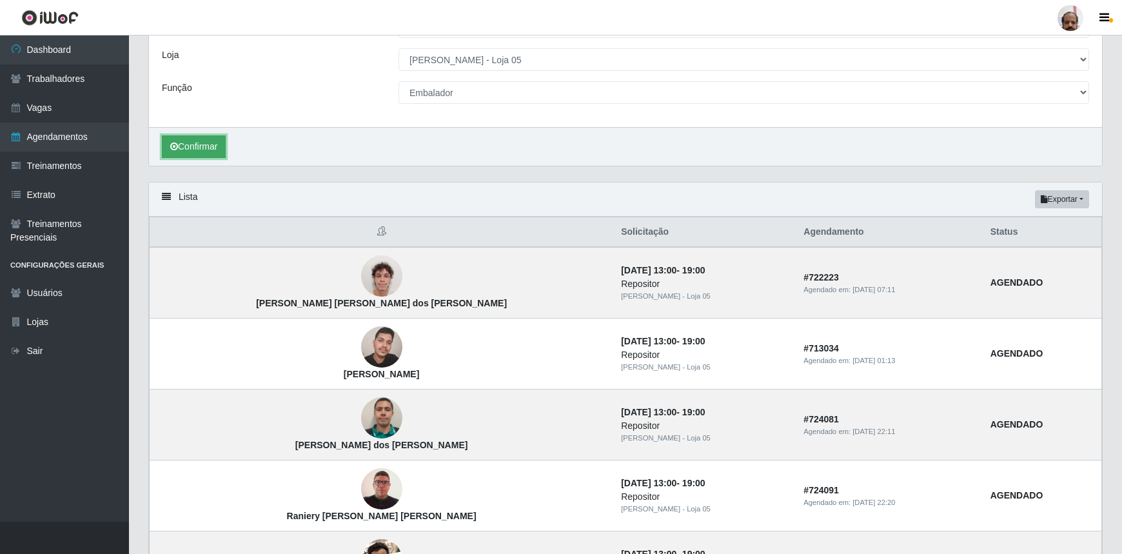
click at [199, 148] on button "Confirmar" at bounding box center [194, 146] width 64 height 23
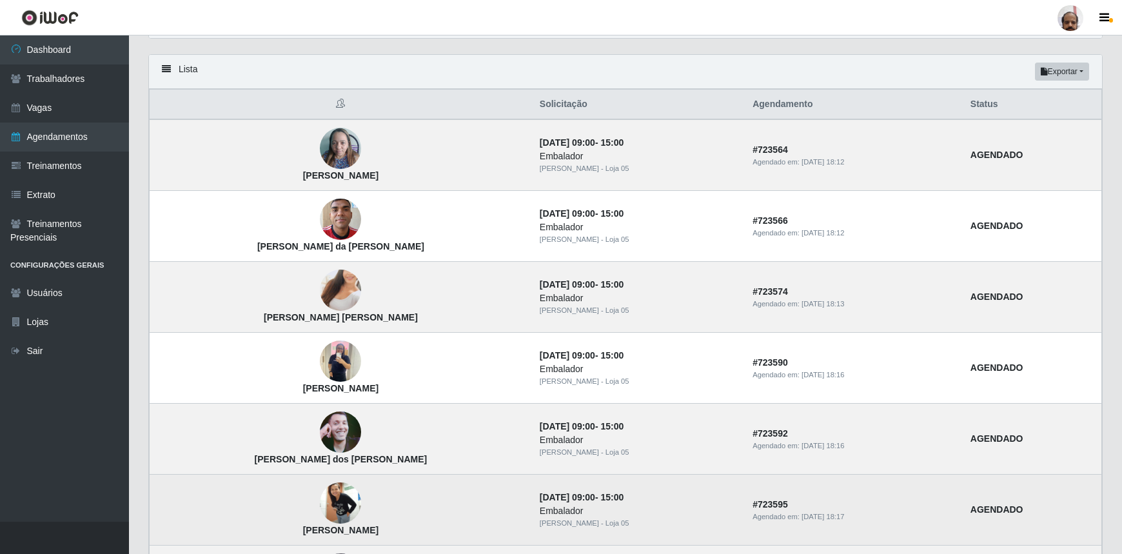
scroll to position [288, 0]
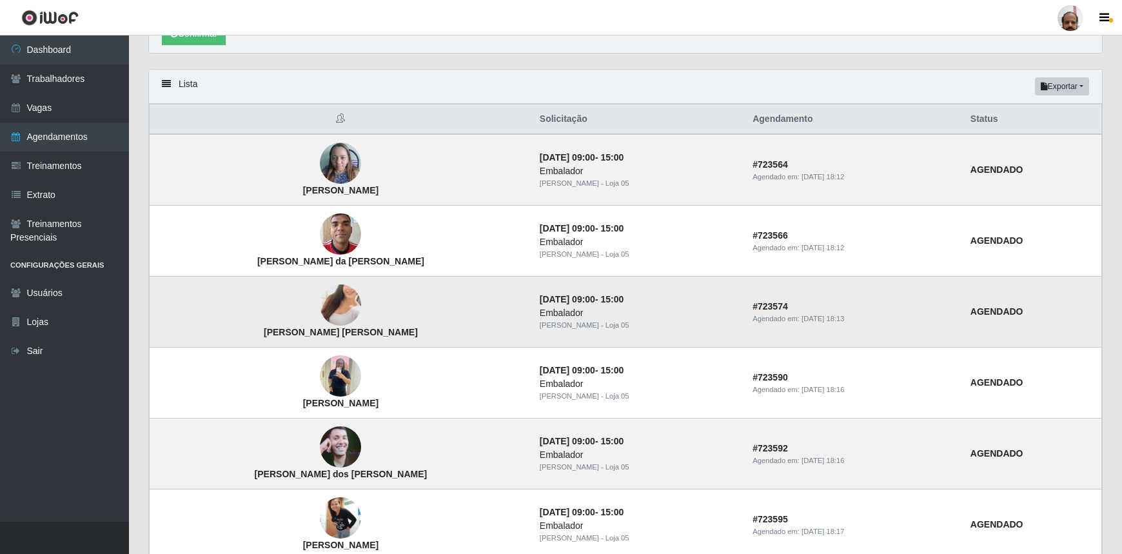
click at [320, 296] on img at bounding box center [340, 305] width 41 height 74
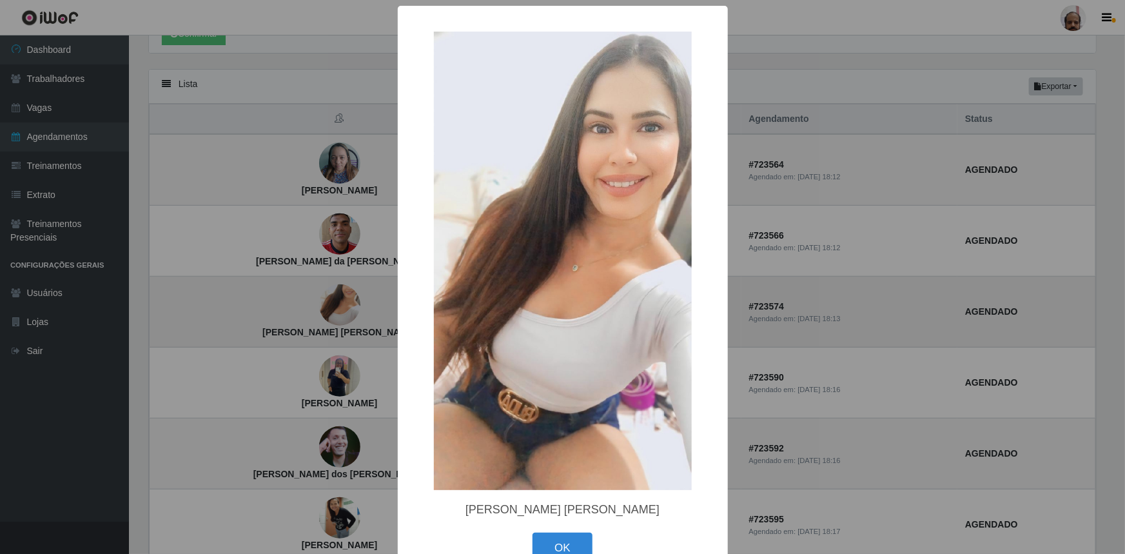
click at [297, 298] on div "× [PERSON_NAME] [PERSON_NAME] OK Cancel" at bounding box center [562, 277] width 1125 height 554
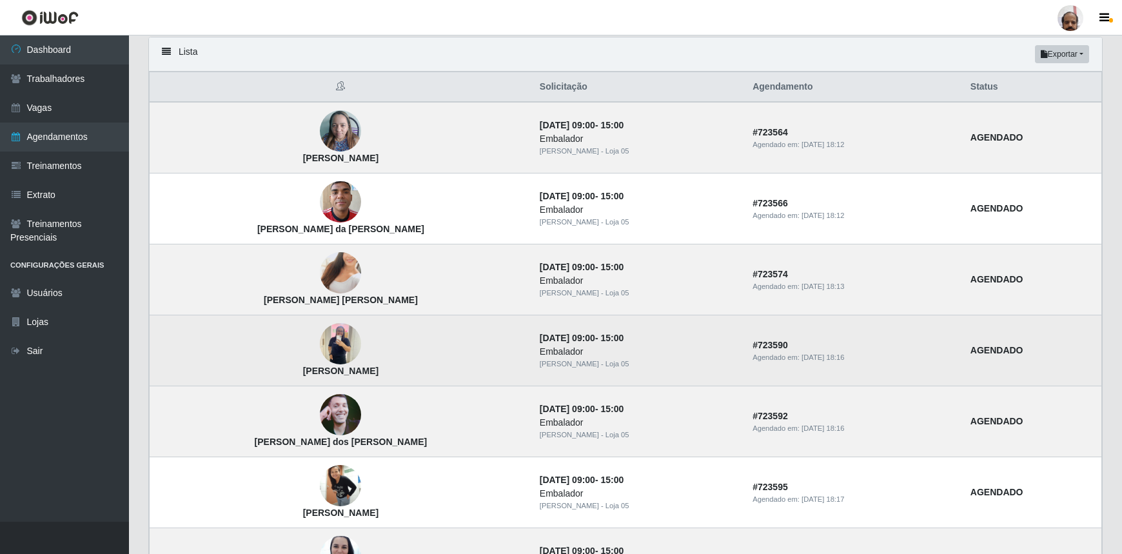
scroll to position [406, 0]
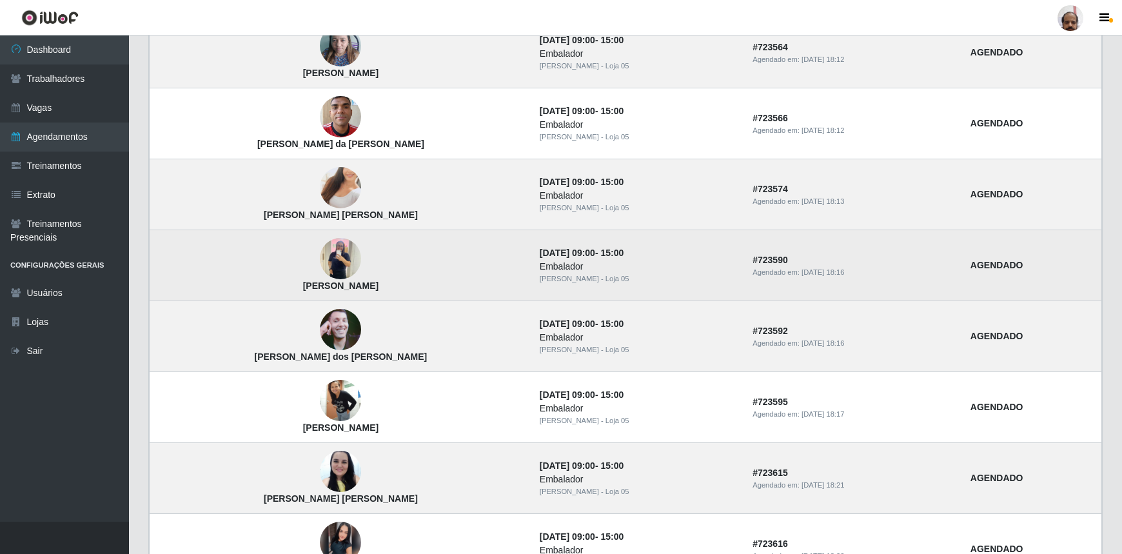
click at [320, 271] on img at bounding box center [340, 258] width 41 height 55
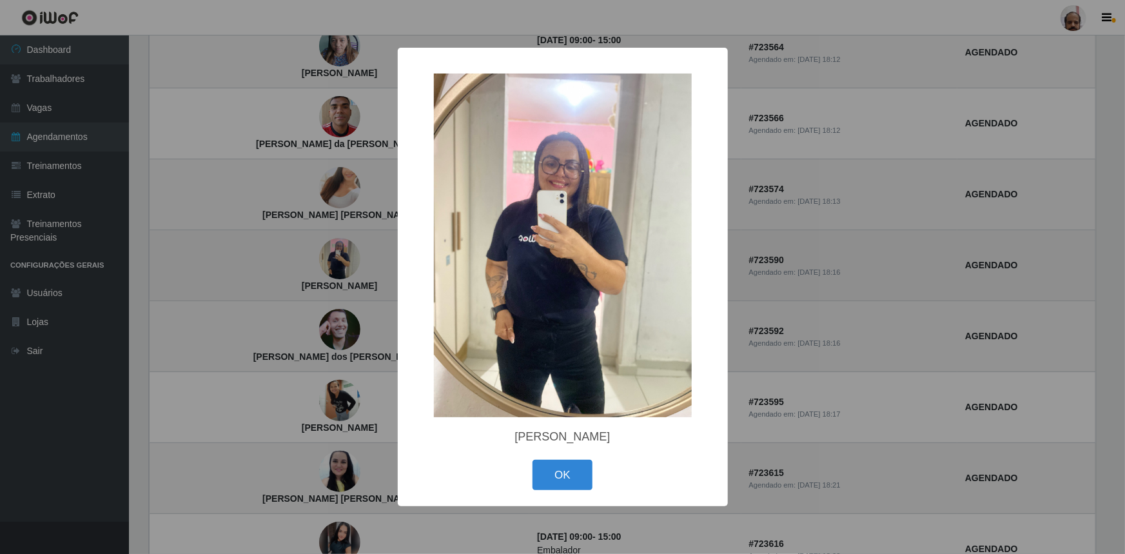
click at [303, 271] on div "× [PERSON_NAME] da Costa OK Cancel" at bounding box center [562, 277] width 1125 height 554
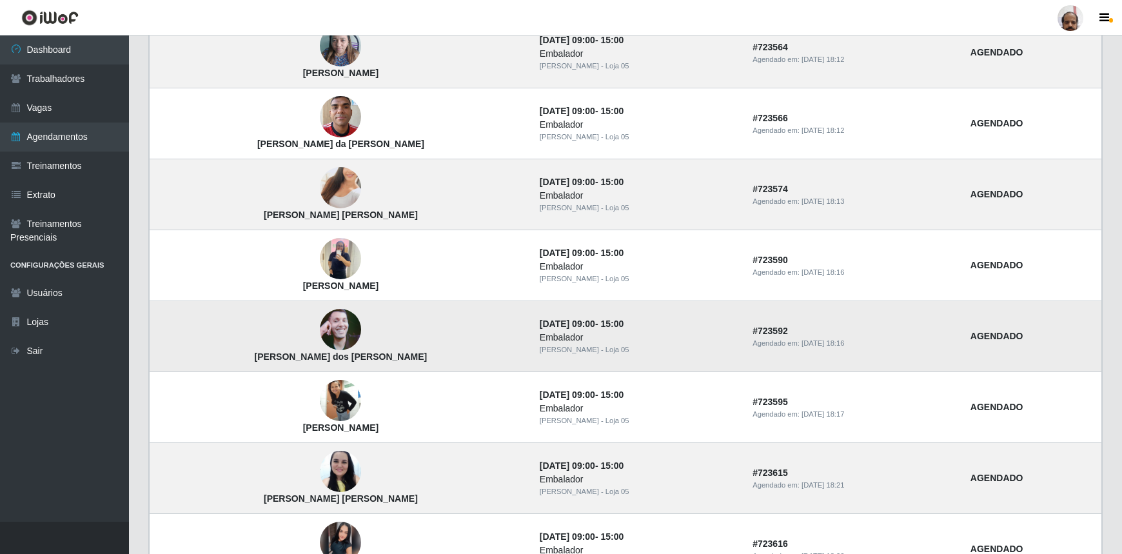
click at [320, 332] on img at bounding box center [340, 330] width 41 height 74
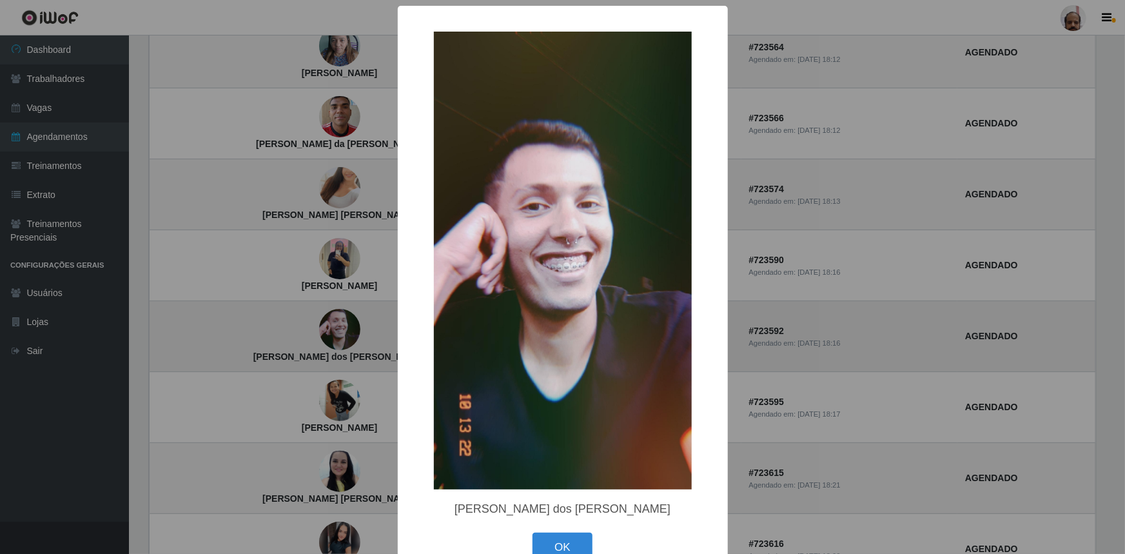
click at [304, 333] on div "× [PERSON_NAME] dos [PERSON_NAME] OK Cancel" at bounding box center [562, 277] width 1125 height 554
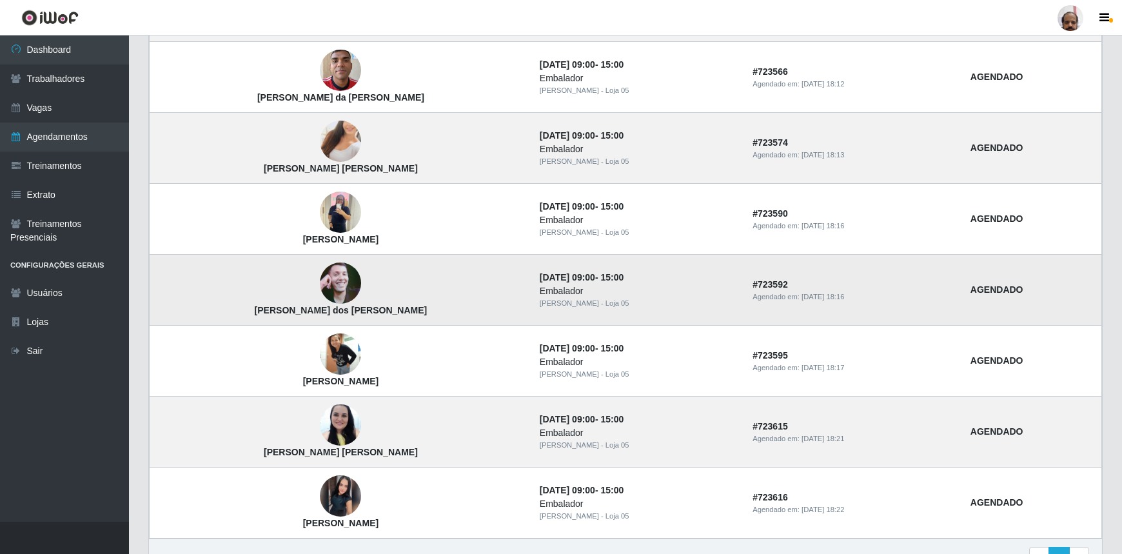
scroll to position [522, 0]
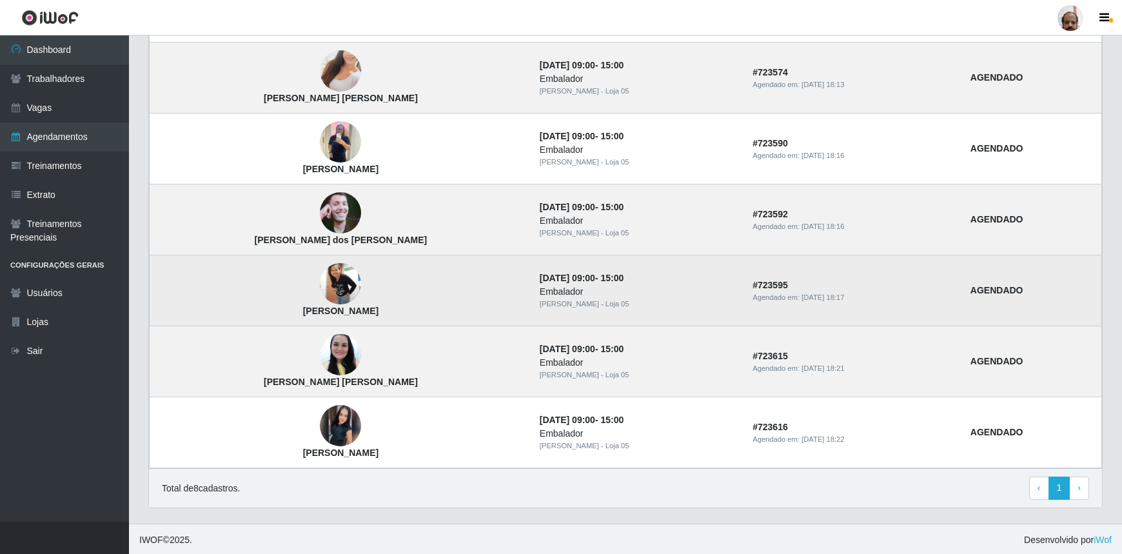
click at [320, 295] on img at bounding box center [340, 284] width 41 height 95
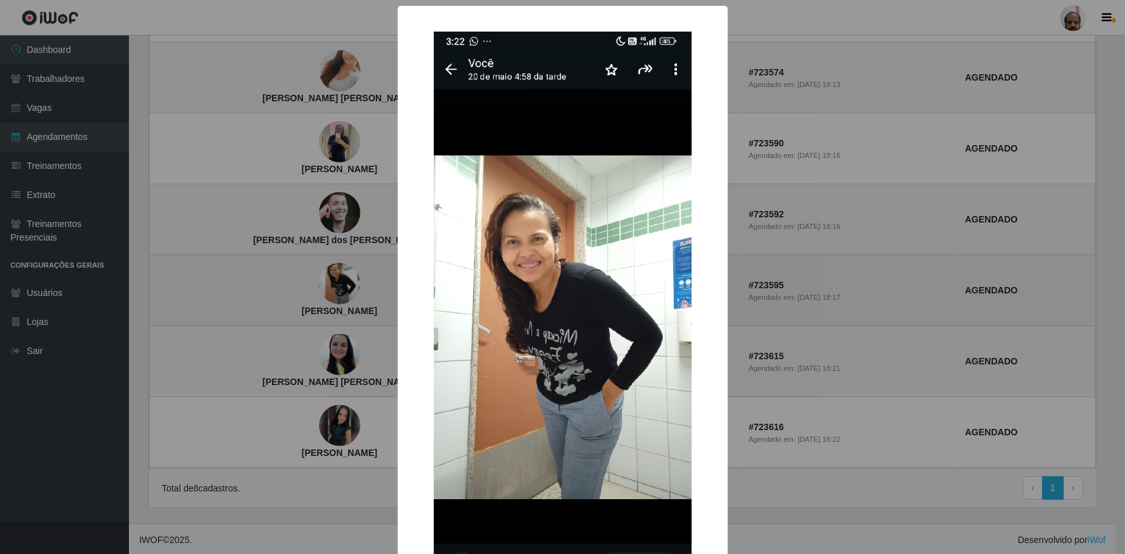
click at [307, 295] on div "× Rayane Débora Anacleto OK Cancel" at bounding box center [562, 277] width 1125 height 554
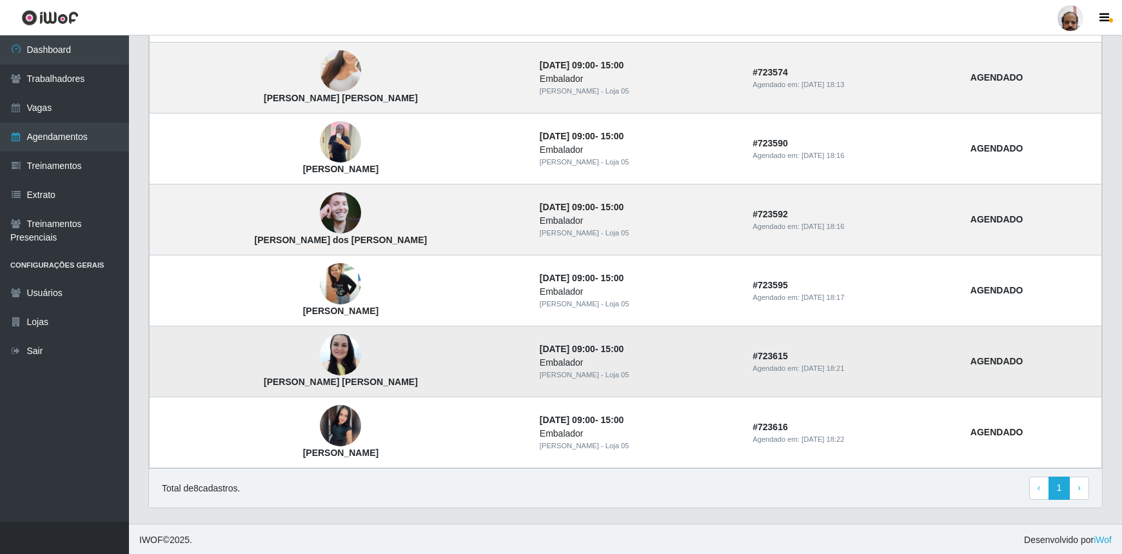
click at [320, 355] on img at bounding box center [340, 355] width 41 height 55
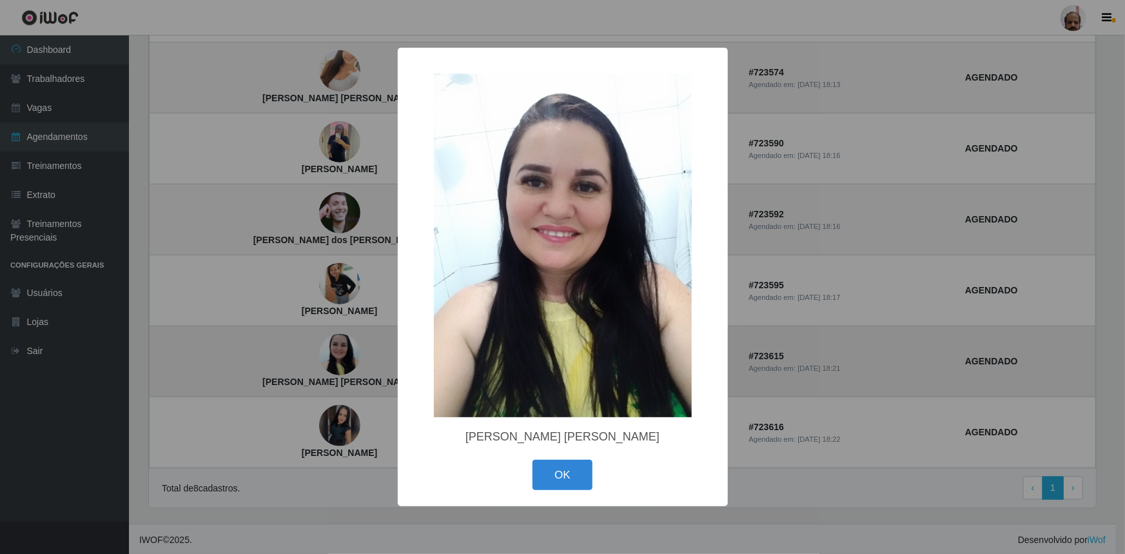
click at [309, 355] on div "× [PERSON_NAME] [PERSON_NAME] OK Cancel" at bounding box center [562, 277] width 1125 height 554
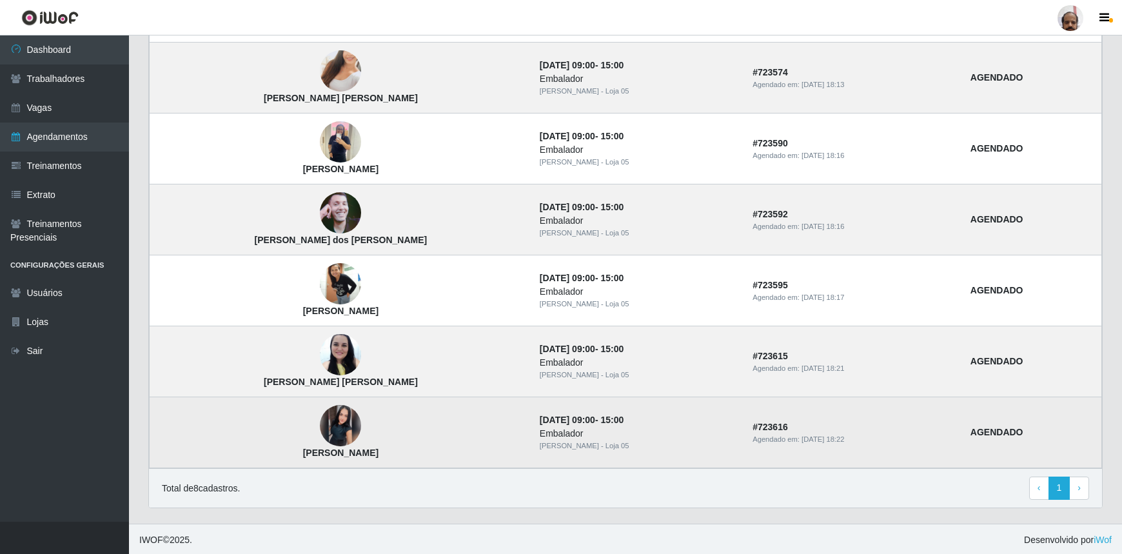
click at [320, 426] on img at bounding box center [340, 425] width 41 height 41
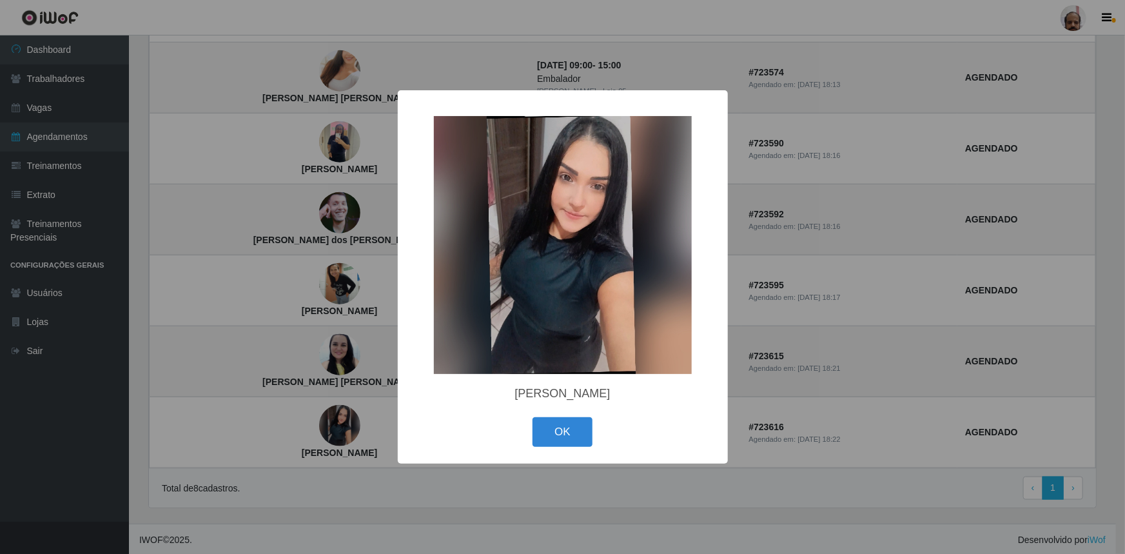
click at [297, 421] on div "× [PERSON_NAME] OK Cancel" at bounding box center [562, 277] width 1125 height 554
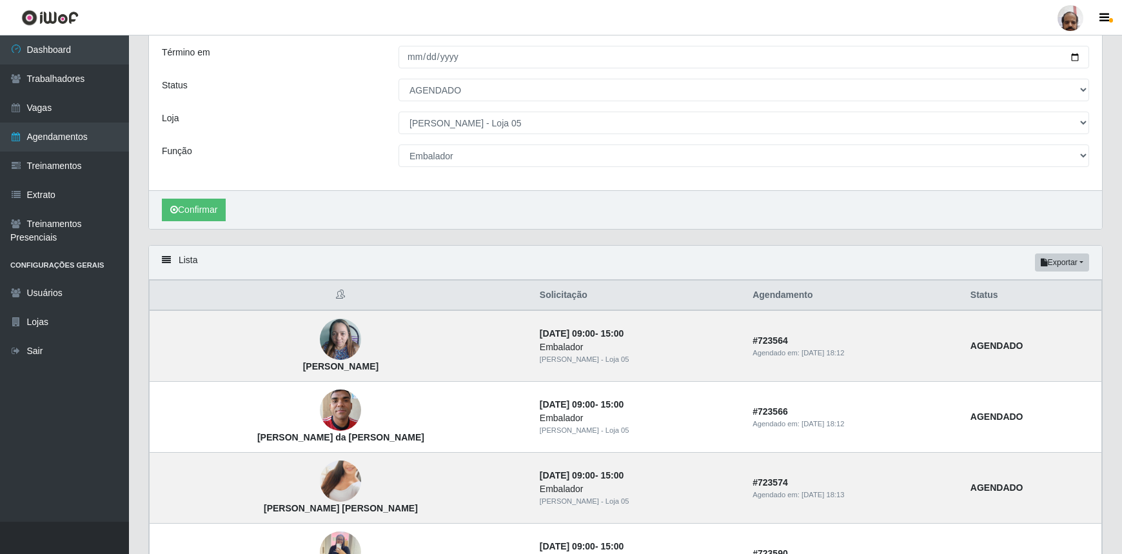
scroll to position [0, 0]
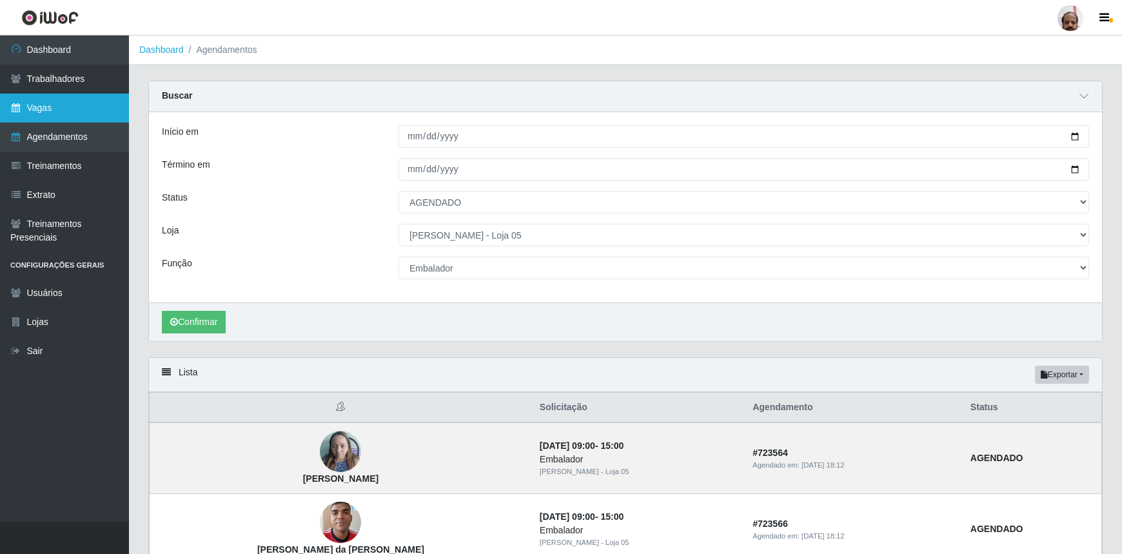
drag, startPoint x: 55, startPoint y: 110, endPoint x: 46, endPoint y: 116, distance: 11.6
click at [55, 110] on link "Vagas" at bounding box center [64, 107] width 129 height 29
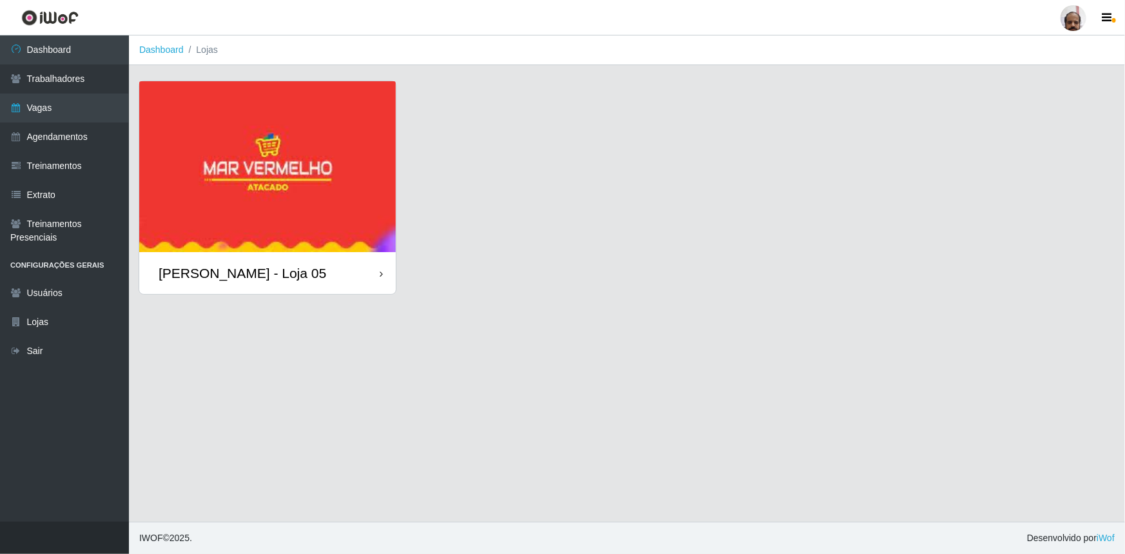
click at [284, 284] on div "[PERSON_NAME] - Loja 05" at bounding box center [267, 273] width 257 height 42
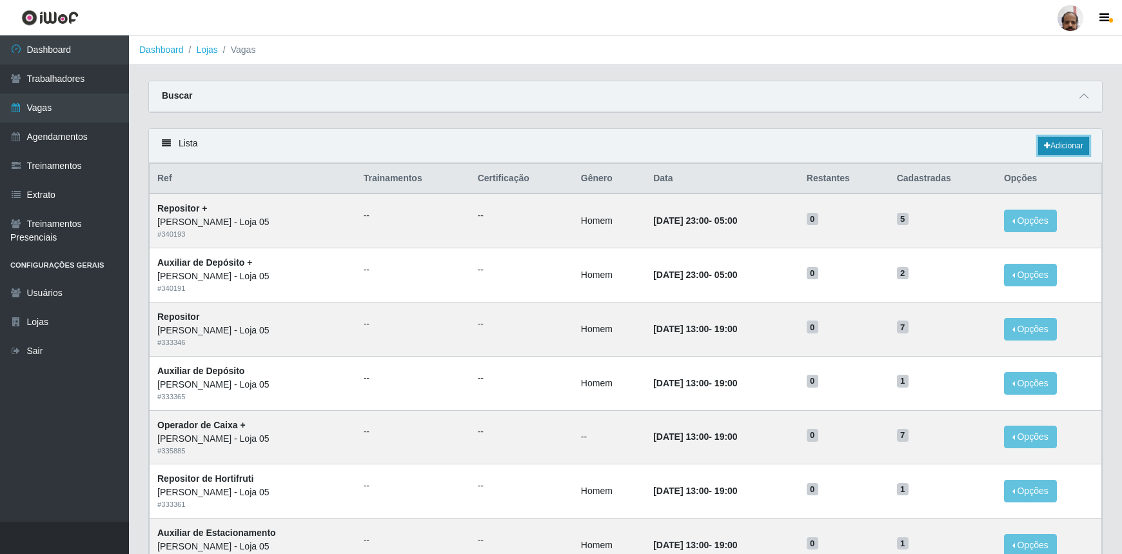
click at [1068, 145] on link "Adicionar" at bounding box center [1063, 146] width 51 height 18
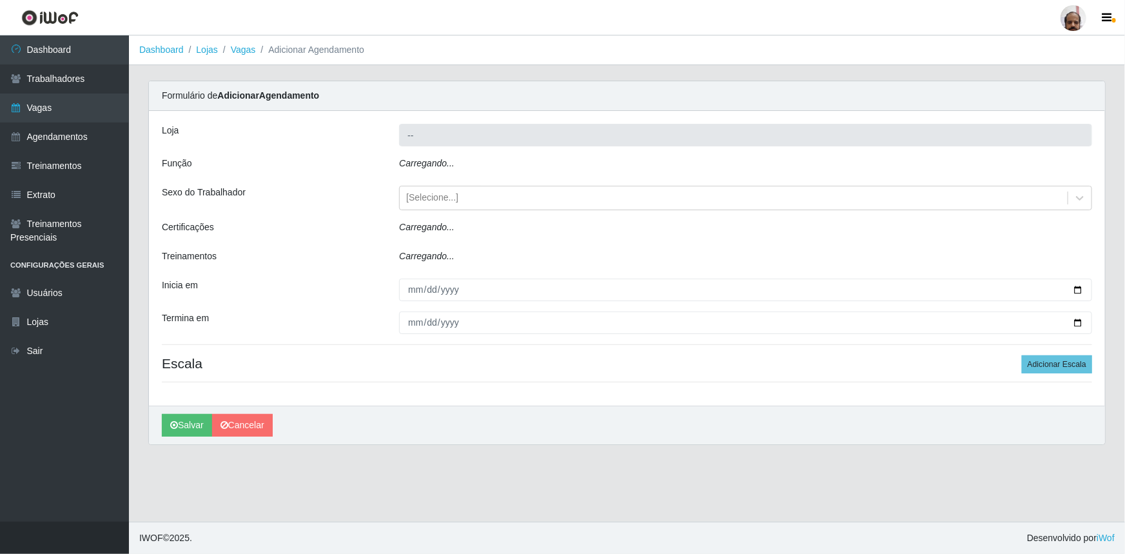
type input "[PERSON_NAME] - Loja 05"
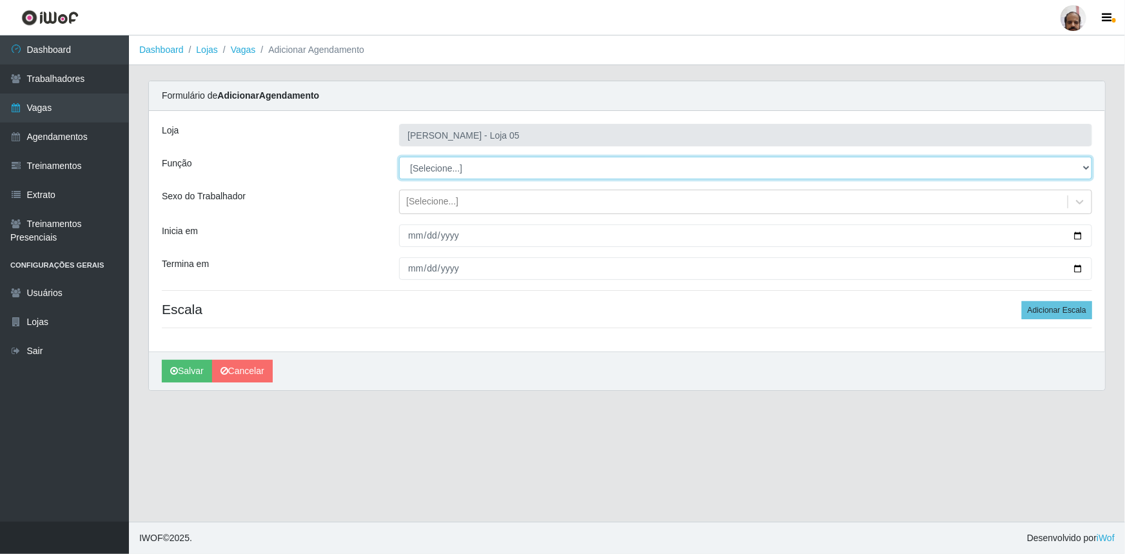
click at [1090, 170] on select "[Selecione...] ASG ASG + ASG ++ Auxiliar de Depósito Auxiliar de Depósito + Aux…" at bounding box center [745, 168] width 693 height 23
select select "1"
click at [399, 157] on select "[Selecione...] ASG ASG + ASG ++ Auxiliar de Depósito Auxiliar de Depósito + Aux…" at bounding box center [745, 168] width 693 height 23
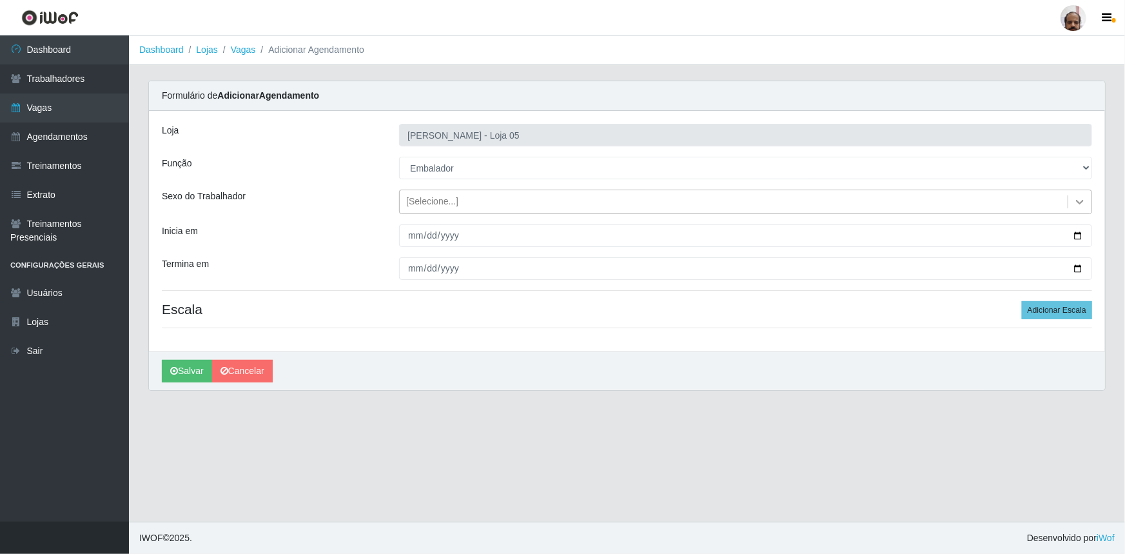
click at [1081, 200] on icon at bounding box center [1080, 201] width 13 height 13
drag, startPoint x: 280, startPoint y: 206, endPoint x: 373, endPoint y: 244, distance: 100.1
click at [281, 207] on div "Sexo do Trabalhador" at bounding box center [270, 202] width 237 height 25
click at [1078, 237] on input "Inicia em" at bounding box center [745, 235] width 693 height 23
type input "[DATE]"
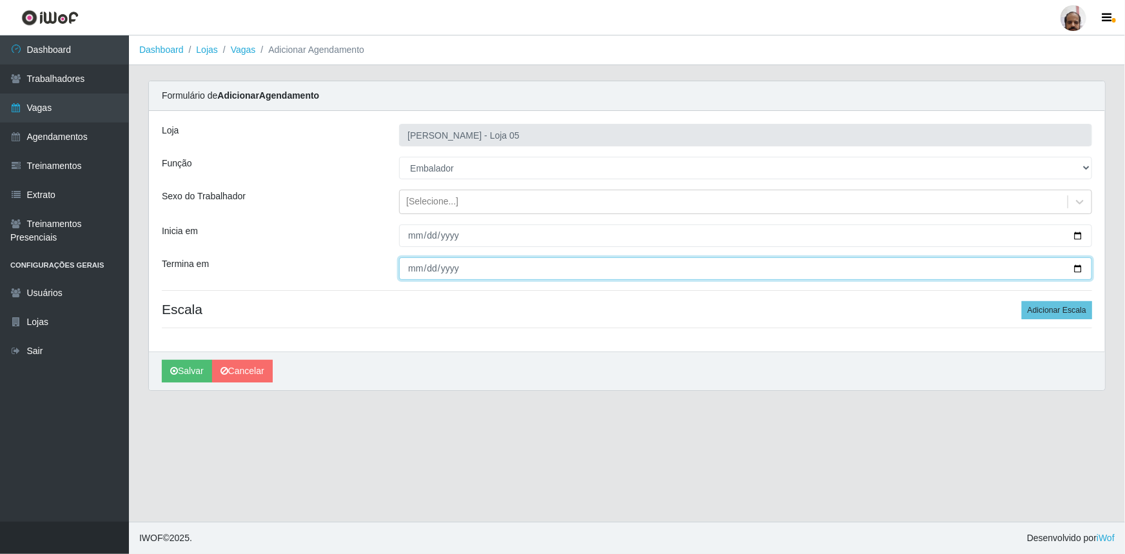
click at [1075, 264] on input "Termina em" at bounding box center [745, 268] width 693 height 23
type input "[DATE]"
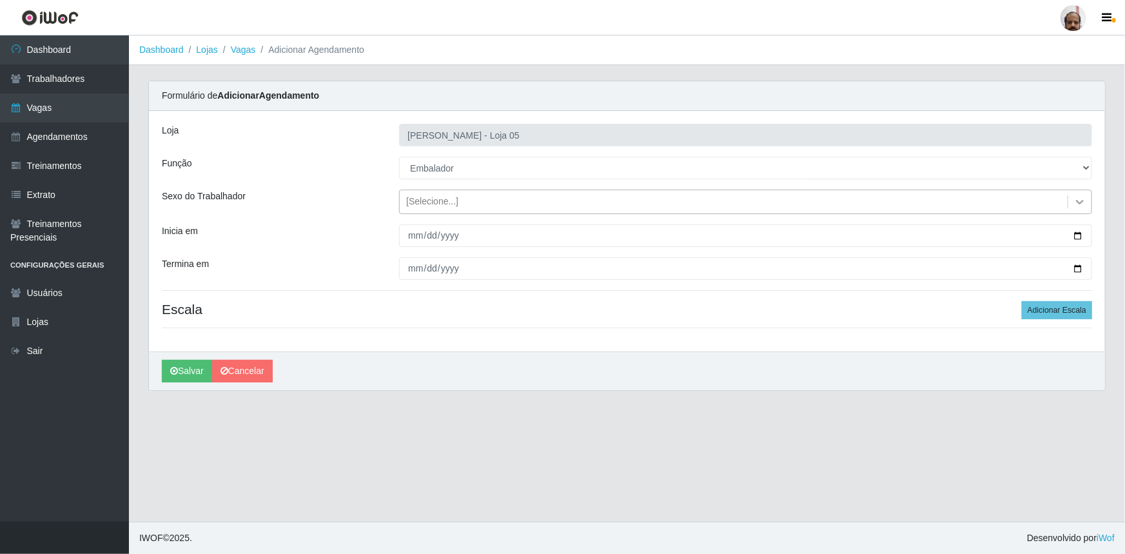
click at [1077, 199] on icon at bounding box center [1080, 201] width 13 height 13
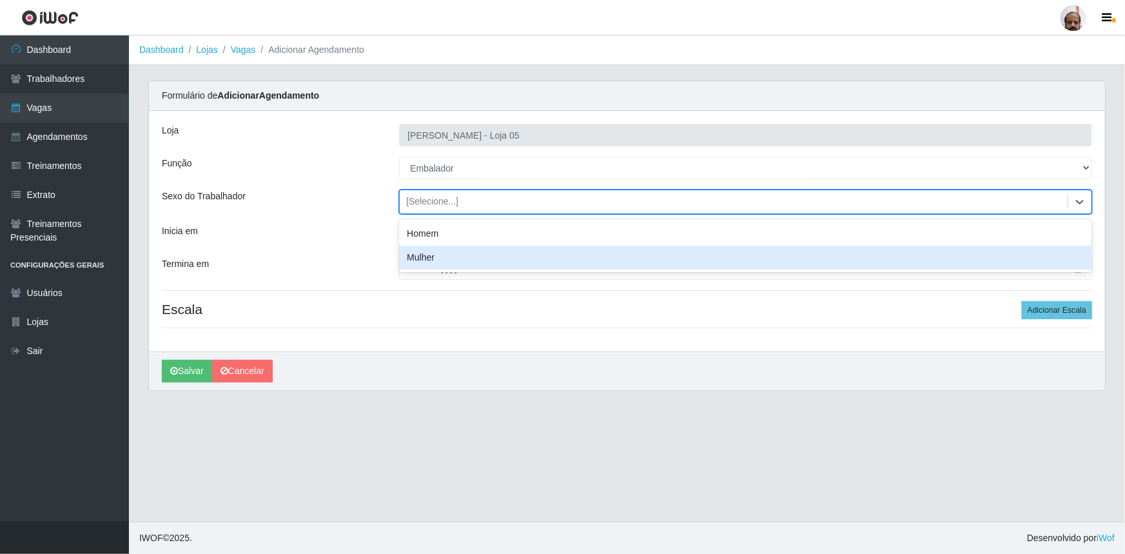
click at [438, 264] on div "Mulher" at bounding box center [745, 258] width 693 height 24
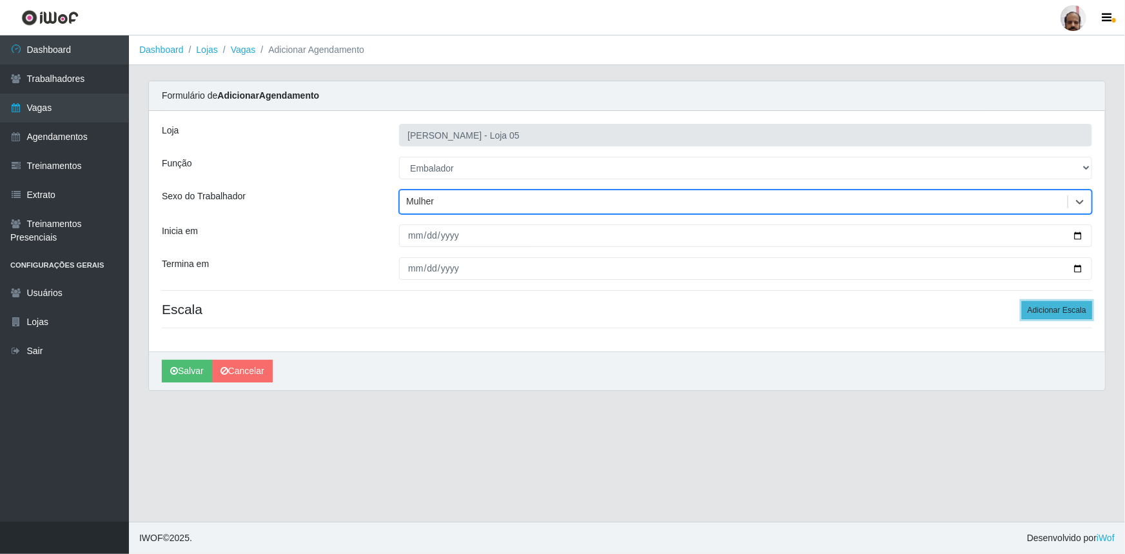
click at [1067, 306] on button "Adicionar Escala" at bounding box center [1057, 310] width 70 height 18
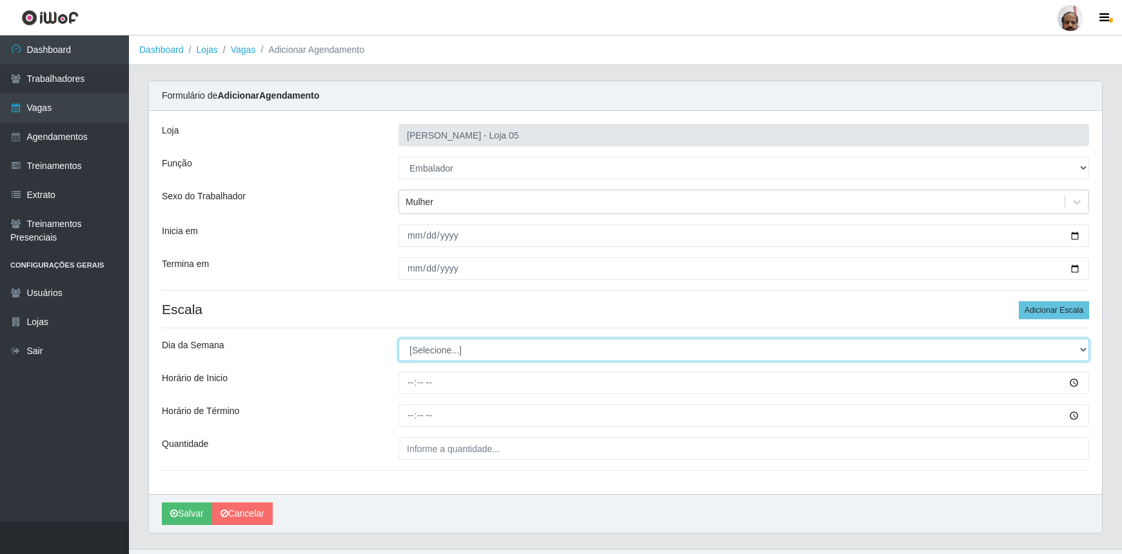
click at [1085, 352] on select "[Selecione...] Segunda Terça Quarta Quinta Sexta Sábado Domingo" at bounding box center [743, 350] width 691 height 23
select select "0"
click at [398, 339] on select "[Selecione...] Segunda Terça Quarta Quinta Sexta Sábado Domingo" at bounding box center [743, 350] width 691 height 23
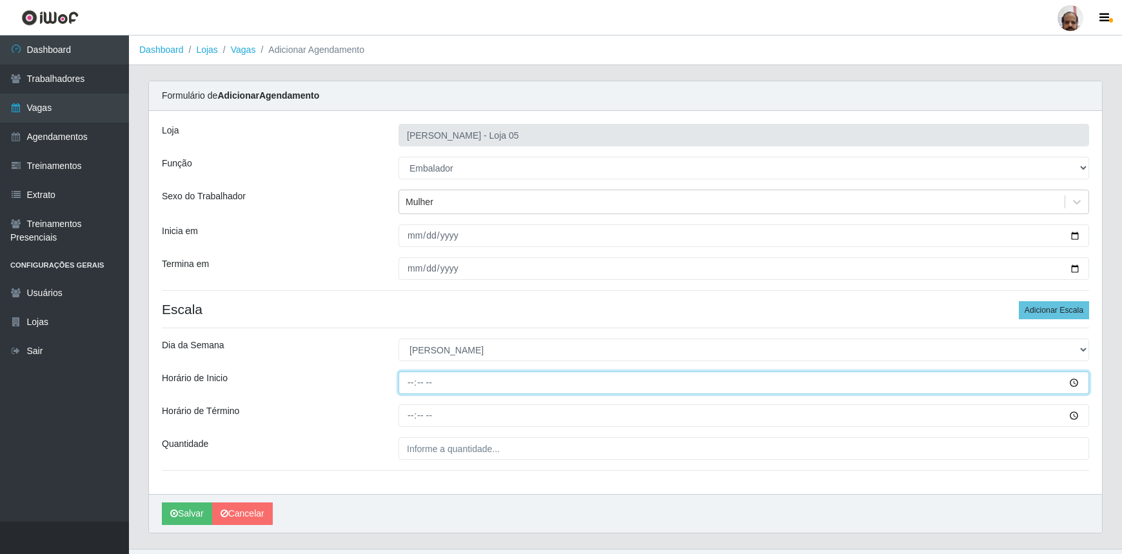
click at [404, 382] on input "Horário de Inicio" at bounding box center [743, 382] width 691 height 23
type input "13:00"
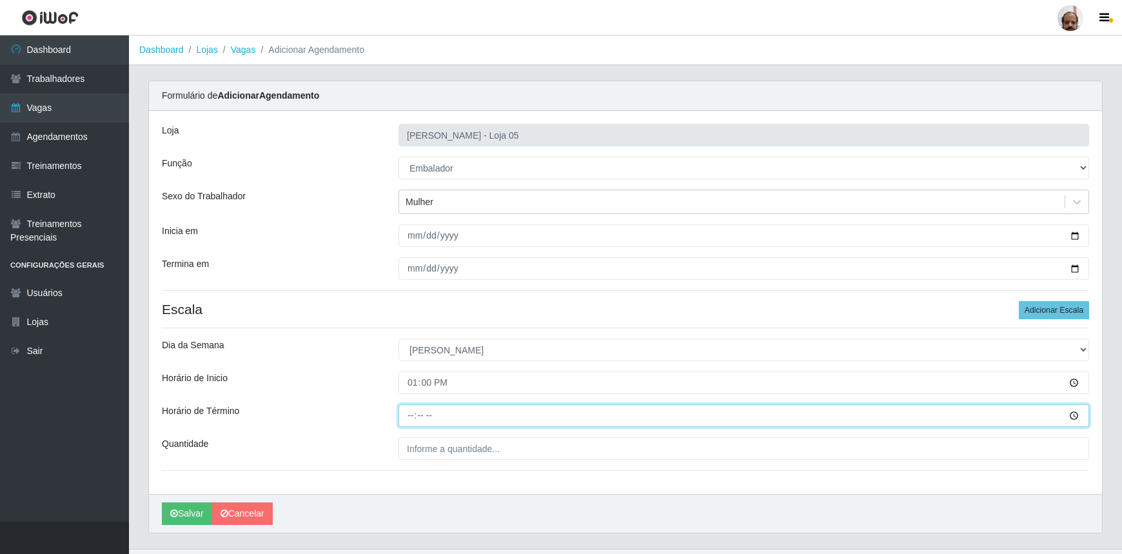
click at [412, 418] on input "Horário de Término" at bounding box center [743, 415] width 691 height 23
type input "19:00"
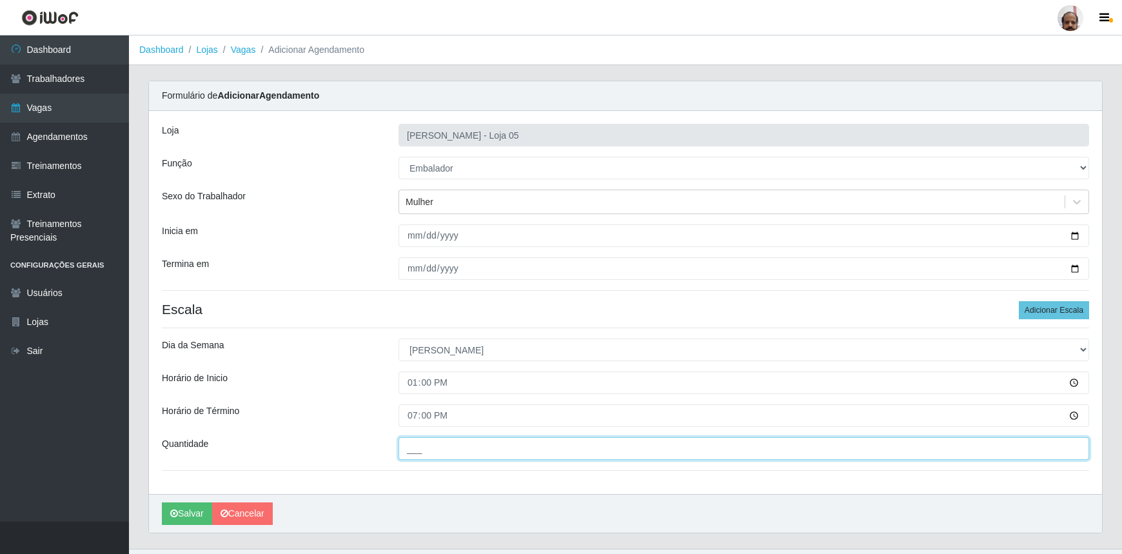
click at [419, 450] on input "___" at bounding box center [743, 448] width 691 height 23
type input "7__"
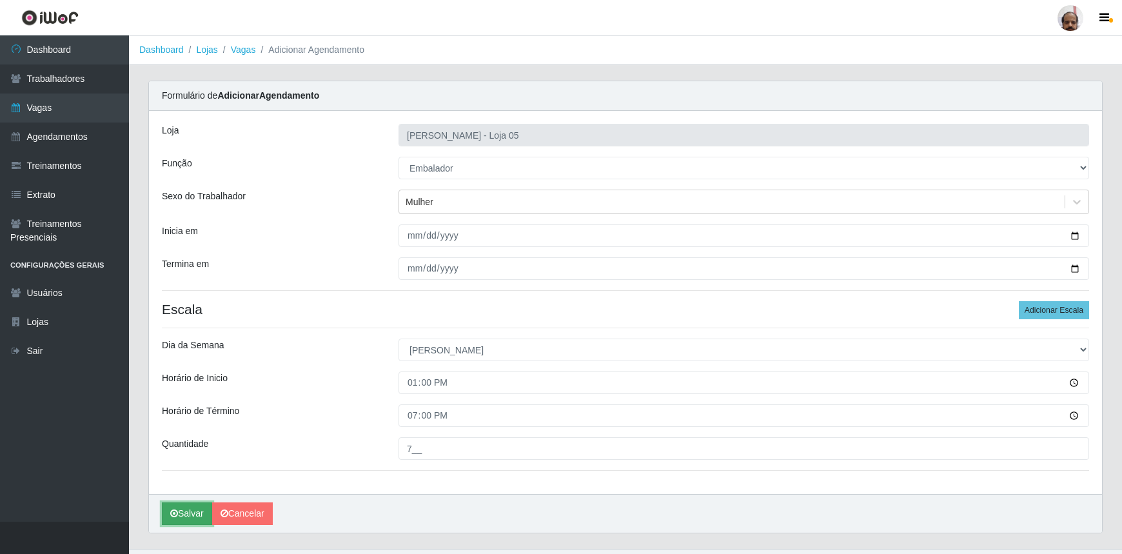
click at [193, 511] on button "Salvar" at bounding box center [187, 513] width 50 height 23
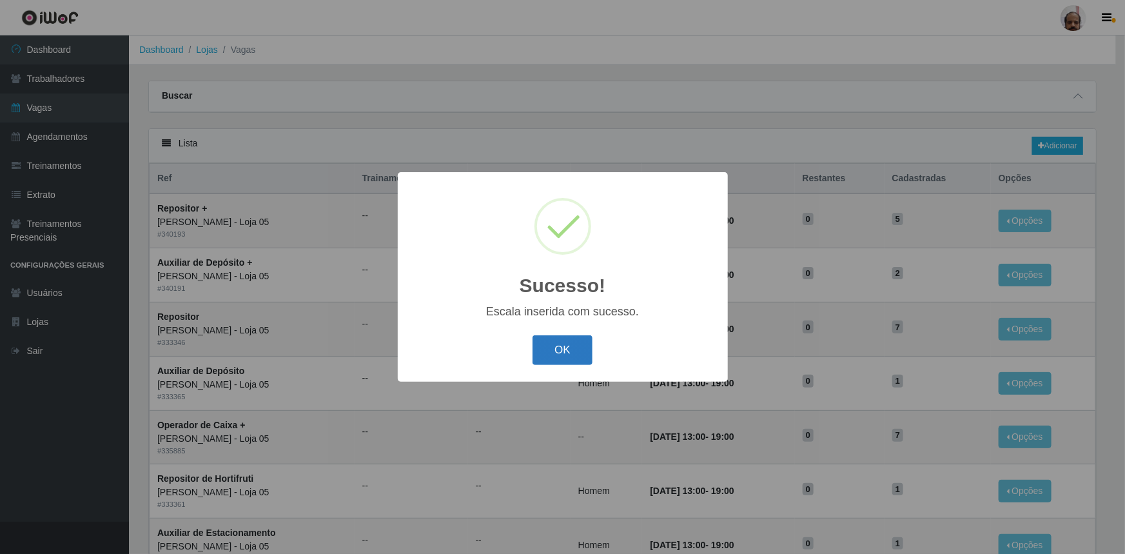
click at [579, 344] on button "OK" at bounding box center [563, 350] width 60 height 30
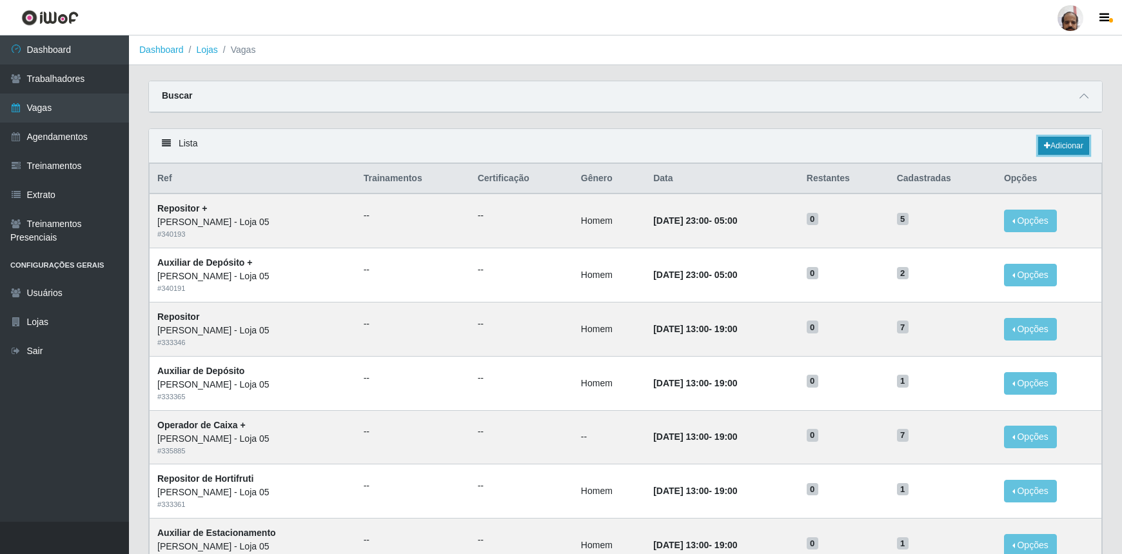
click at [1077, 148] on link "Adicionar" at bounding box center [1063, 146] width 51 height 18
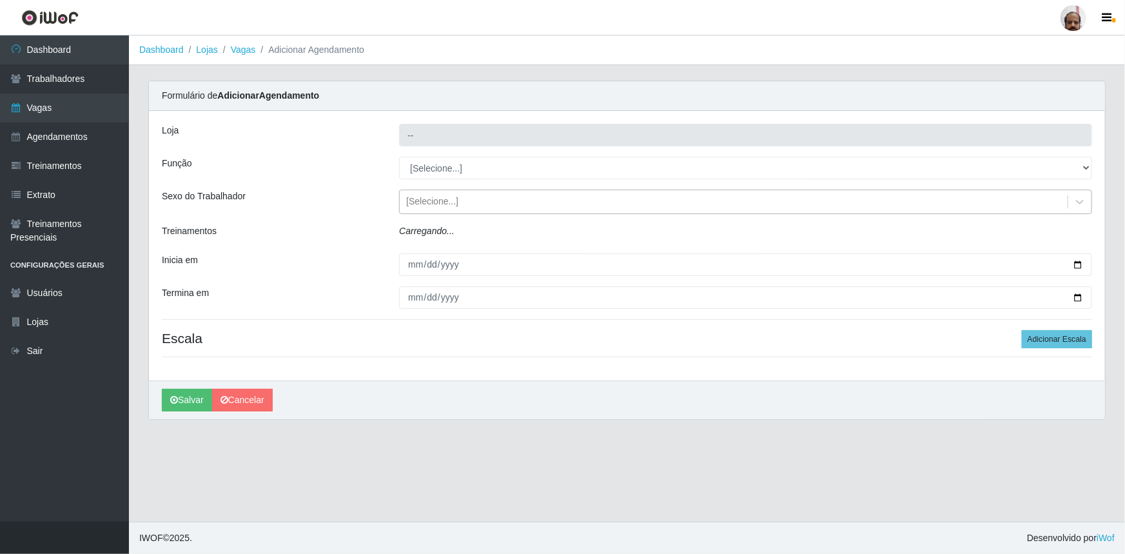
type input "[PERSON_NAME] - Loja 05"
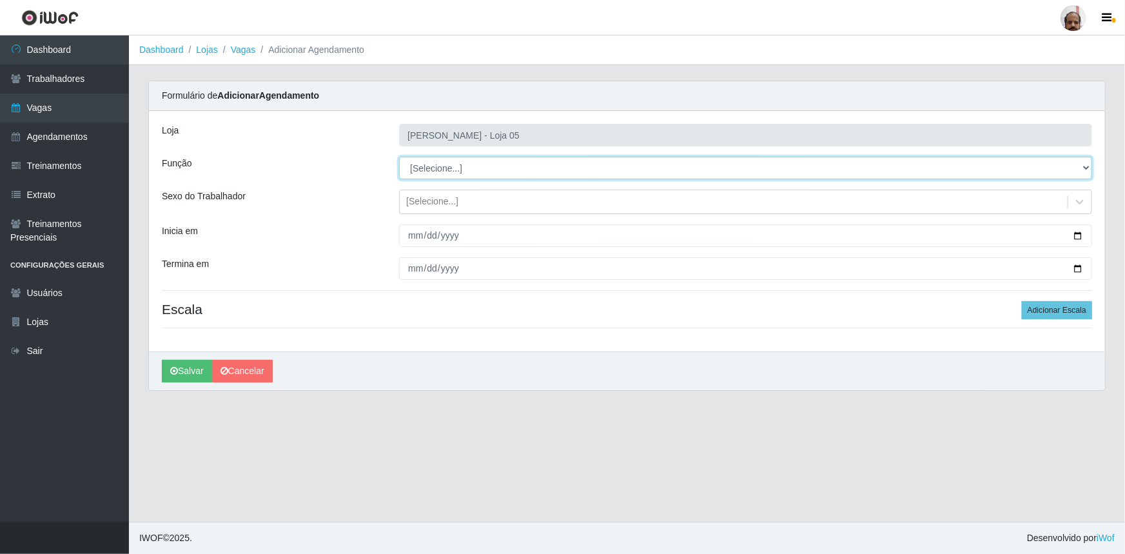
drag, startPoint x: 1087, startPoint y: 162, endPoint x: 1063, endPoint y: 173, distance: 26.3
click at [1087, 162] on select "[Selecione...] ASG ASG + ASG ++ Auxiliar de Depósito Auxiliar de Depósito + Aux…" at bounding box center [745, 168] width 693 height 23
select select "4"
click at [399, 157] on select "[Selecione...] ASG ASG + ASG ++ Auxiliar de Depósito Auxiliar de Depósito + Aux…" at bounding box center [745, 168] width 693 height 23
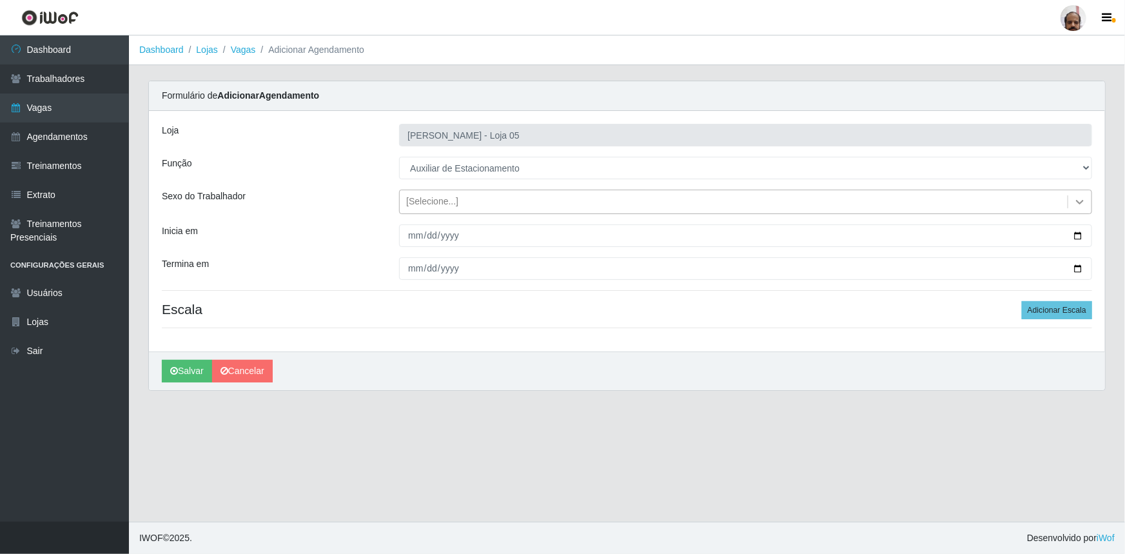
click at [1080, 206] on icon at bounding box center [1080, 201] width 13 height 13
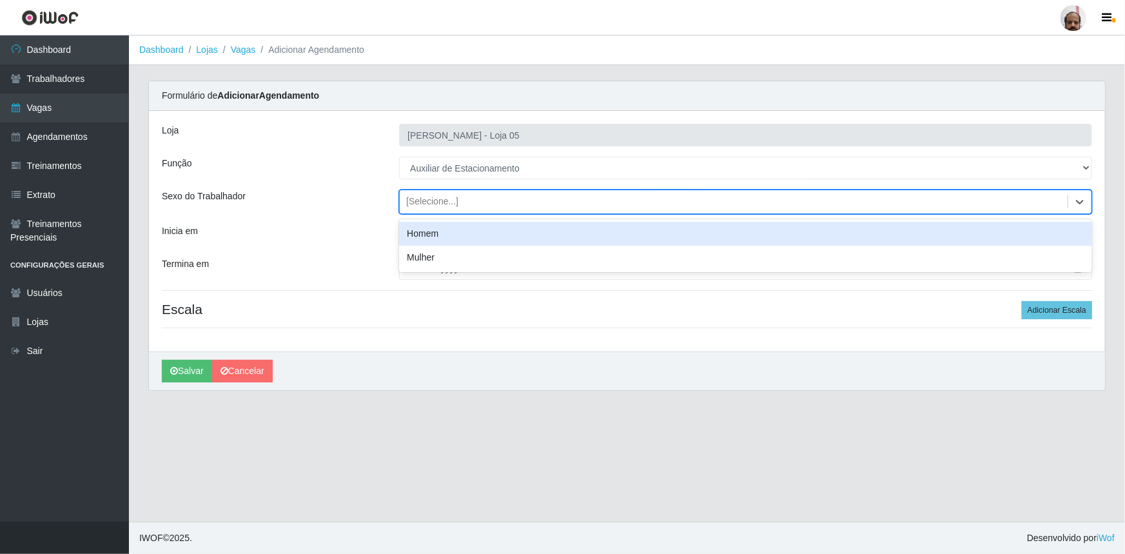
click at [485, 239] on div "Homem" at bounding box center [745, 234] width 693 height 24
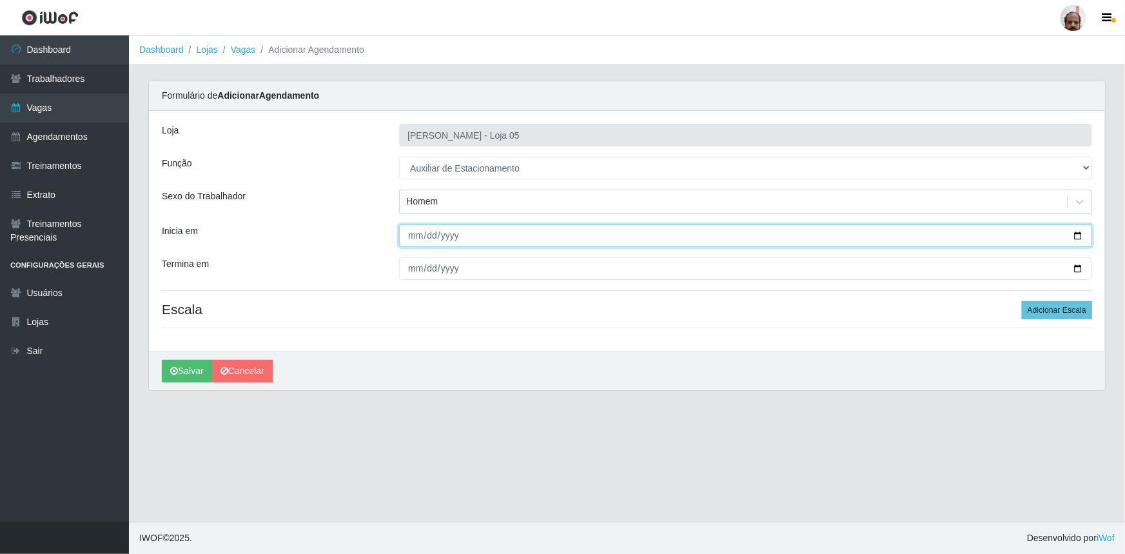
click at [1076, 233] on input "Inicia em" at bounding box center [745, 235] width 693 height 23
type input "[DATE]"
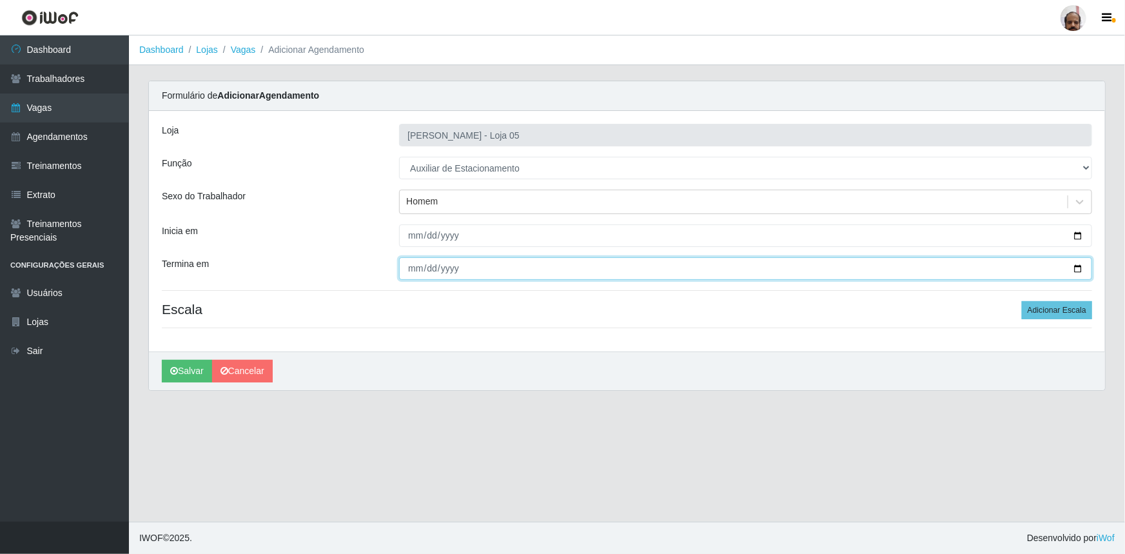
click at [1076, 271] on input "Termina em" at bounding box center [745, 268] width 693 height 23
type input "[DATE]"
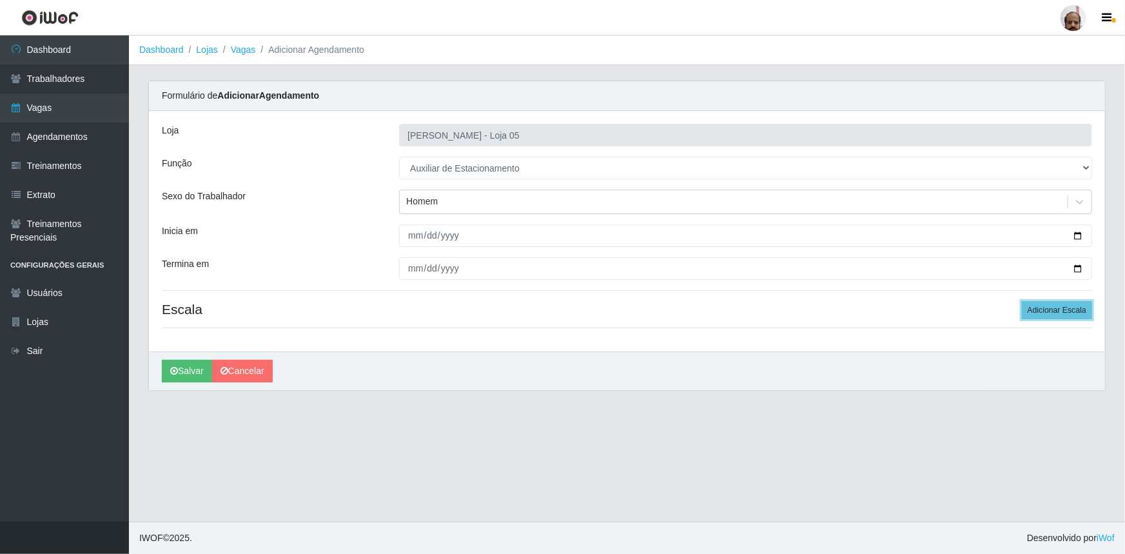
drag, startPoint x: 1061, startPoint y: 313, endPoint x: 994, endPoint y: 333, distance: 70.2
click at [1061, 313] on button "Adicionar Escala" at bounding box center [1057, 310] width 70 height 18
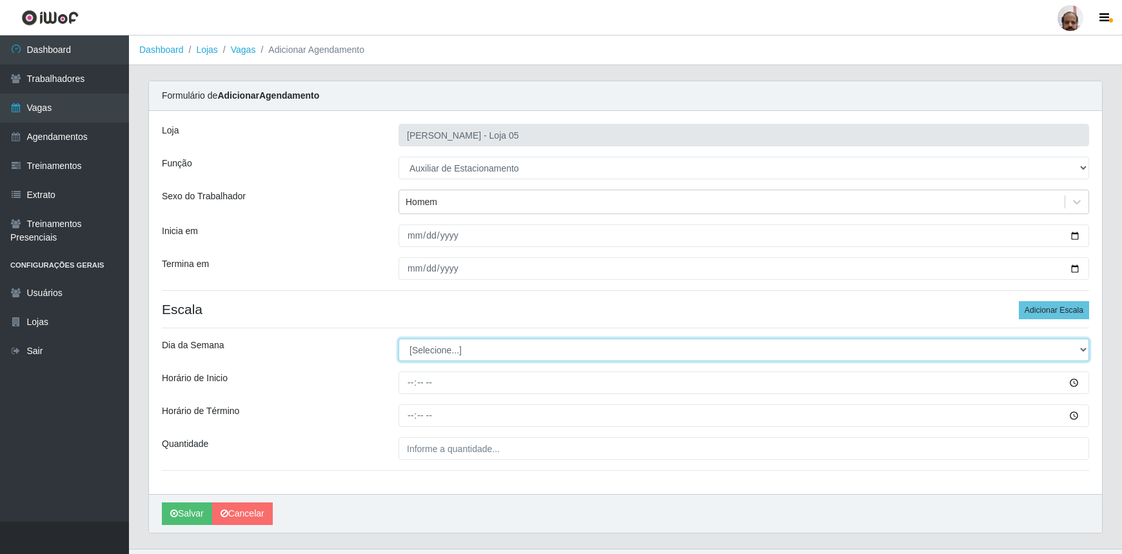
click at [1083, 347] on select "[Selecione...] Segunda Terça Quarta Quinta Sexta Sábado Domingo" at bounding box center [743, 350] width 691 height 23
select select "0"
click at [398, 339] on select "[Selecione...] Segunda Terça Quarta Quinta Sexta Sábado Domingo" at bounding box center [743, 350] width 691 height 23
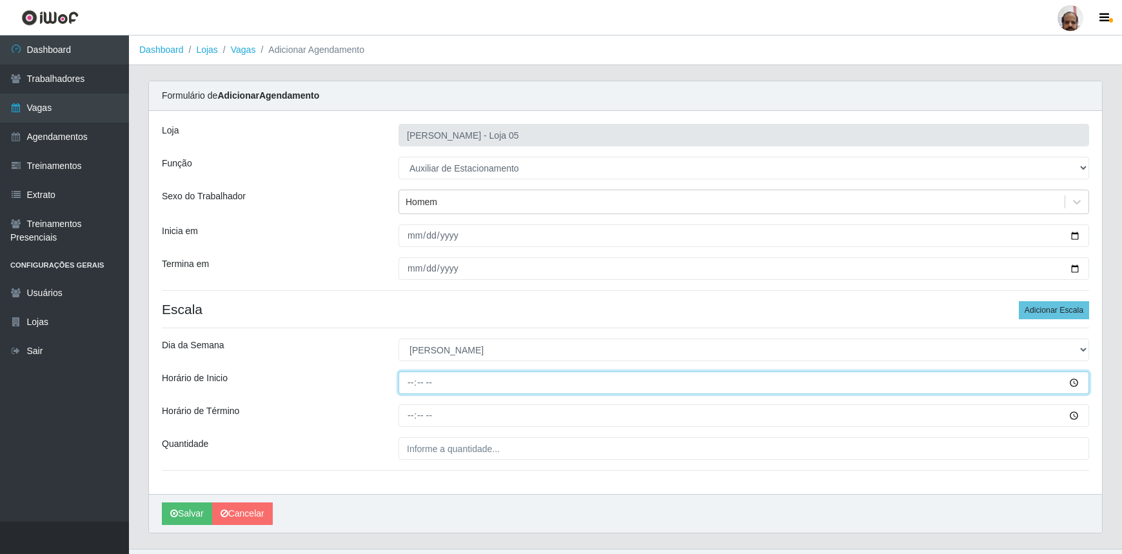
click at [408, 376] on input "Horário de Inicio" at bounding box center [743, 382] width 691 height 23
type input "11:00"
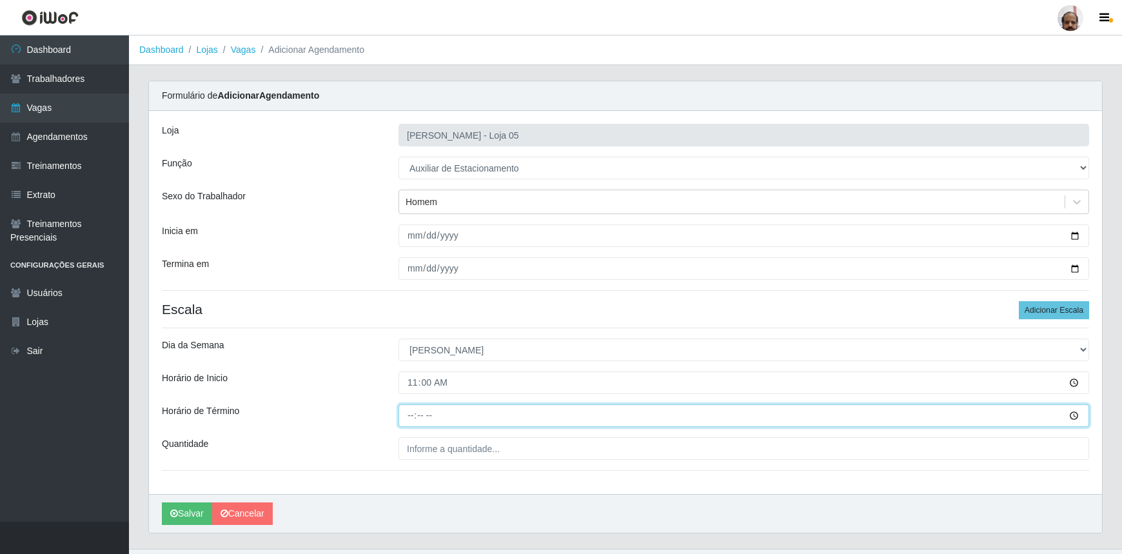
drag, startPoint x: 413, startPoint y: 411, endPoint x: 428, endPoint y: 409, distance: 15.6
click at [413, 411] on input "Horário de Término" at bounding box center [743, 415] width 691 height 23
type input "17:00"
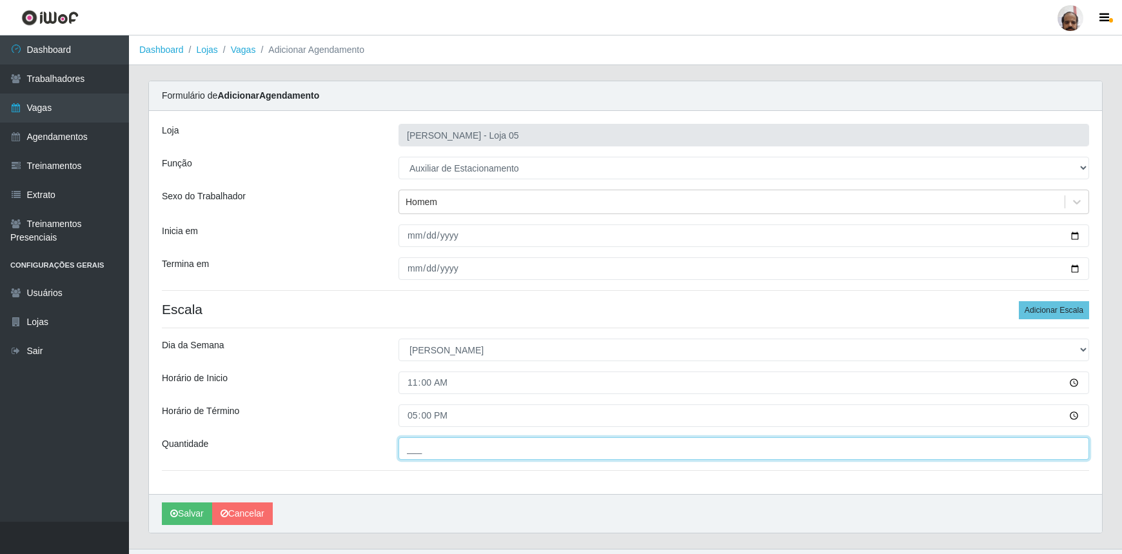
click at [429, 446] on input "___" at bounding box center [743, 448] width 691 height 23
type input "1__"
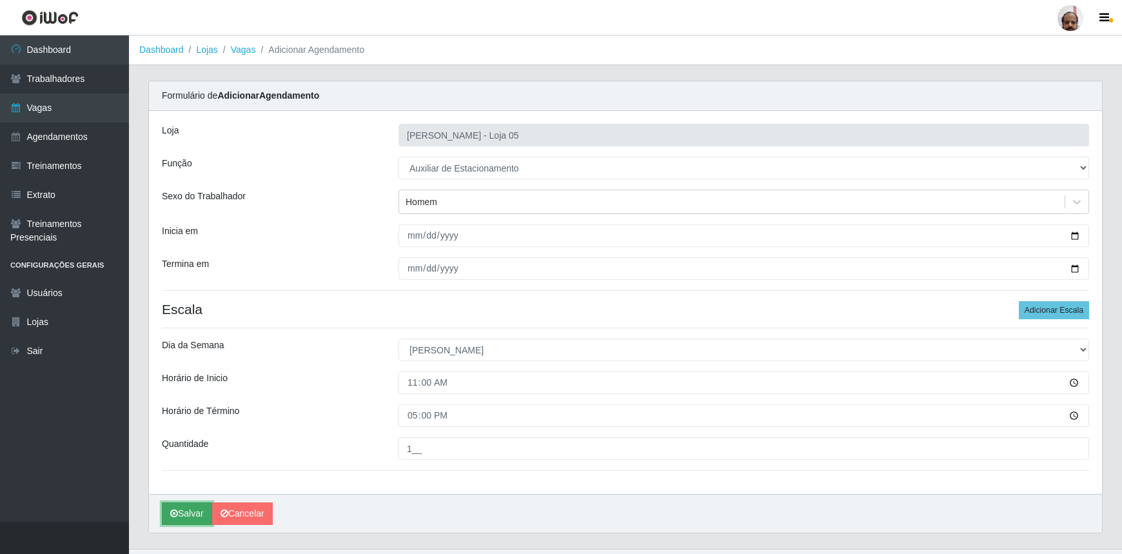
click at [177, 511] on button "Salvar" at bounding box center [187, 513] width 50 height 23
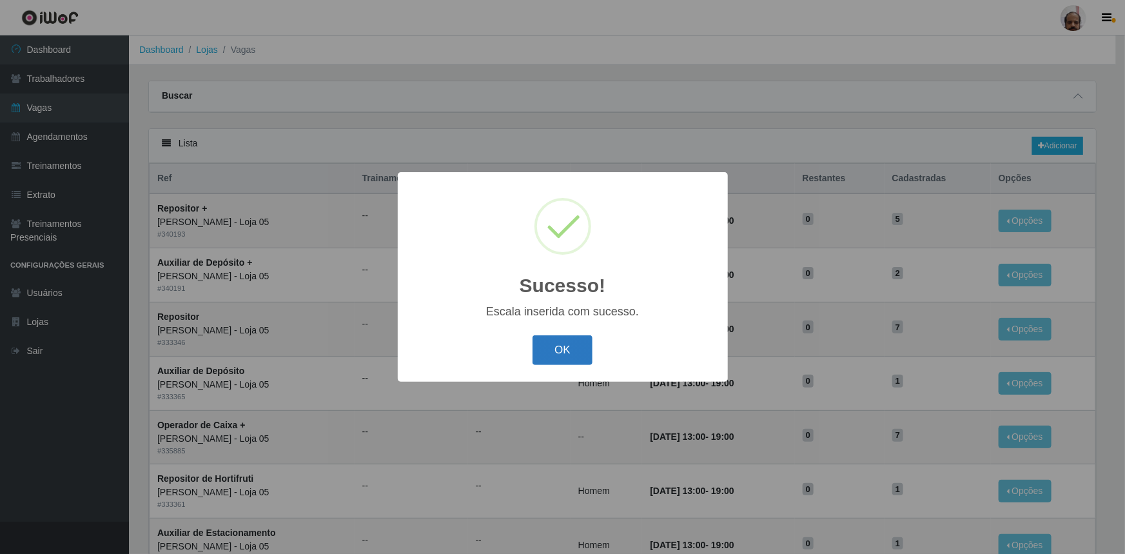
click at [582, 359] on button "OK" at bounding box center [563, 350] width 60 height 30
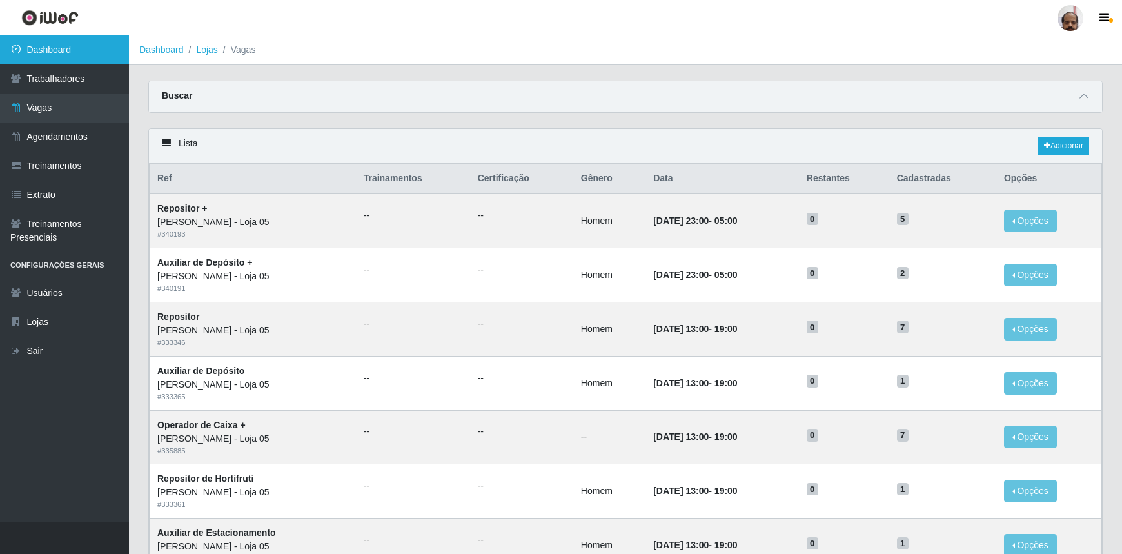
click at [54, 59] on link "Dashboard" at bounding box center [64, 49] width 129 height 29
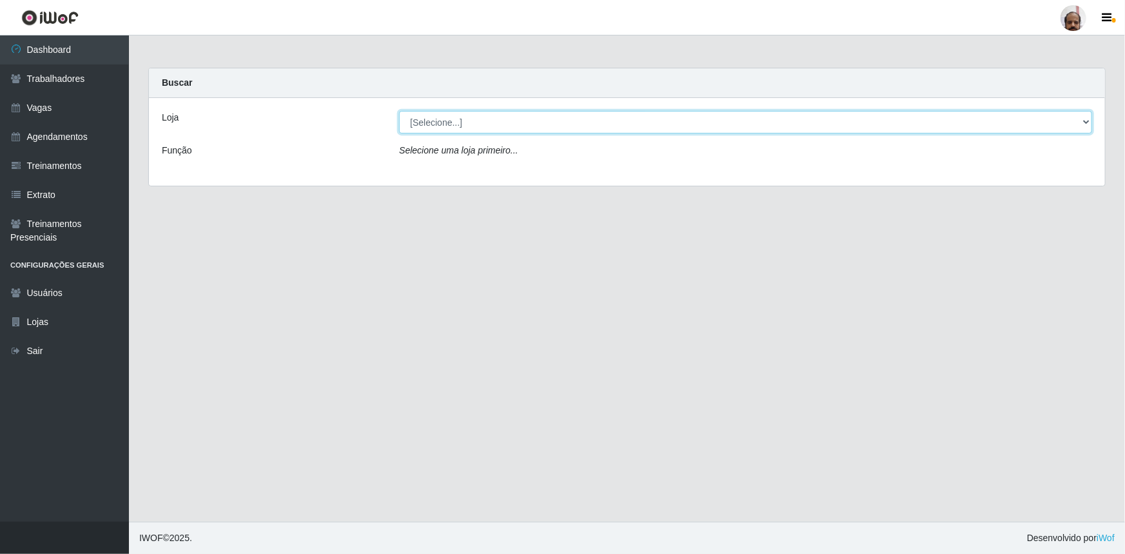
click at [1086, 120] on select "[Selecione...] Mar Vermelho - Loja 05" at bounding box center [745, 122] width 693 height 23
select select "252"
click at [399, 111] on select "[Selecione...] Mar Vermelho - Loja 05" at bounding box center [745, 122] width 693 height 23
